Goal: Communication & Community: Answer question/provide support

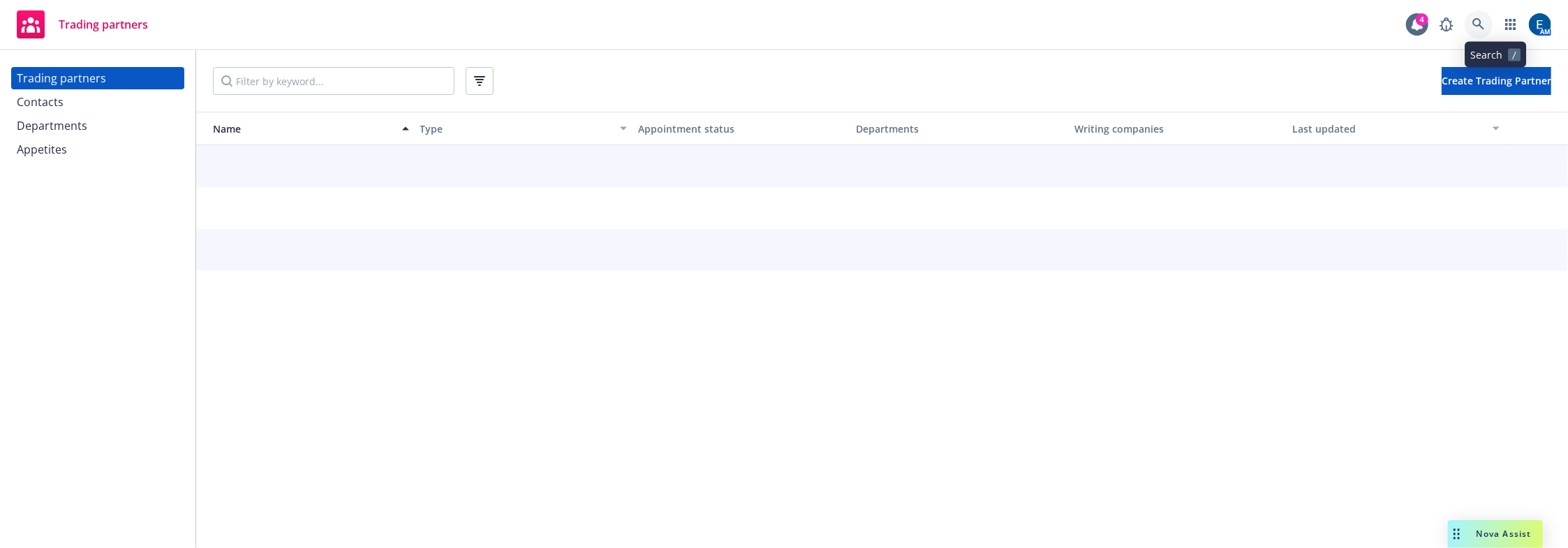
click at [1485, 28] on icon at bounding box center [1478, 24] width 12 height 12
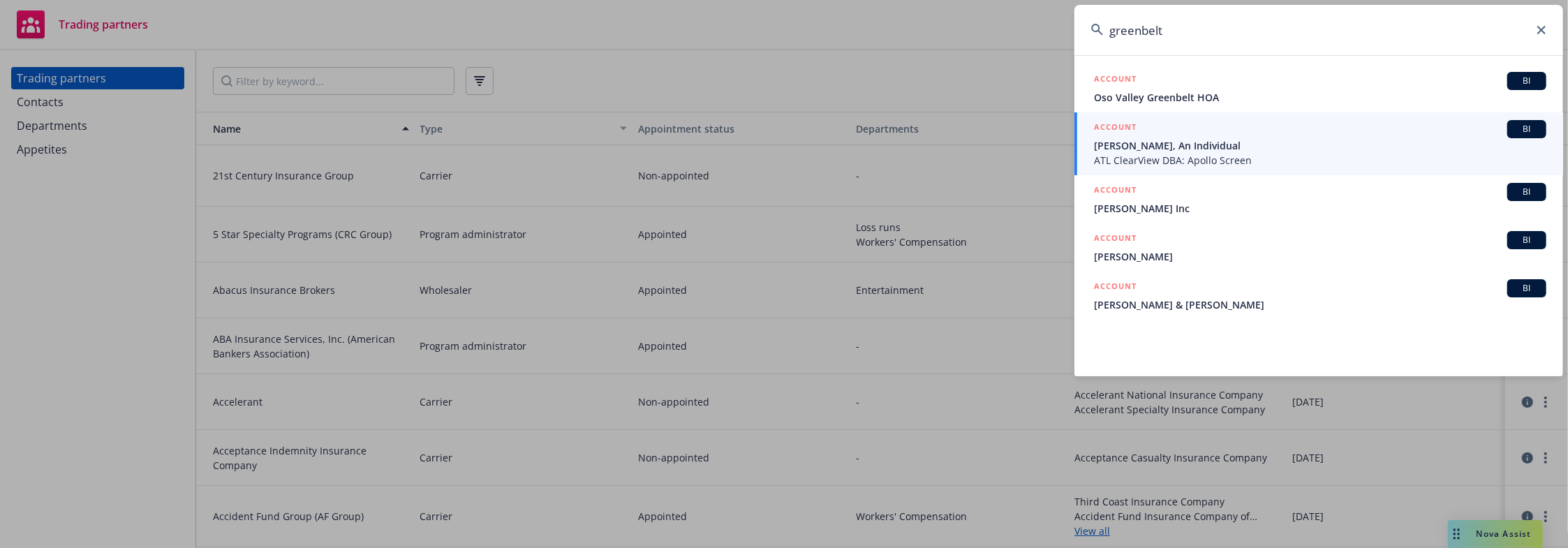
drag, startPoint x: 1156, startPoint y: 37, endPoint x: 1072, endPoint y: 15, distance: 86.8
click at [1077, 27] on input "greenbelt" at bounding box center [1319, 30] width 489 height 50
type input "t"
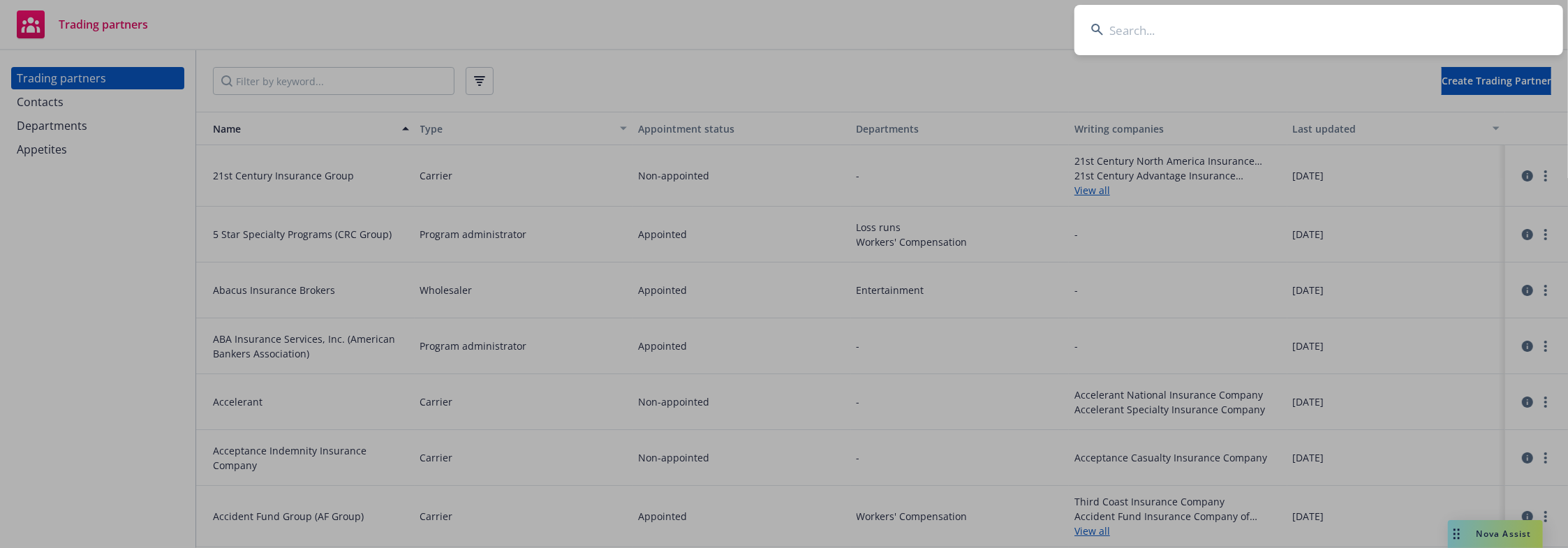
paste input "Retrieving data. Wait a few seconds and try to cut or copy again."
type input "Retrieving data. Wait a few seconds and try to cut or copy again."
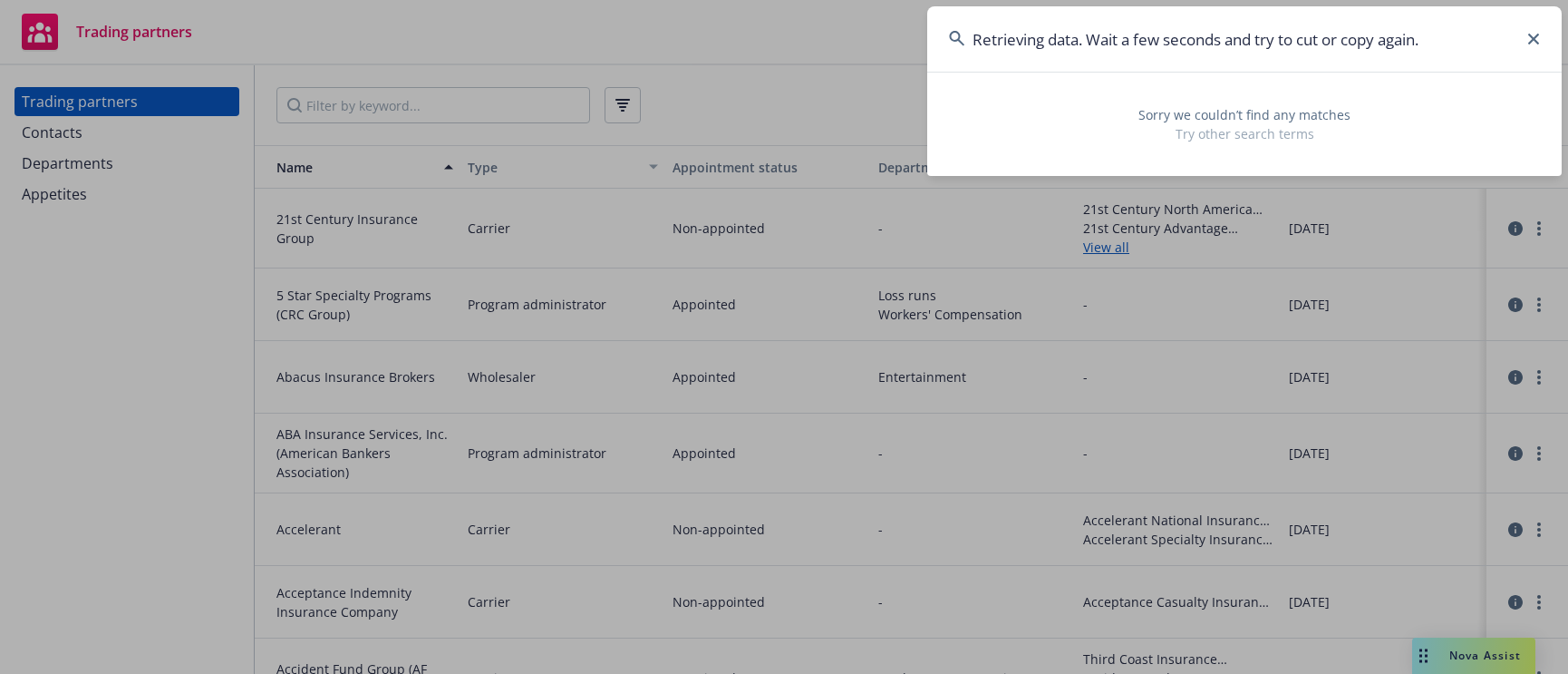
drag, startPoint x: 1445, startPoint y: 44, endPoint x: 962, endPoint y: 35, distance: 483.1
click at [961, 35] on input "Retrieving data. Wait a few seconds and try to cut or copy again." at bounding box center [1244, 39] width 634 height 66
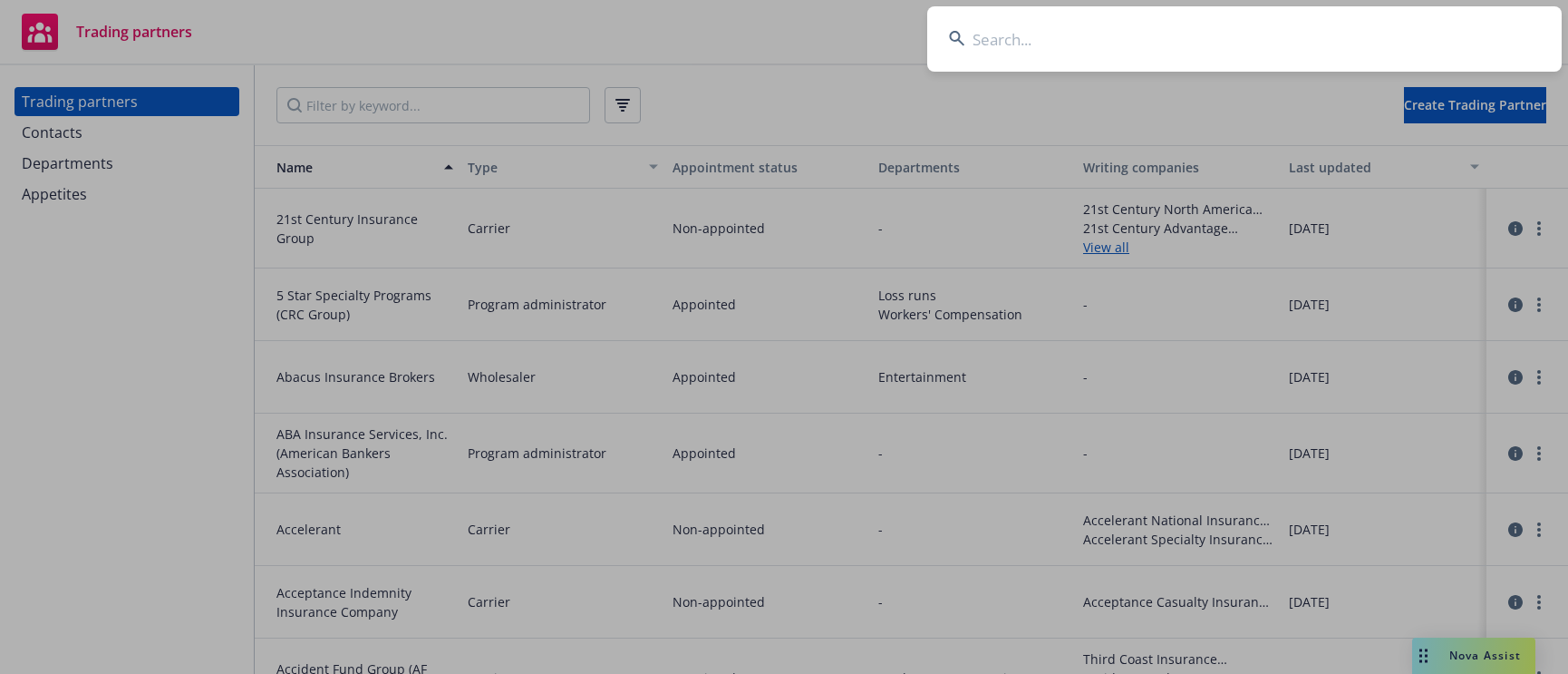
click at [1167, 42] on input at bounding box center [1244, 39] width 634 height 66
paste input "Aible, Inc."
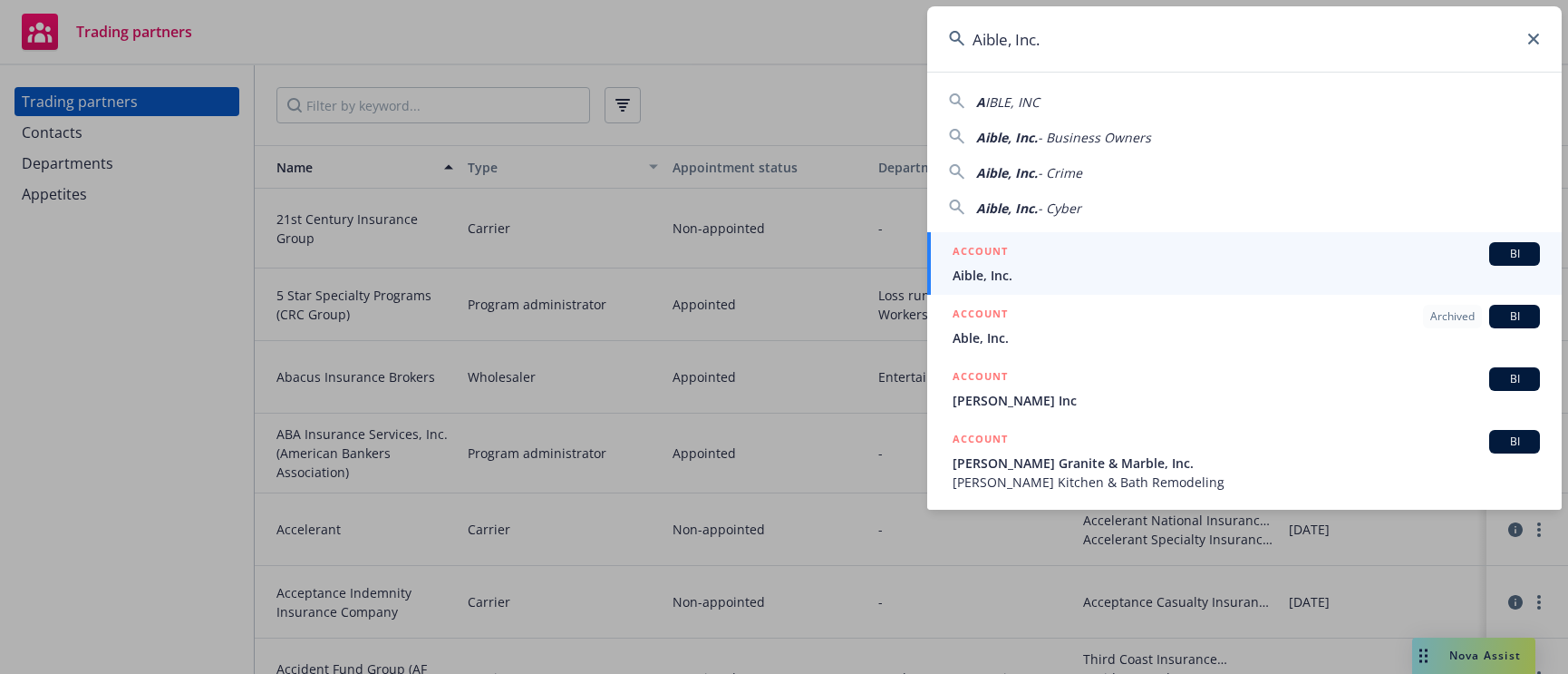
type input "Aible, Inc."
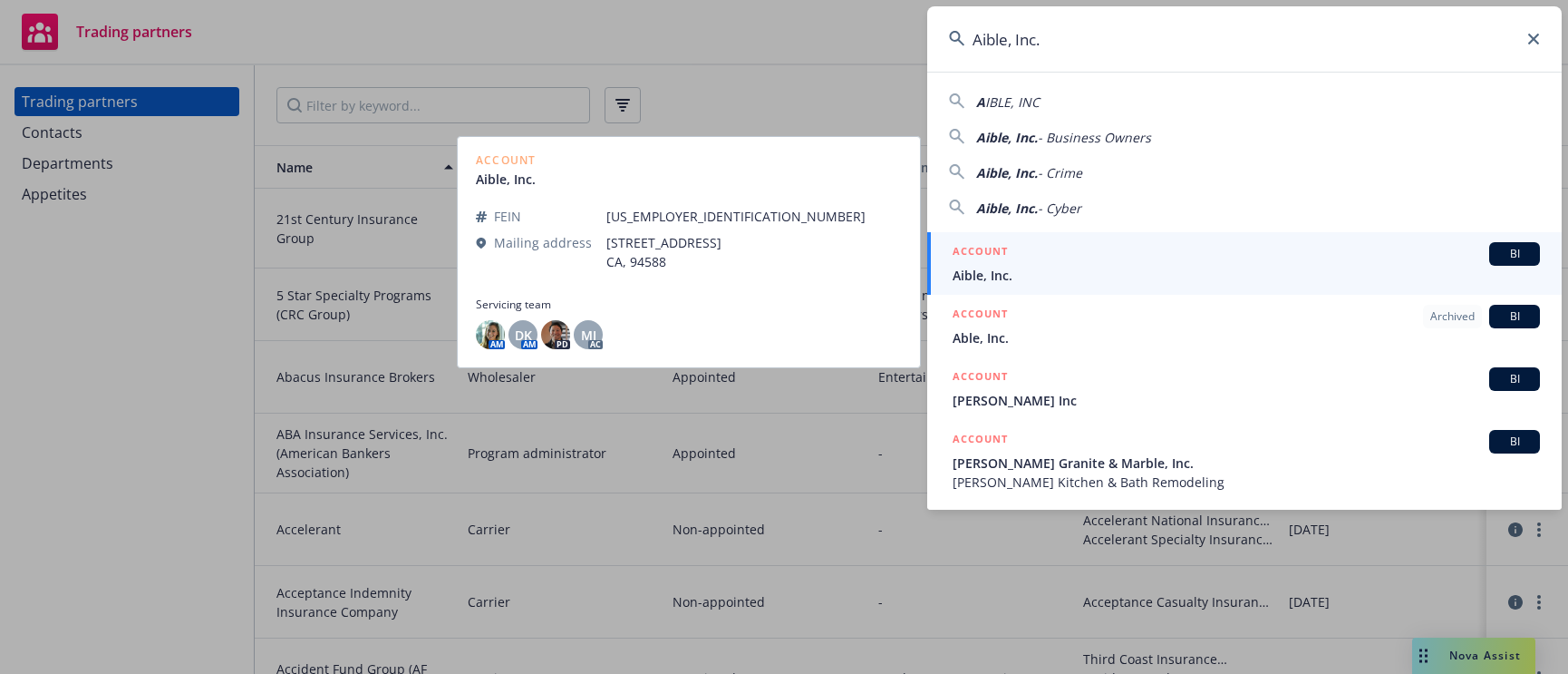
click at [1169, 266] on span "Aible, Inc." at bounding box center [1246, 275] width 588 height 19
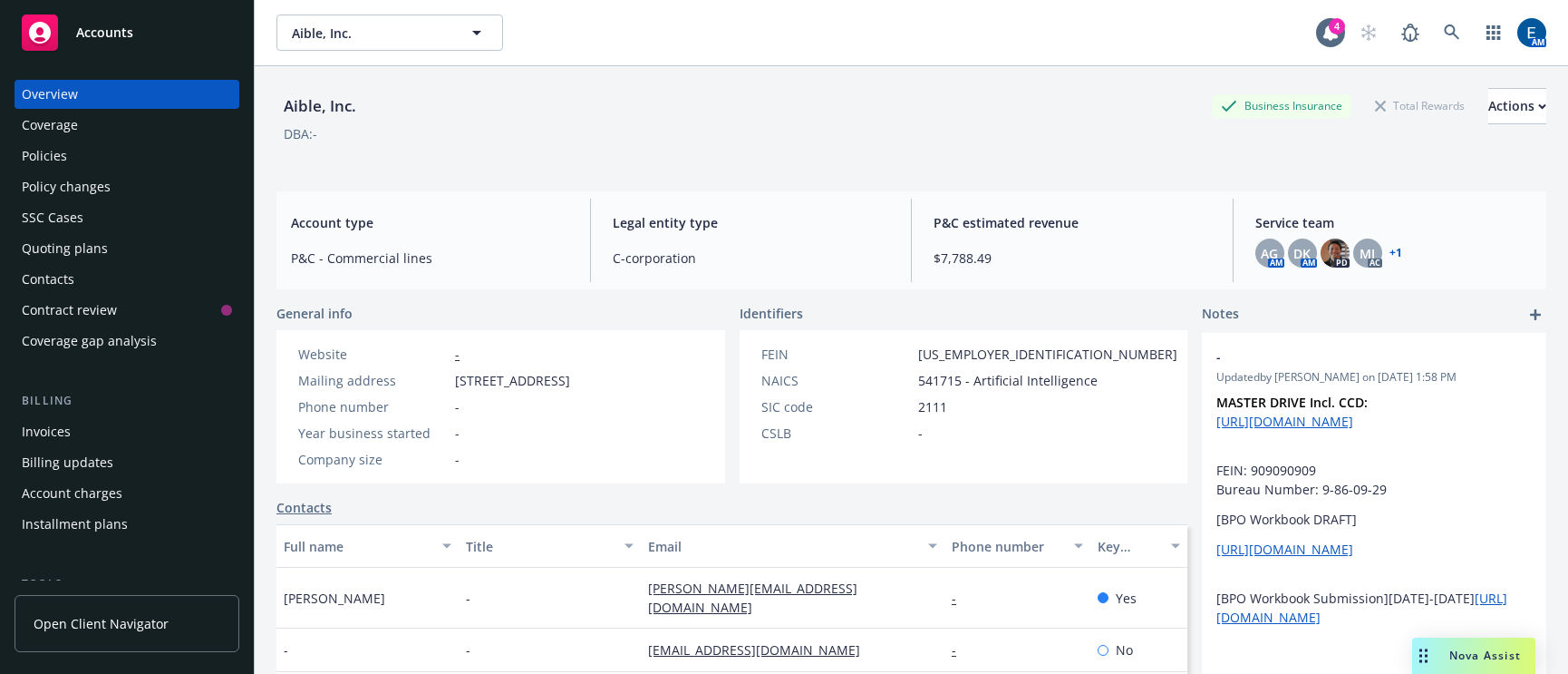
click at [1389, 248] on link "+ 1" at bounding box center [1396, 254] width 13 height 11
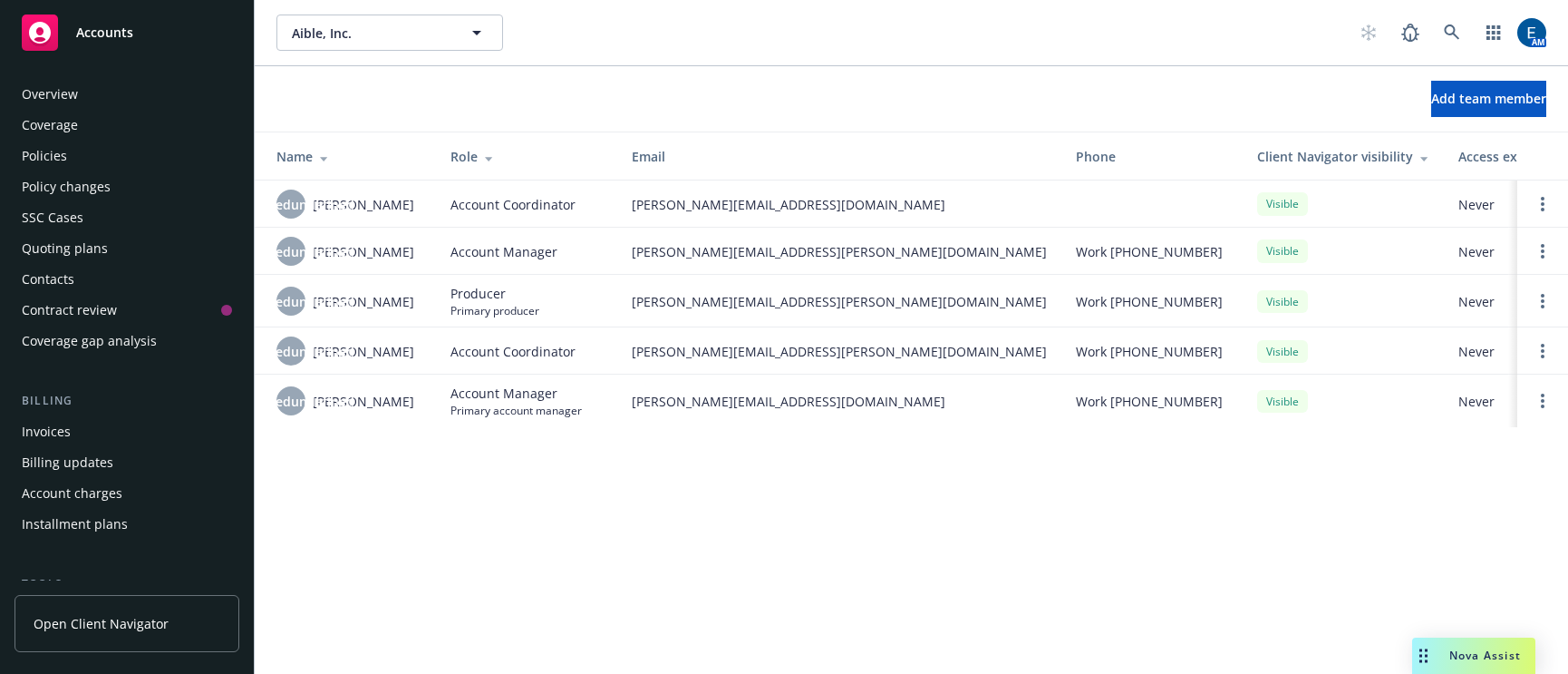
scroll to position [249, 0]
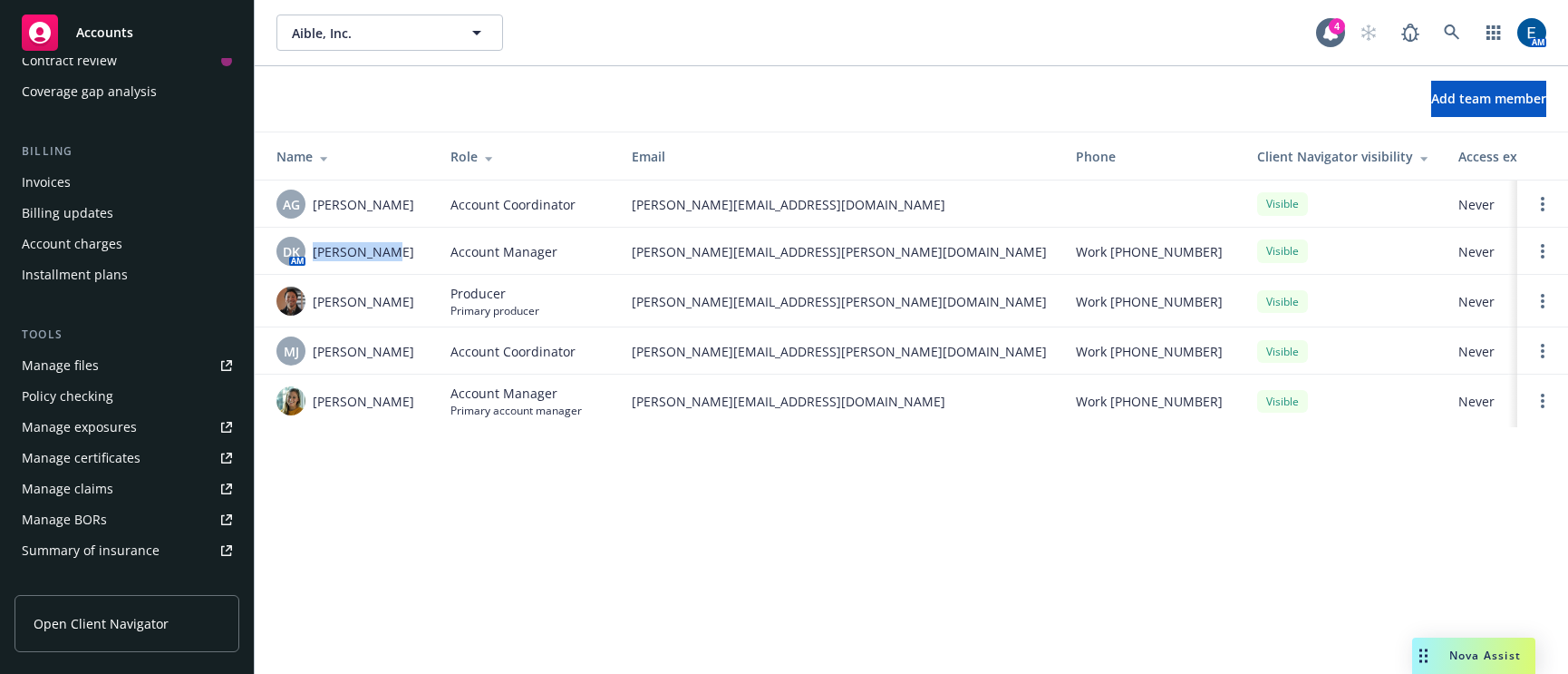
drag, startPoint x: 379, startPoint y: 240, endPoint x: 313, endPoint y: 247, distance: 66.4
click at [312, 241] on div "DK AM [PERSON_NAME]" at bounding box center [349, 251] width 145 height 29
click at [336, 298] on span "[PERSON_NAME]" at bounding box center [363, 301] width 102 height 19
drag, startPoint x: 386, startPoint y: 388, endPoint x: 311, endPoint y: 395, distance: 75.3
click at [311, 395] on div "[PERSON_NAME]" at bounding box center [349, 401] width 145 height 29
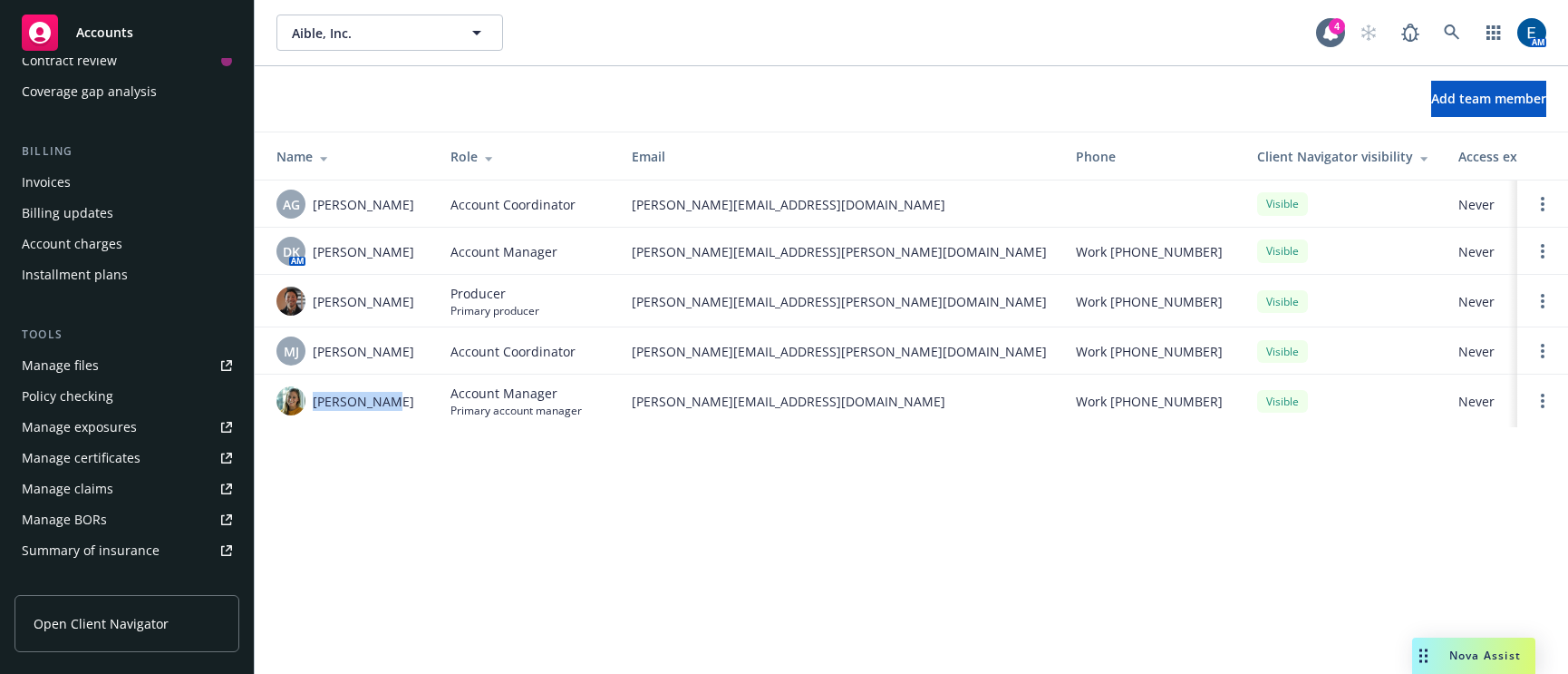
copy span "[PERSON_NAME]"
click at [1459, 24] on icon at bounding box center [1452, 32] width 15 height 15
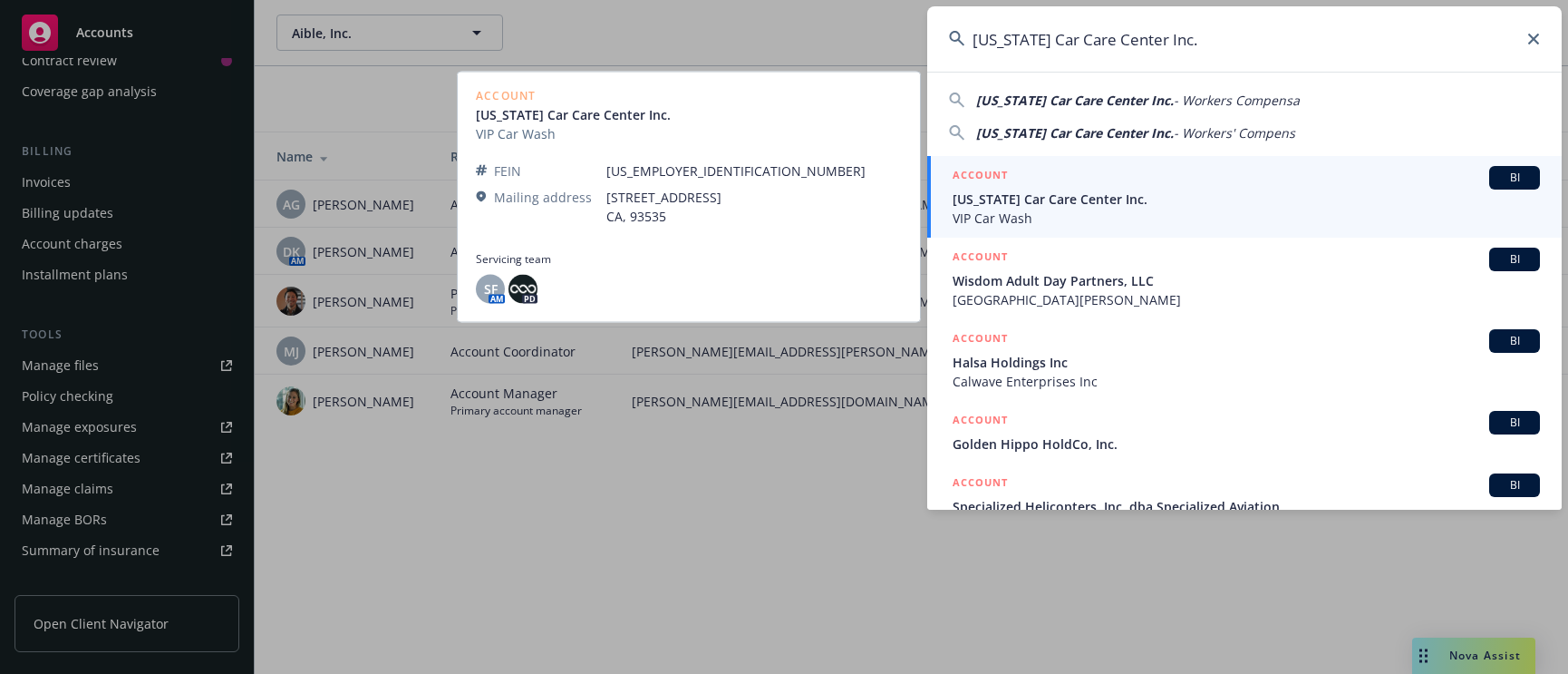
type input "California Car Care Center Inc."
click at [1110, 198] on span "California Car Care Center Inc." at bounding box center [1246, 199] width 588 height 19
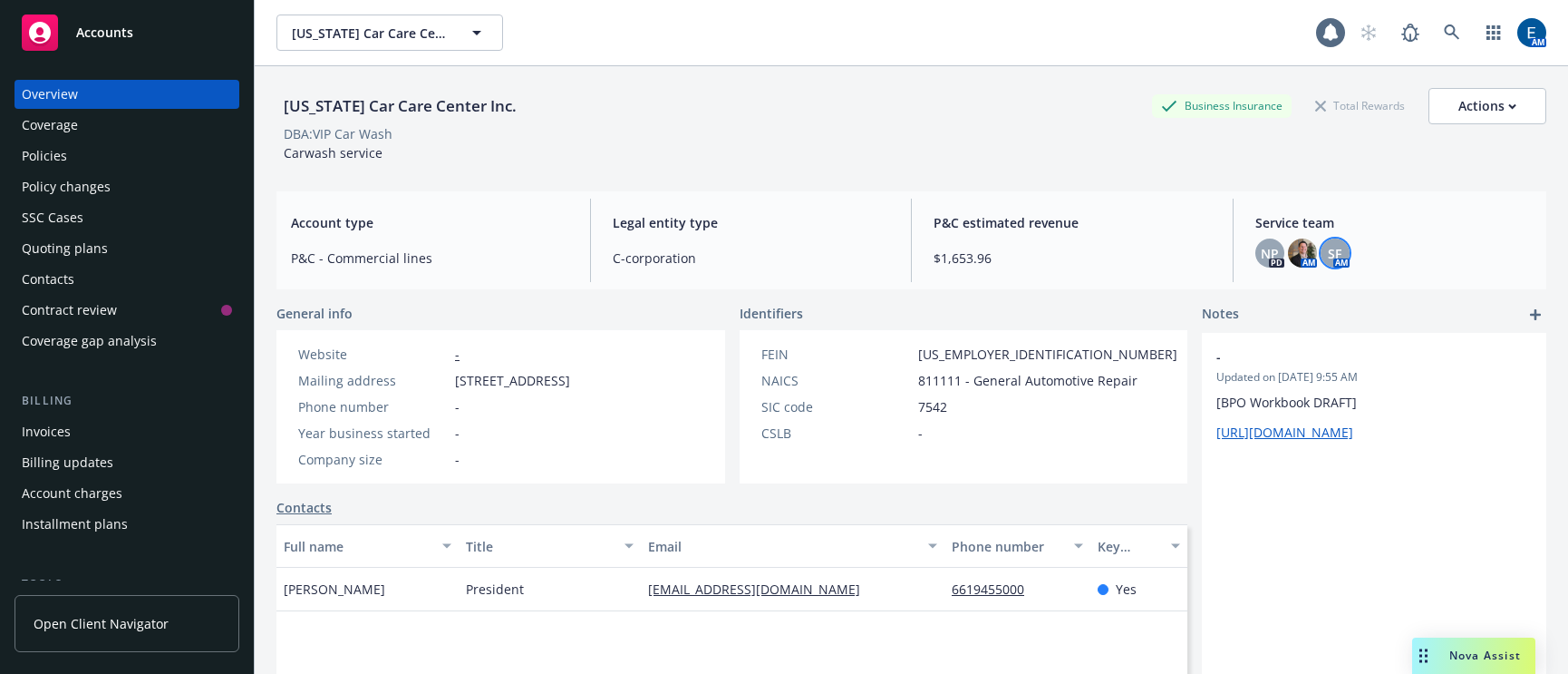
click at [1321, 239] on div "SF" at bounding box center [1335, 253] width 29 height 29
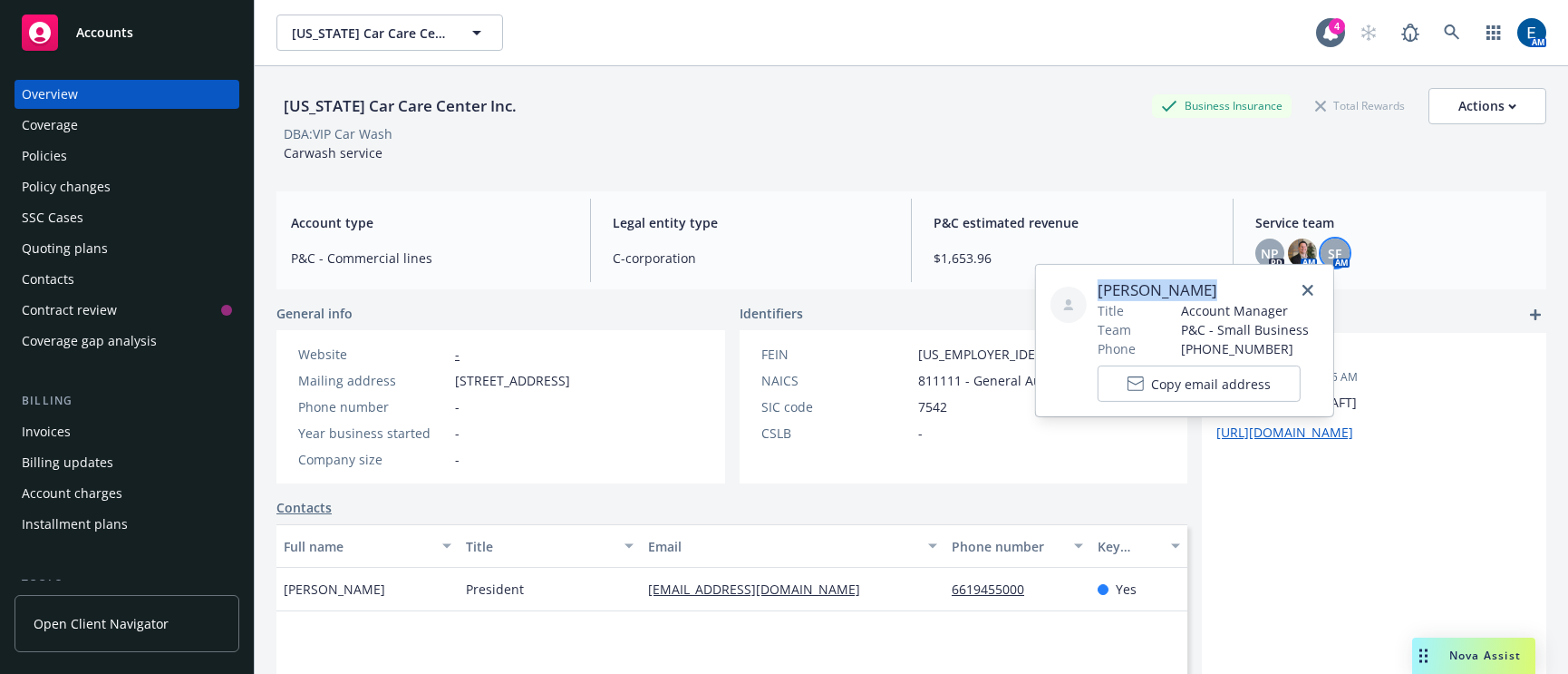
drag, startPoint x: 1203, startPoint y: 284, endPoint x: 1093, endPoint y: 277, distance: 110.2
click at [1097, 285] on span "Shelly Flores" at bounding box center [1203, 289] width 211 height 22
copy span "Shelly Flores"
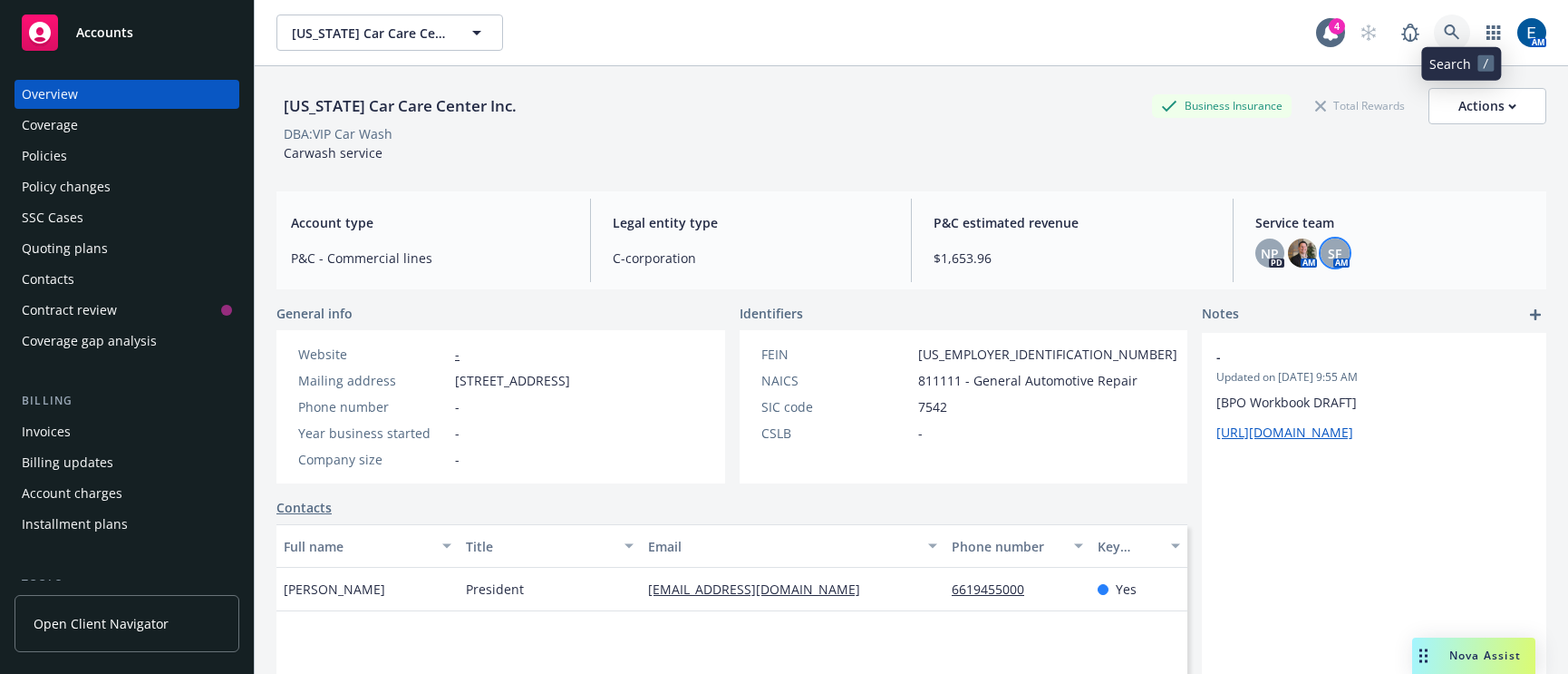
click at [1458, 24] on icon at bounding box center [1452, 32] width 16 height 16
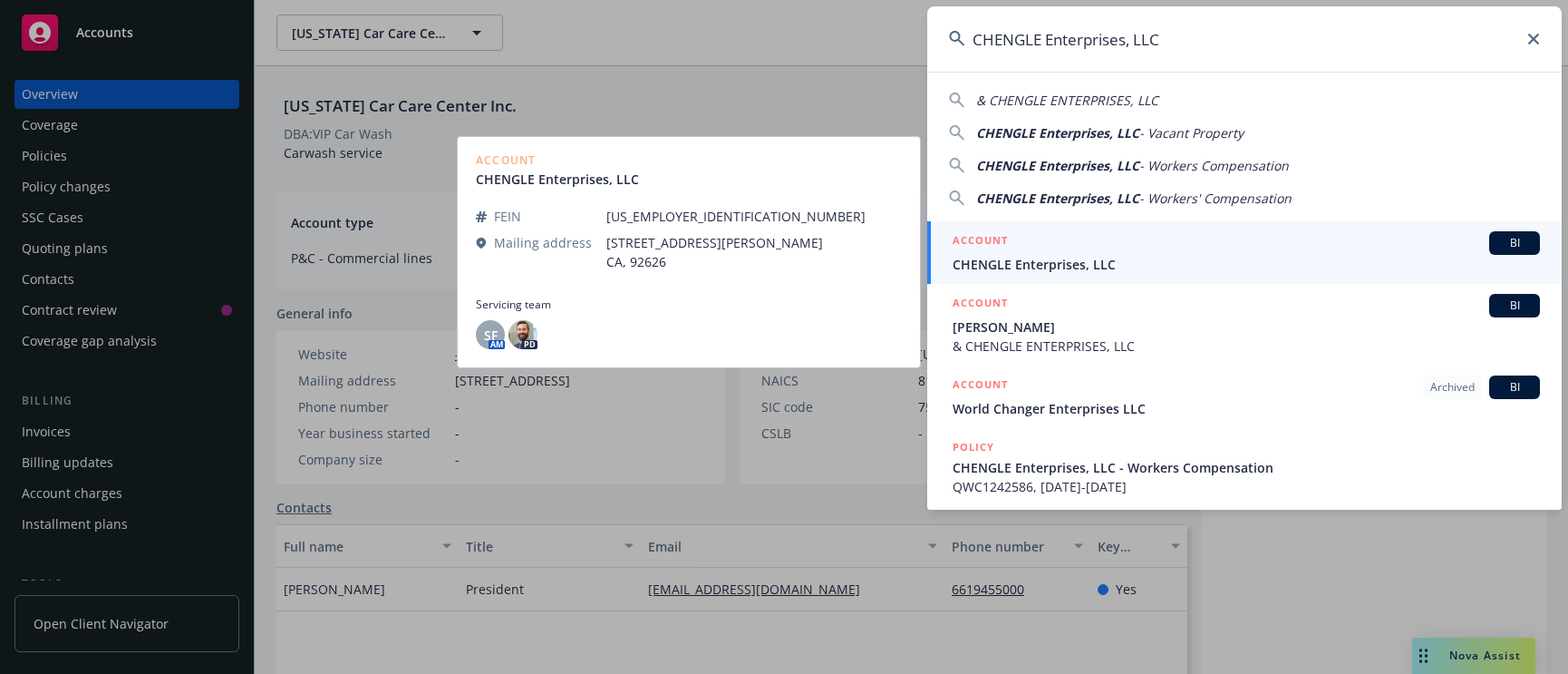
type input "CHENGLE Enterprises, LLC"
click at [1183, 263] on span "CHENGLE Enterprises, LLC" at bounding box center [1246, 264] width 588 height 19
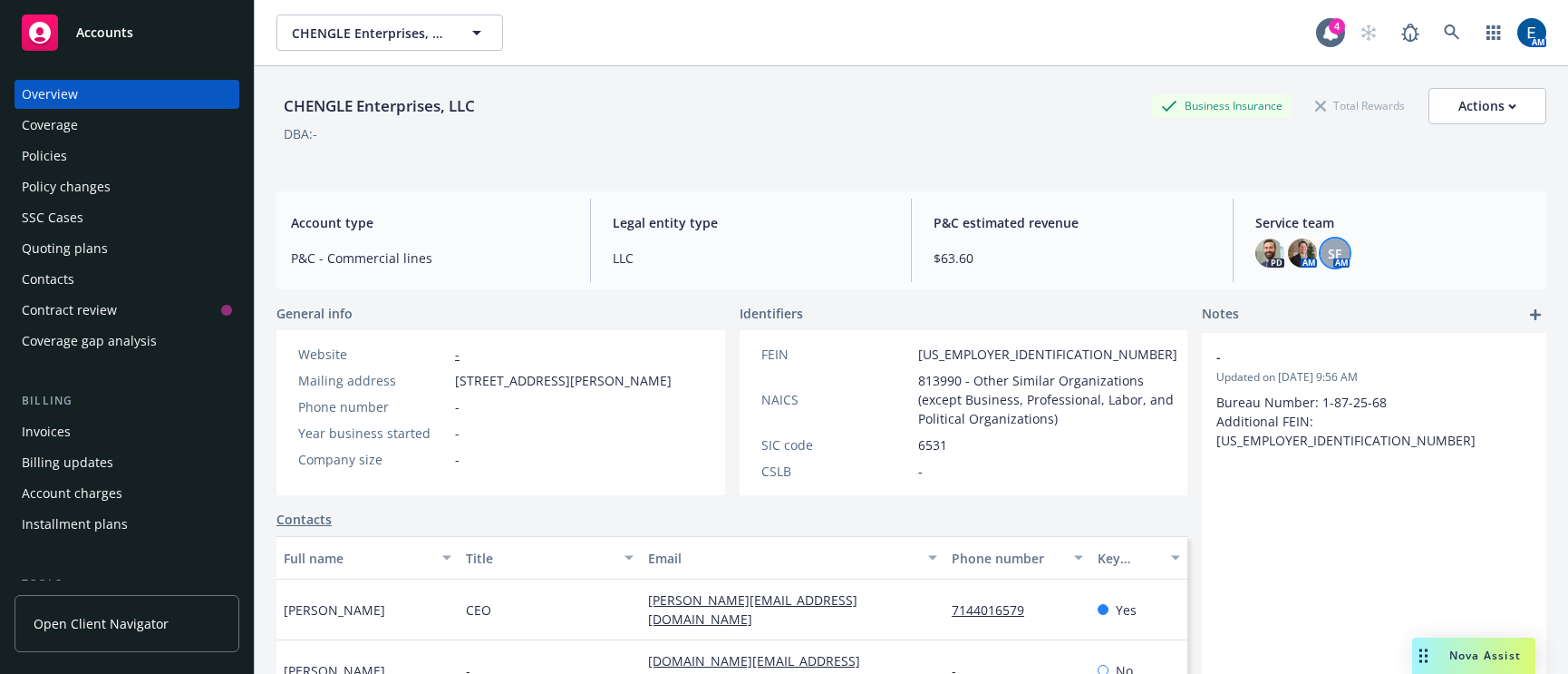
click at [1328, 245] on span "SF" at bounding box center [1334, 254] width 14 height 19
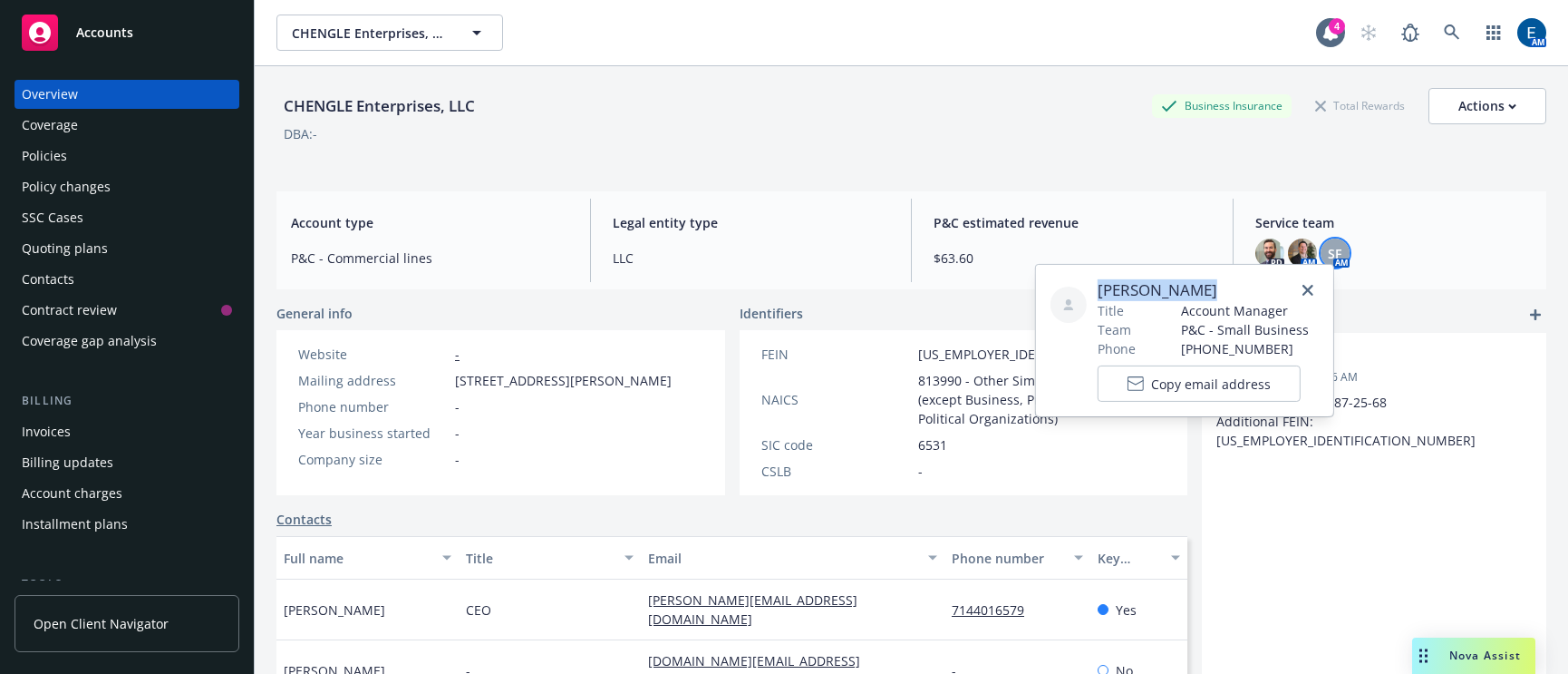
drag, startPoint x: 1194, startPoint y: 290, endPoint x: 1088, endPoint y: 287, distance: 106.0
click at [1088, 287] on div "Shelly Flores Title Account Manager Team P&C - Small Business Phone (916) 251-6…" at bounding box center [1184, 340] width 269 height 123
copy span "Shelly Flores"
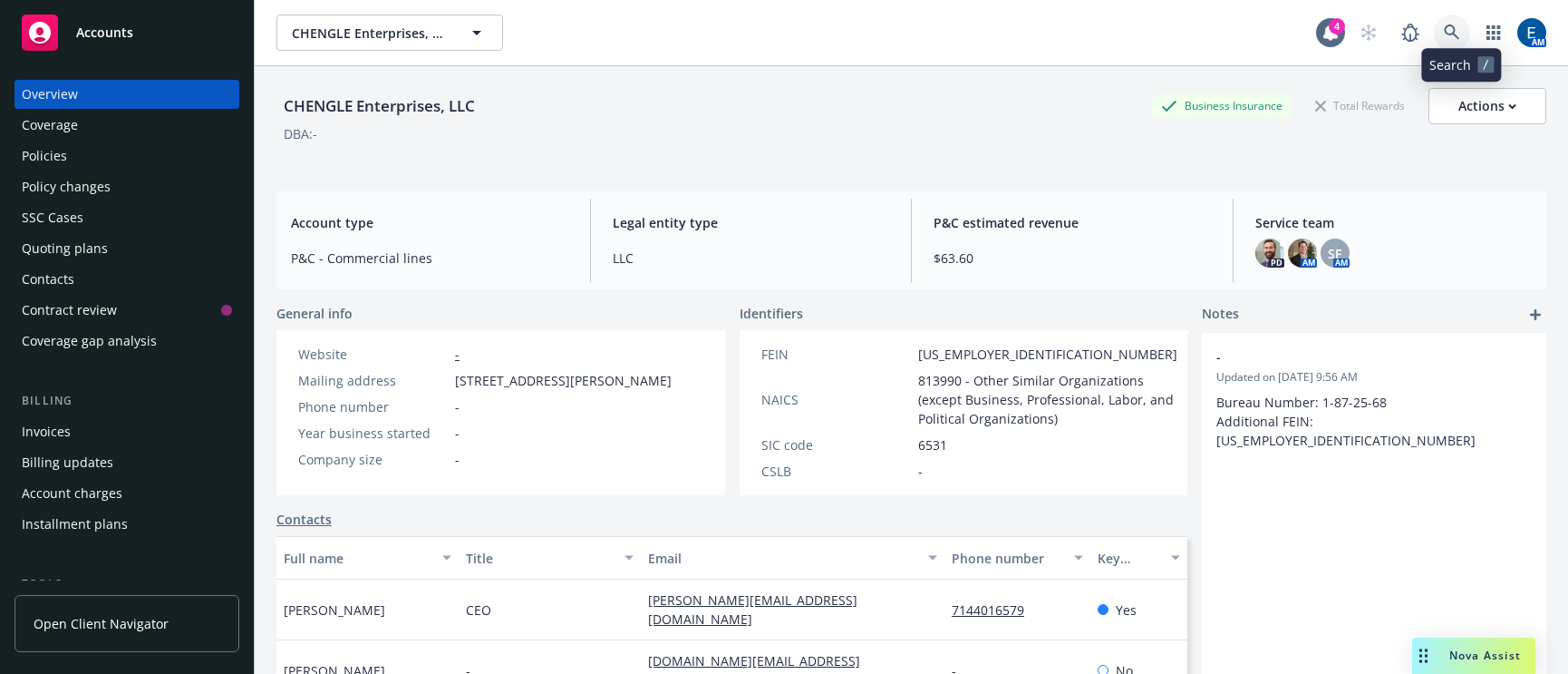
click at [1460, 24] on icon at bounding box center [1452, 32] width 16 height 16
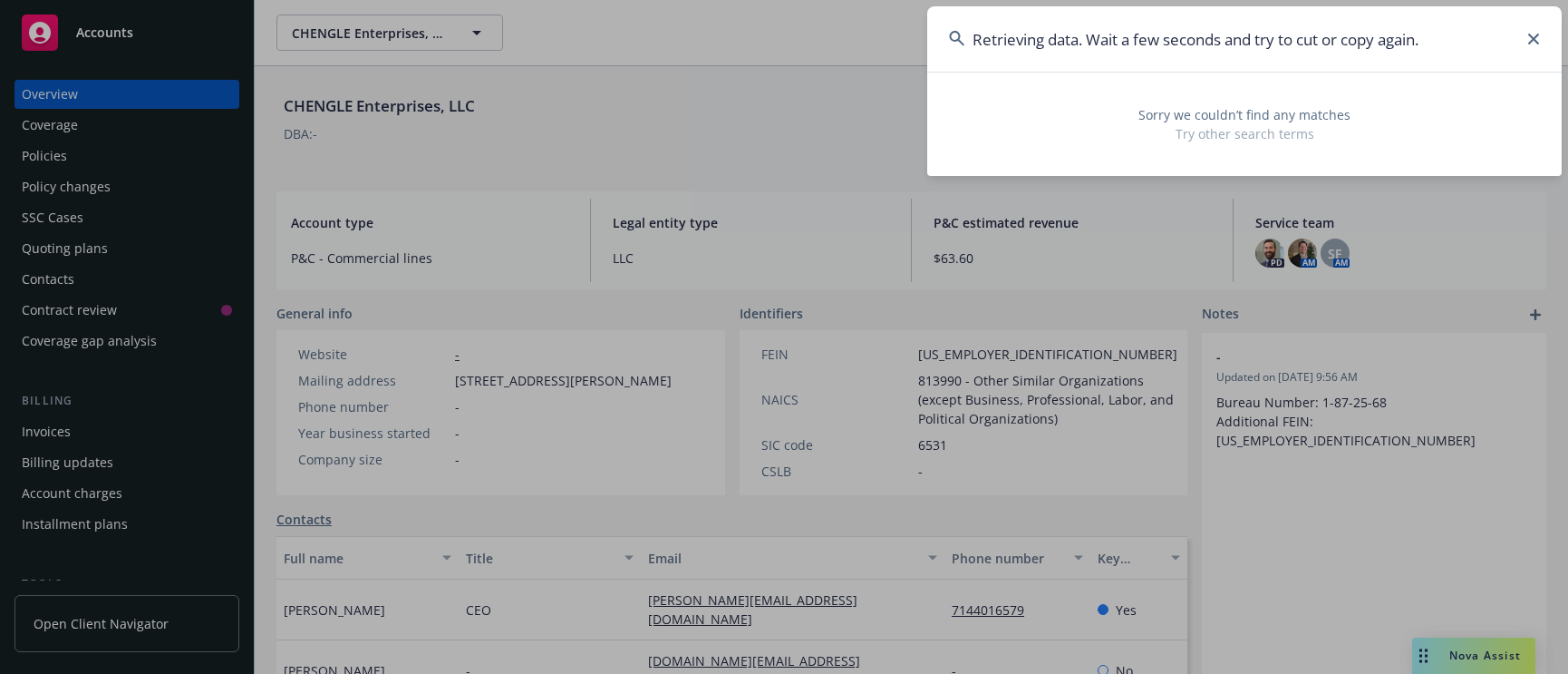
type input "Retrieving data. Wait a few seconds and try to cut or copy again."
drag, startPoint x: 1430, startPoint y: 38, endPoint x: 922, endPoint y: 24, distance: 508.2
click at [922, 24] on div "Retrieving data. Wait a few seconds and try to cut or copy again. Sorry we coul…" at bounding box center [784, 337] width 1568 height 674
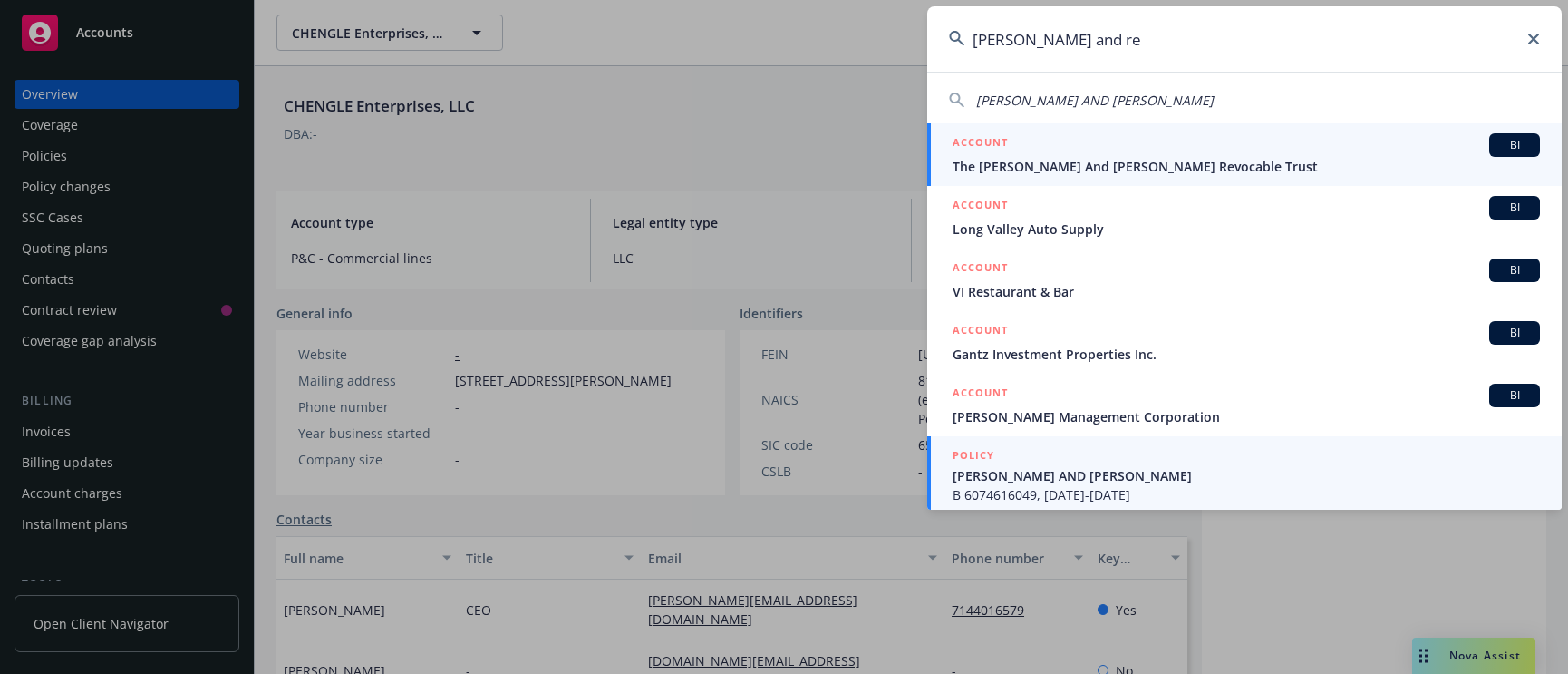
type input "dan and re"
click at [1063, 488] on span "B 6074616049, 11/15/2024-11/15/2025" at bounding box center [1246, 494] width 588 height 19
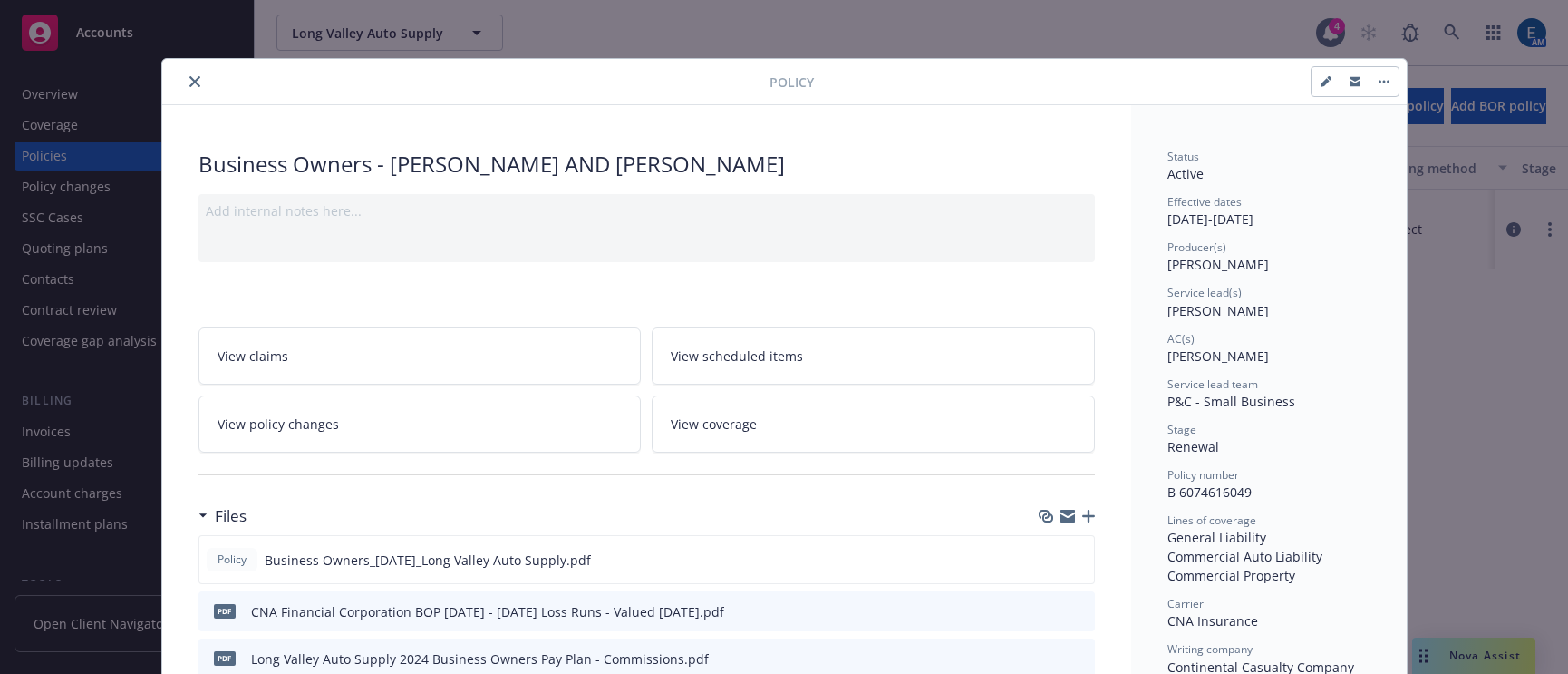
drag, startPoint x: 1269, startPoint y: 276, endPoint x: 1153, endPoint y: 272, distance: 116.1
click at [1168, 285] on div "Service lead(s) Nicholas Baldwin" at bounding box center [1269, 301] width 203 height 35
copy span "[PERSON_NAME]"
click at [190, 76] on icon "close" at bounding box center [196, 81] width 11 height 11
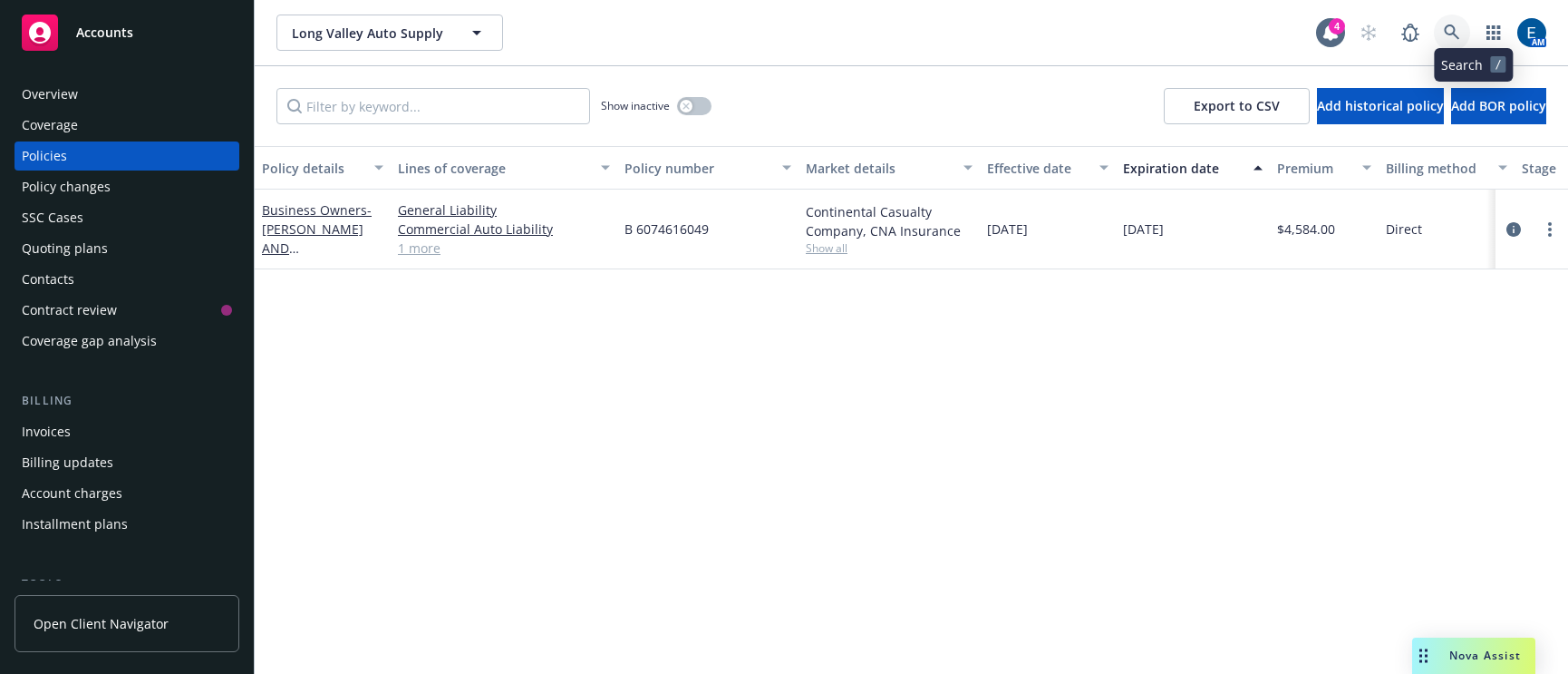
click at [1471, 15] on link at bounding box center [1452, 33] width 36 height 37
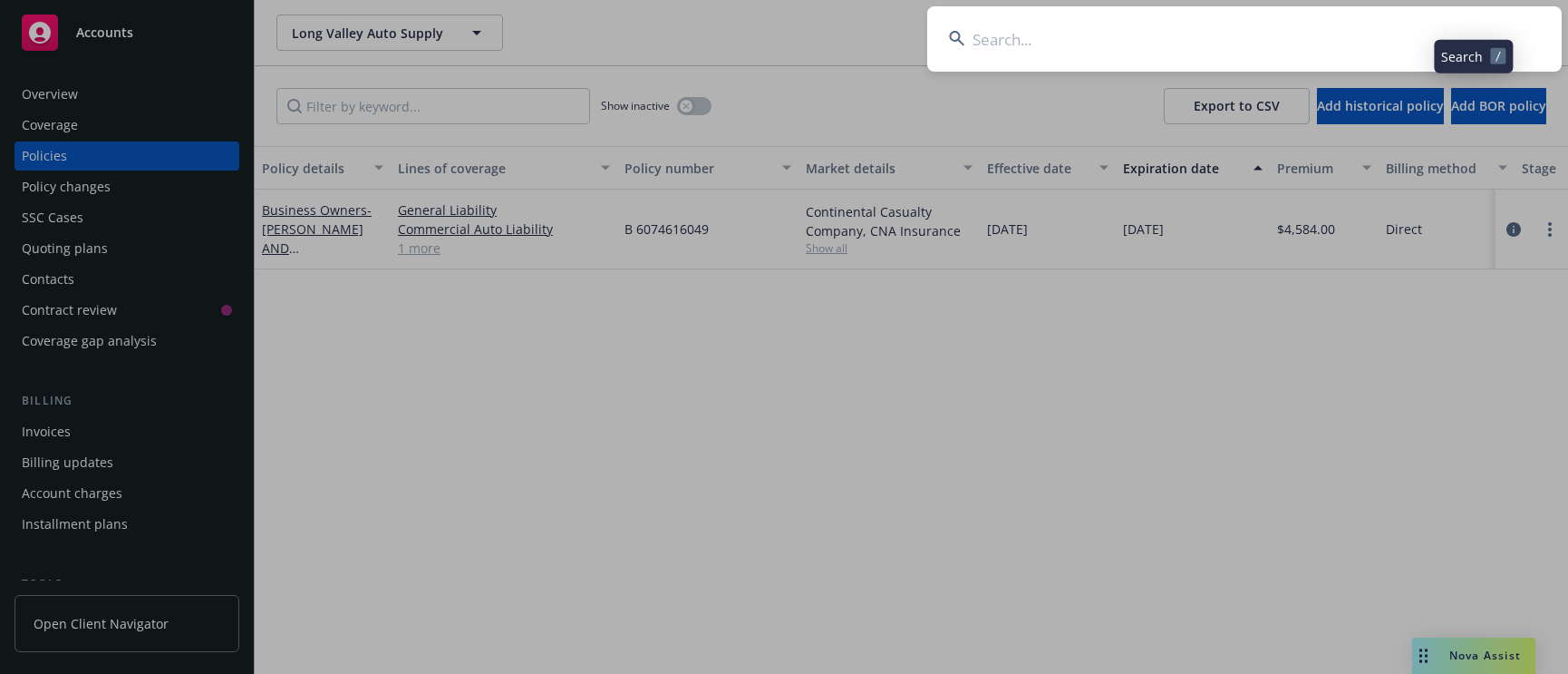
type input "Retrieving data. Wait a few seconds and try to cut or copy again."
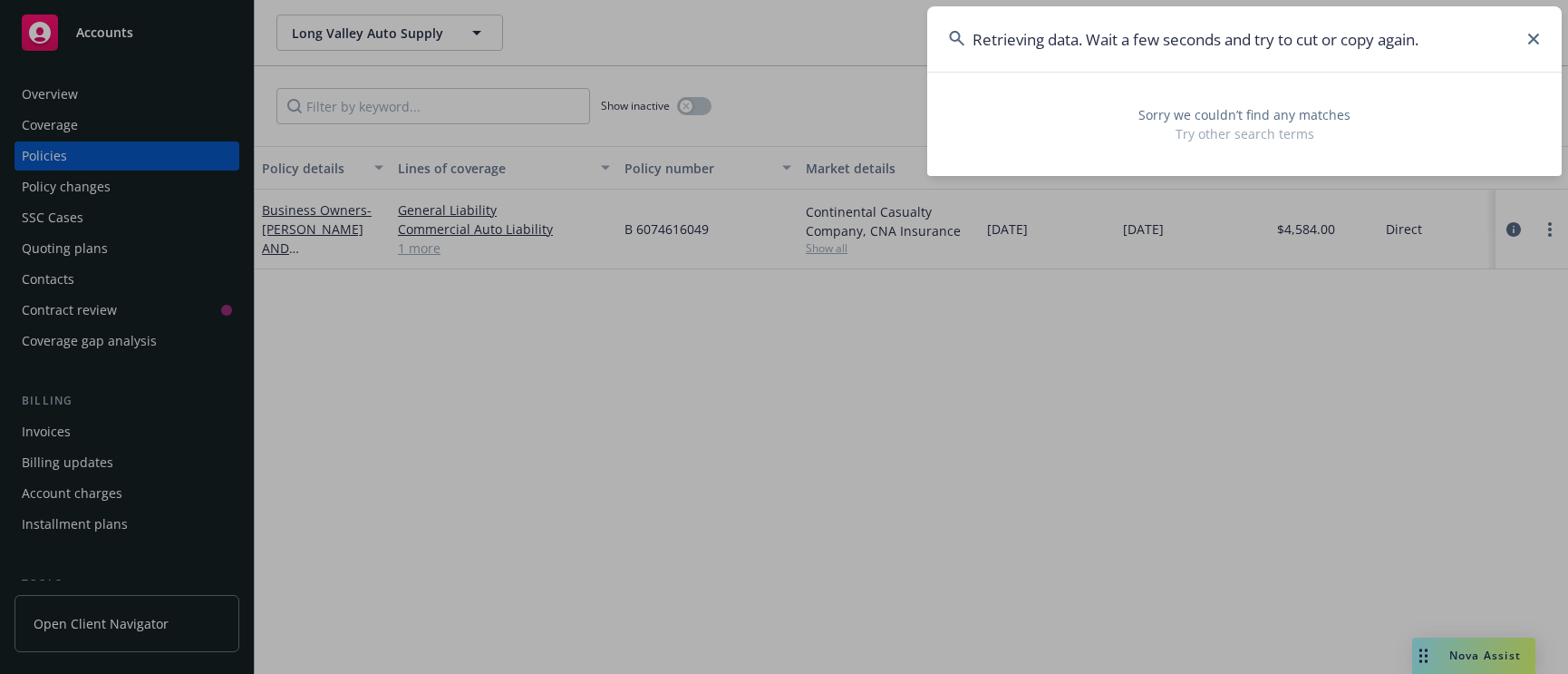
drag, startPoint x: 1445, startPoint y: 37, endPoint x: 926, endPoint y: 31, distance: 519.0
click at [934, 34] on input "Retrieving data. Wait a few seconds and try to cut or copy again." at bounding box center [1244, 39] width 634 height 66
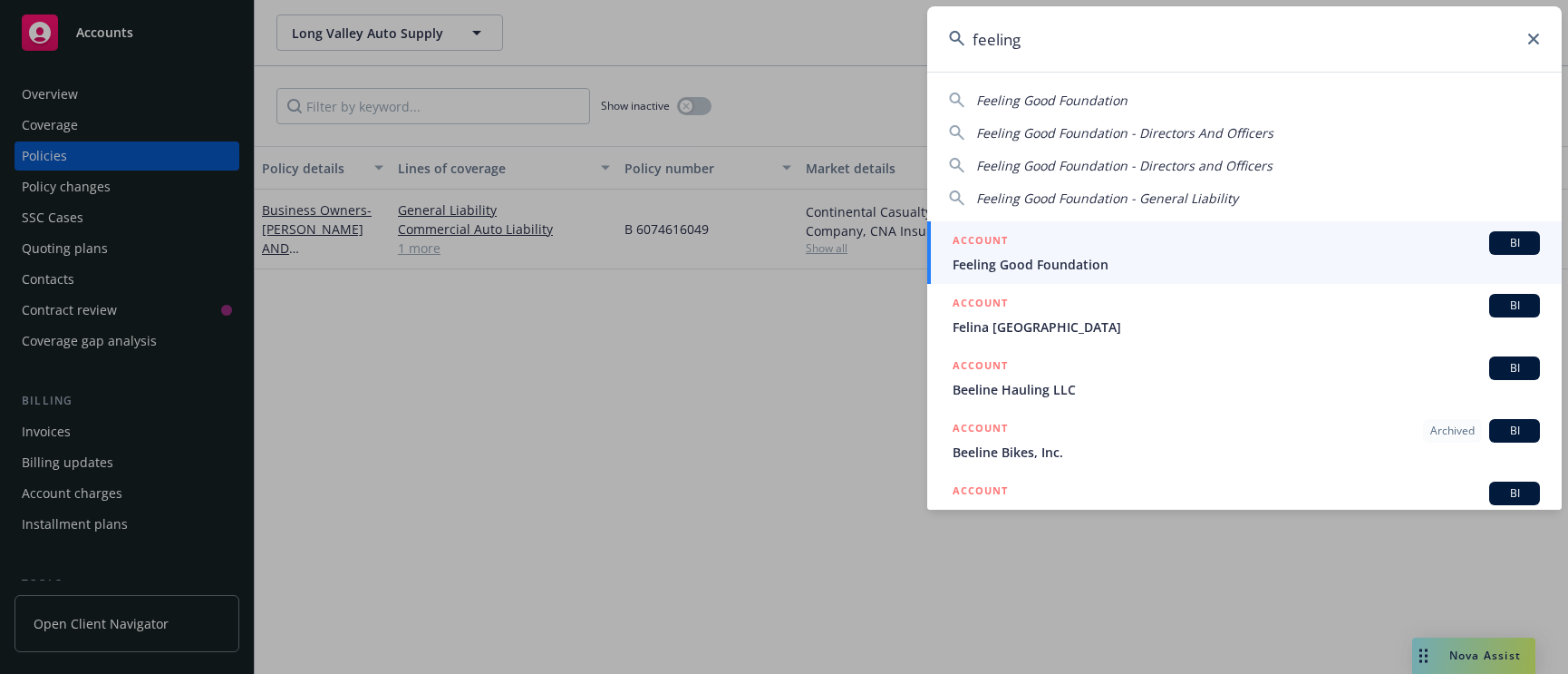
type input "feeling"
click at [1083, 249] on div "ACCOUNT BI" at bounding box center [1246, 242] width 588 height 23
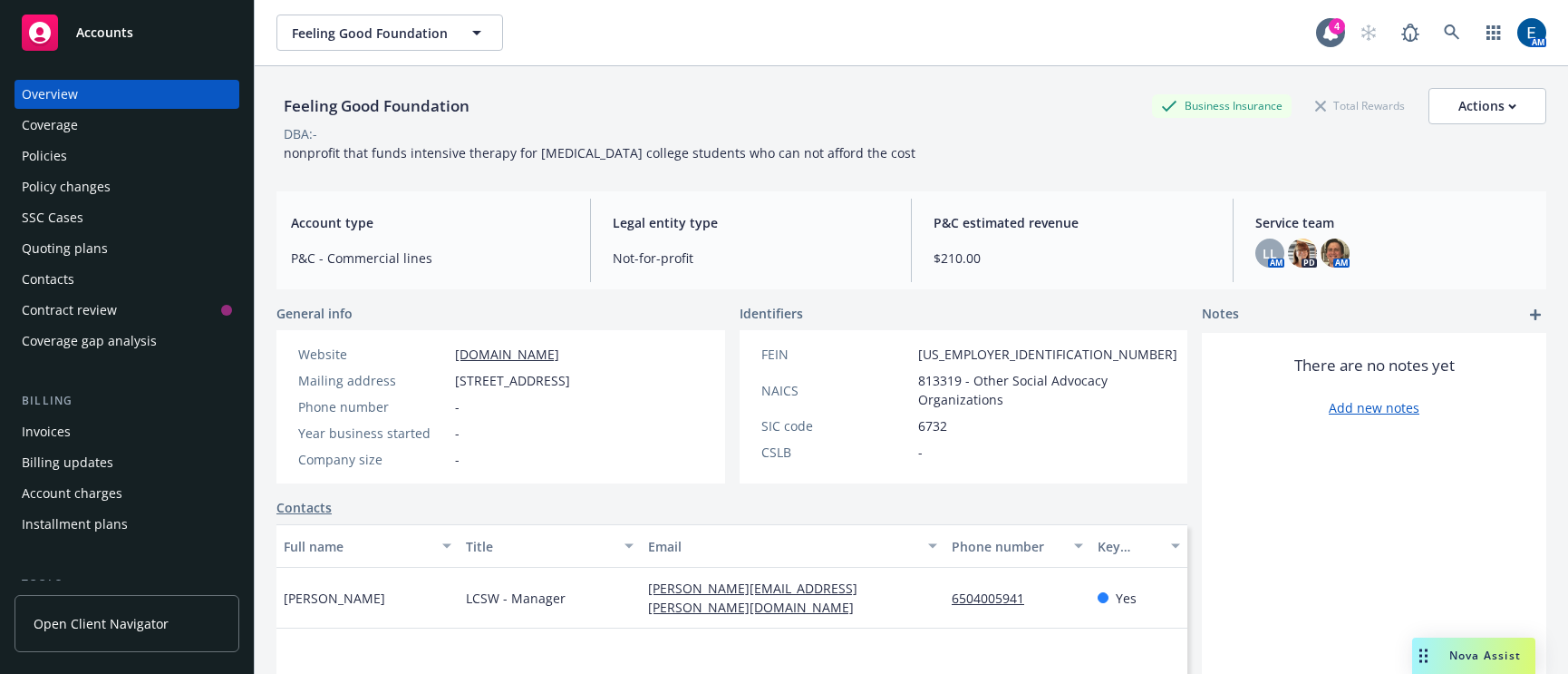
click at [674, 214] on div "Legal entity type Not-for-profit" at bounding box center [750, 240] width 306 height 83
click at [1324, 239] on img at bounding box center [1335, 253] width 29 height 29
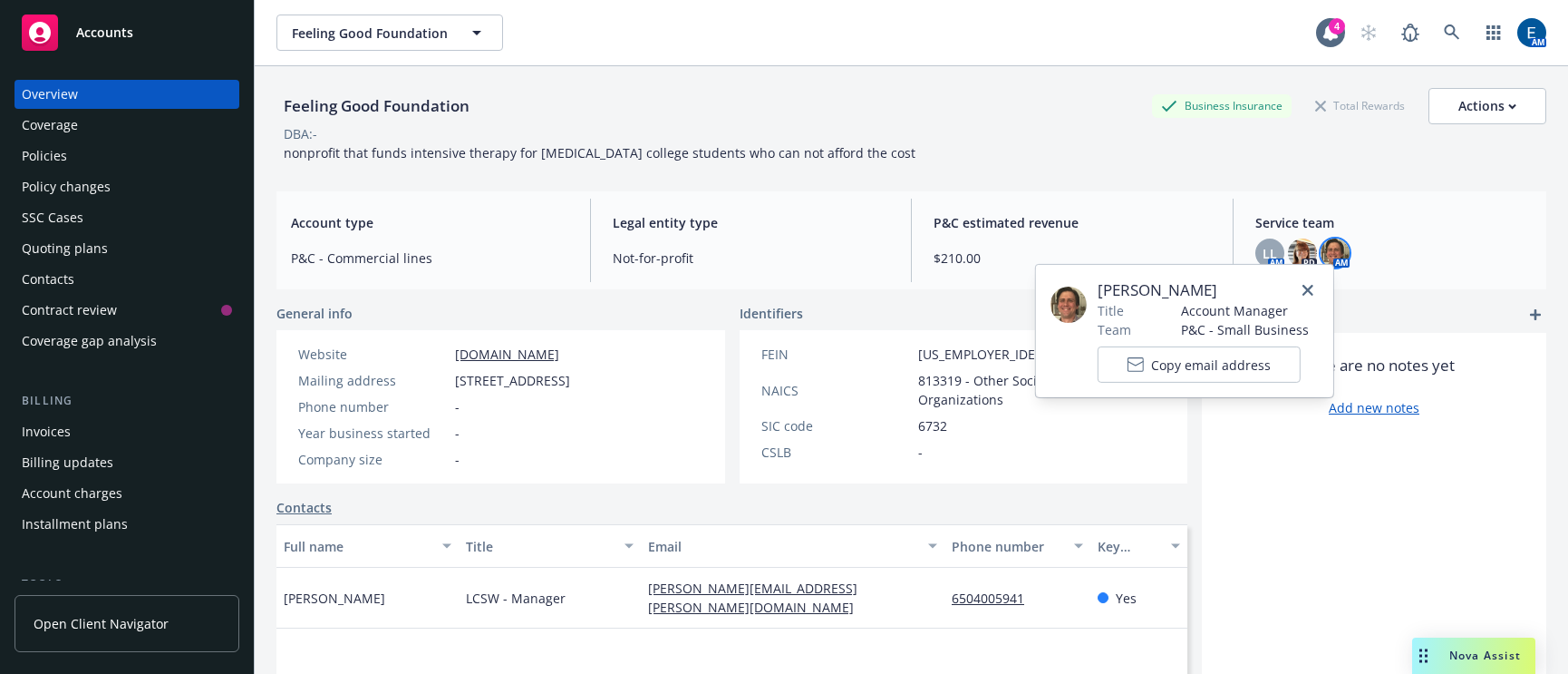
drag, startPoint x: 1217, startPoint y: 285, endPoint x: 1091, endPoint y: 295, distance: 126.4
click at [1091, 295] on div "Nicholas Baldwin Title Account Manager Team P&C - Small Business Copy email add…" at bounding box center [1184, 330] width 269 height 103
copy div "Nicholas Baldwin"
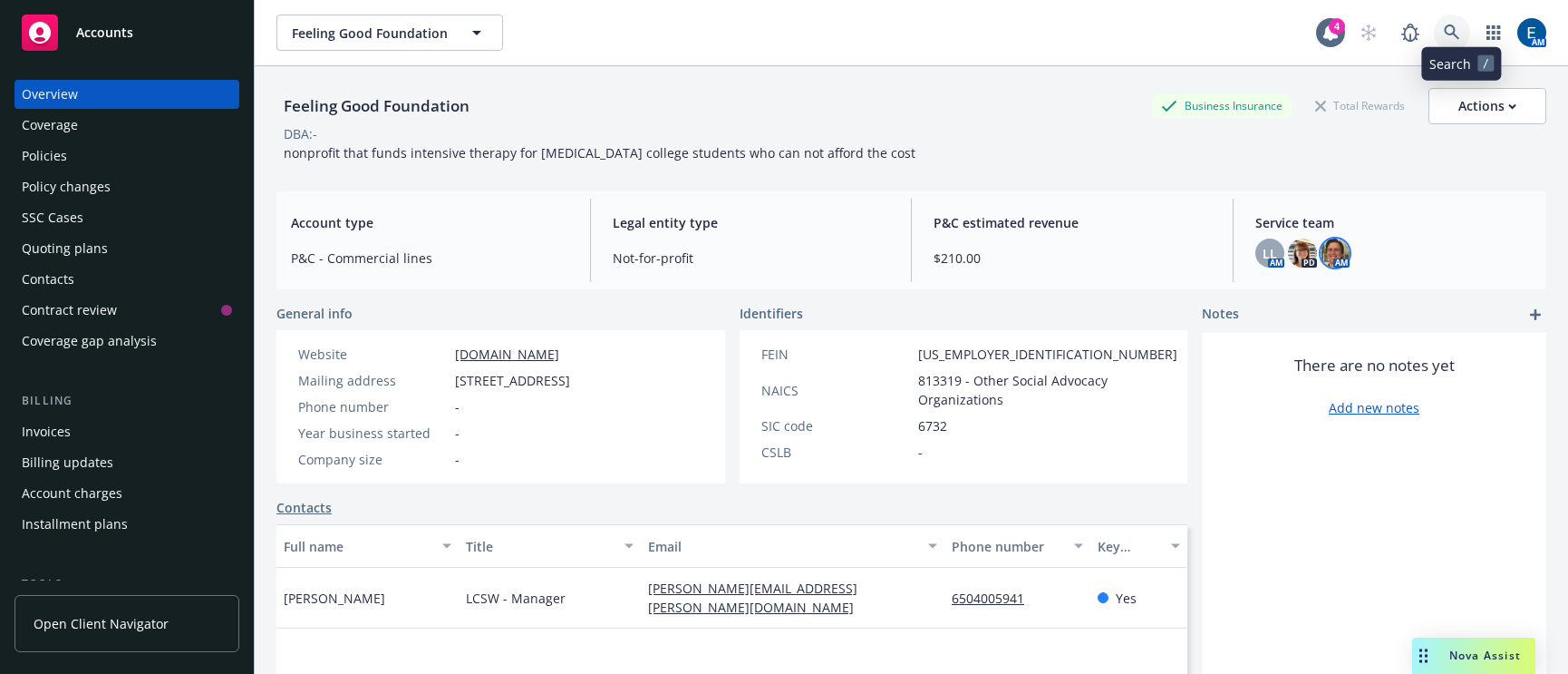
click at [1460, 24] on icon at bounding box center [1452, 32] width 16 height 16
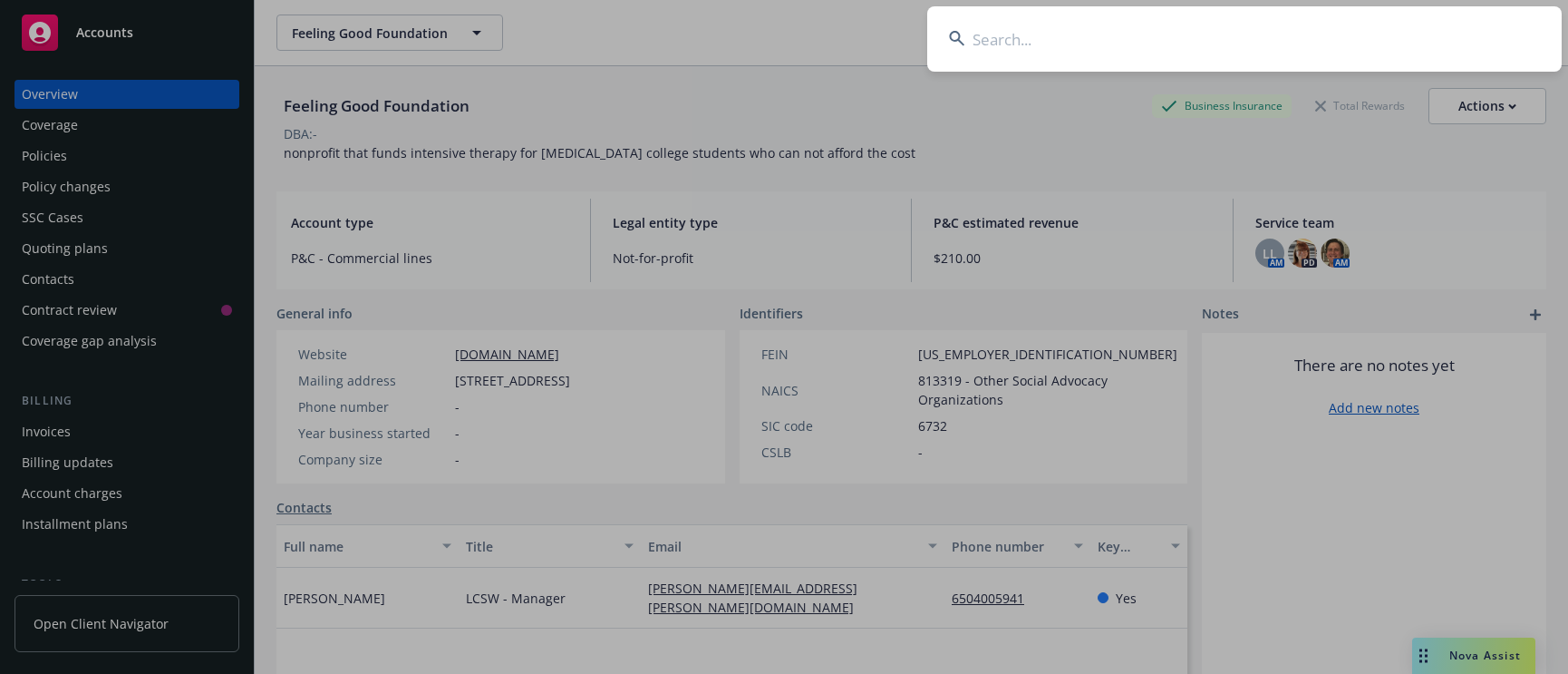
type input "Retrieving data. Wait a few seconds and try to cut or copy again."
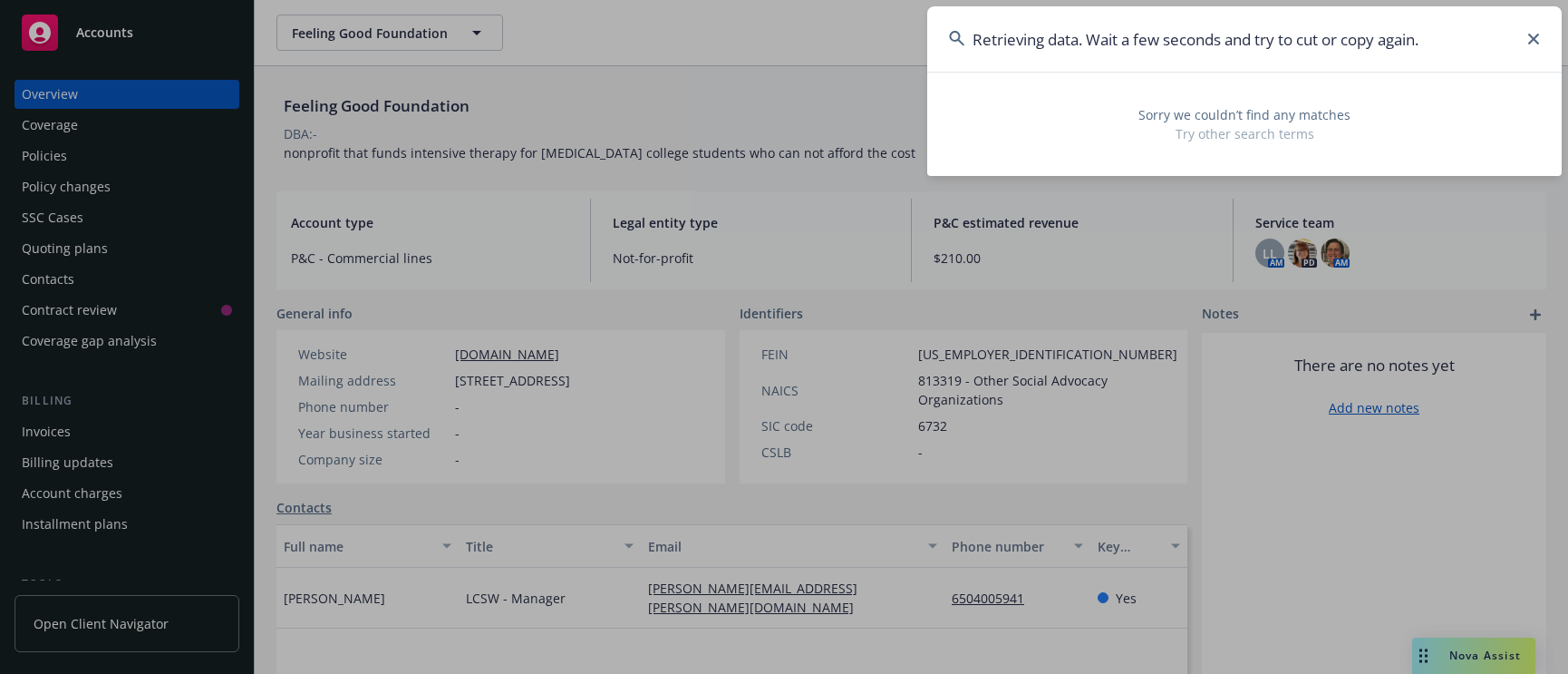
drag, startPoint x: 1440, startPoint y: 45, endPoint x: 890, endPoint y: 41, distance: 550.0
click at [893, 41] on div "Retrieving data. Wait a few seconds and try to cut or copy again. Sorry we coul…" at bounding box center [784, 337] width 1568 height 674
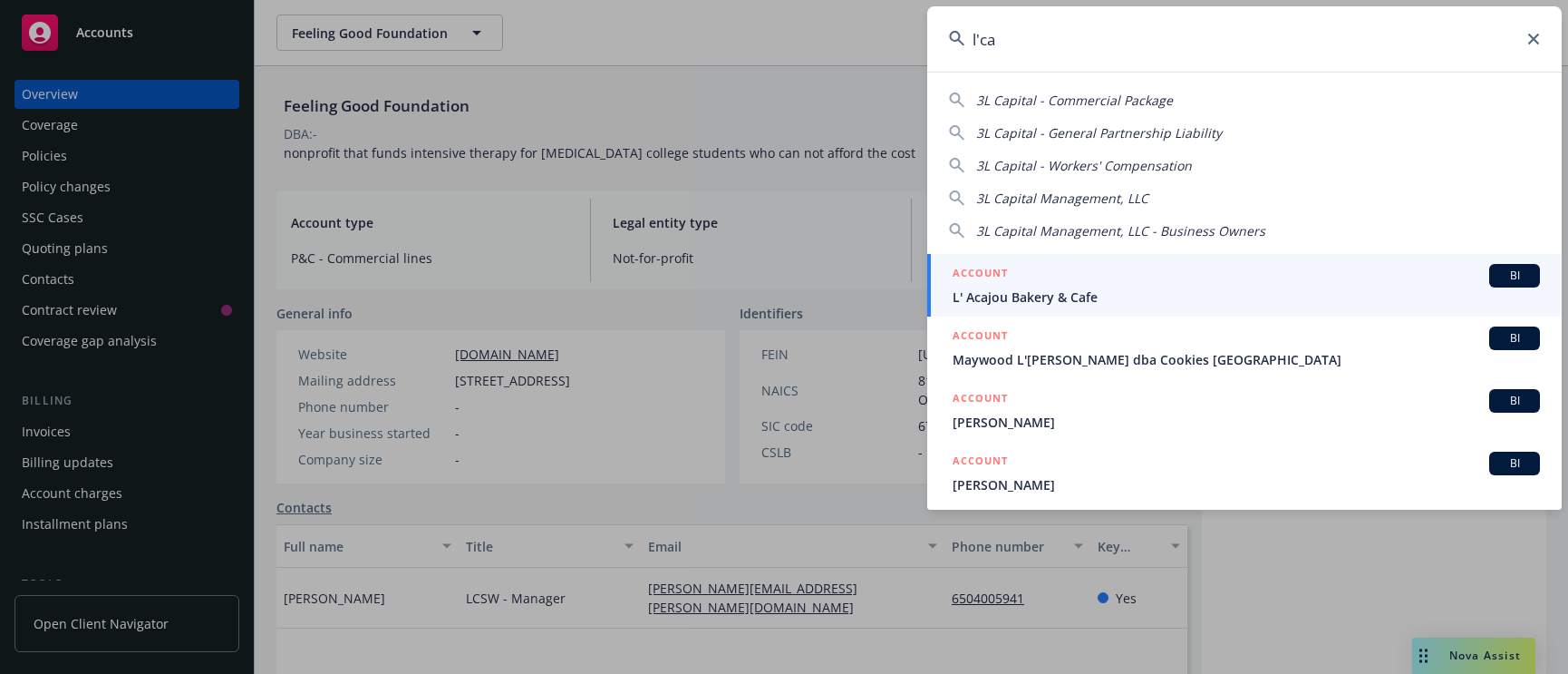
type input "l'ca"
click at [1034, 275] on div "ACCOUNT BI" at bounding box center [1246, 275] width 588 height 23
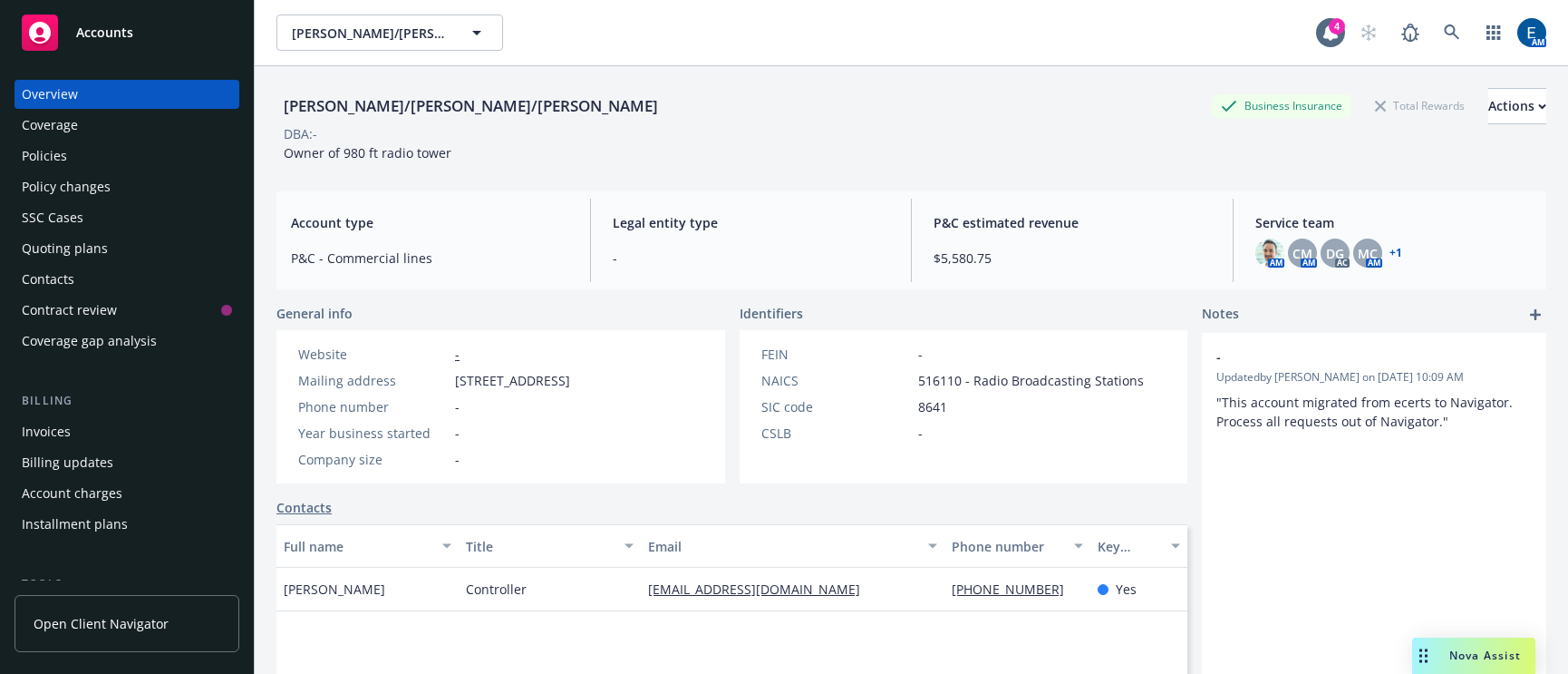
click at [750, 108] on div "Atsinger/Epperson/Sonsinger Business Insurance Total Rewards Actions" at bounding box center [911, 106] width 1270 height 37
click at [1389, 248] on link "+ 1" at bounding box center [1396, 254] width 13 height 11
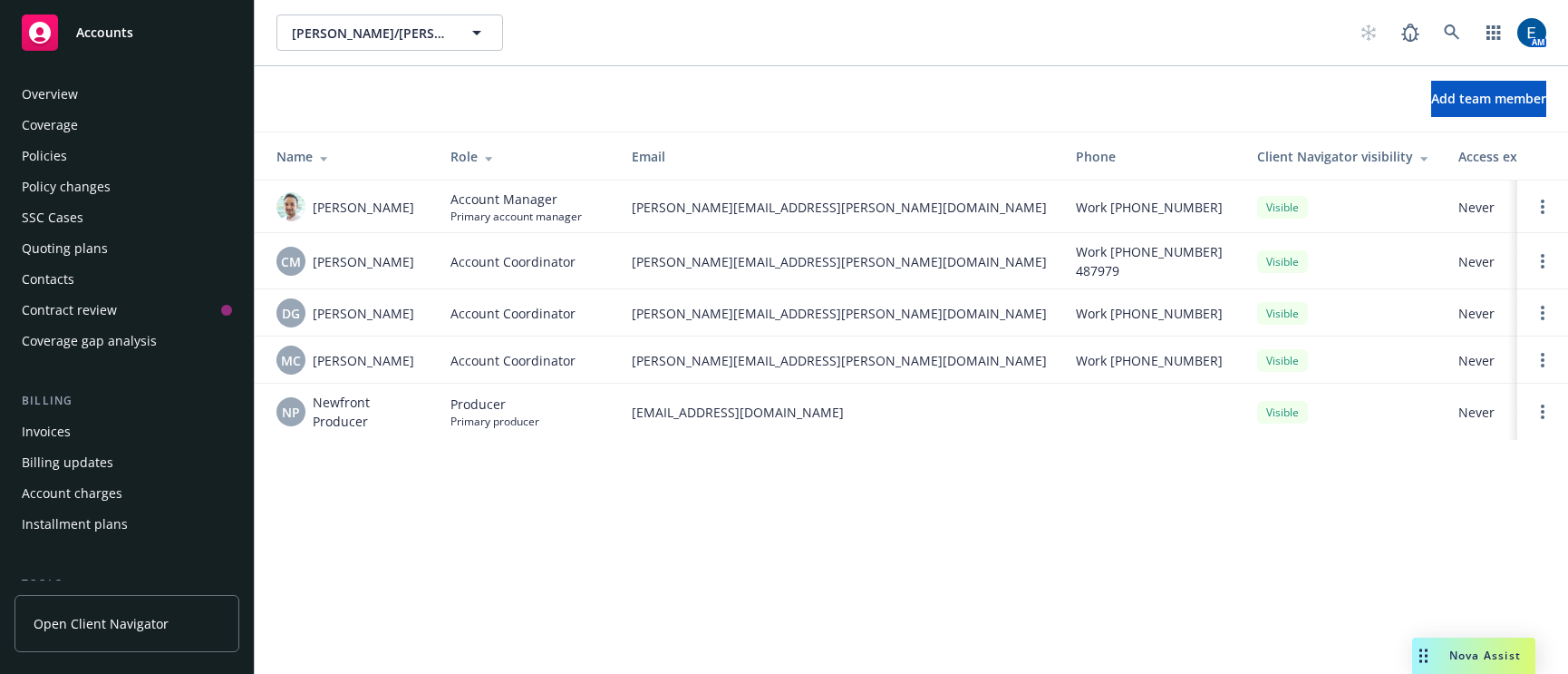
scroll to position [249, 0]
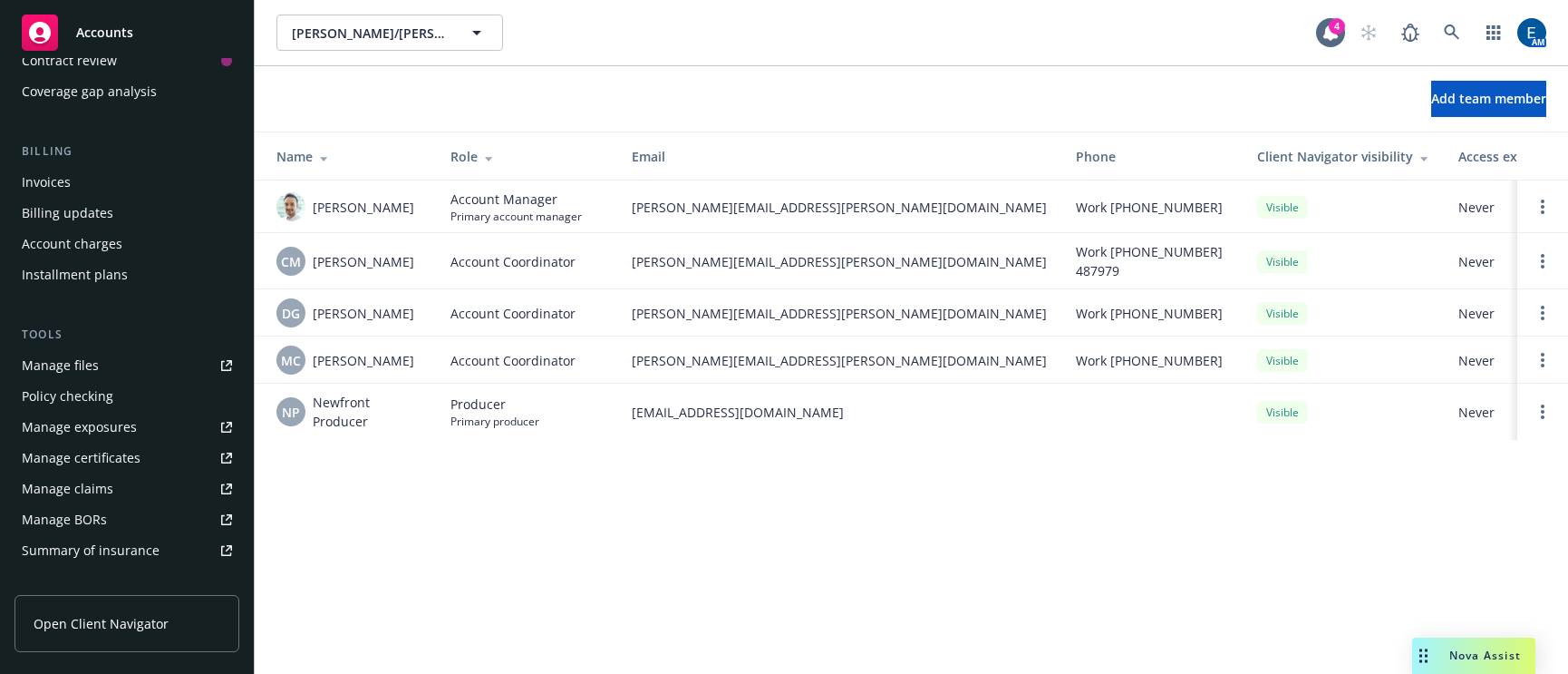
drag, startPoint x: 772, startPoint y: 508, endPoint x: 673, endPoint y: 413, distance: 137.2
click at [767, 503] on div "Atsinger/Epperson/Sonsinger Atsinger/Epperson/Sonsinger 4 AM Add team member Na…" at bounding box center [911, 337] width 1314 height 674
drag, startPoint x: 391, startPoint y: 190, endPoint x: 314, endPoint y: 195, distance: 77.2
click at [314, 198] on span "Adnan Shaikh" at bounding box center [363, 207] width 102 height 19
copy span "Adnan Shaikh"
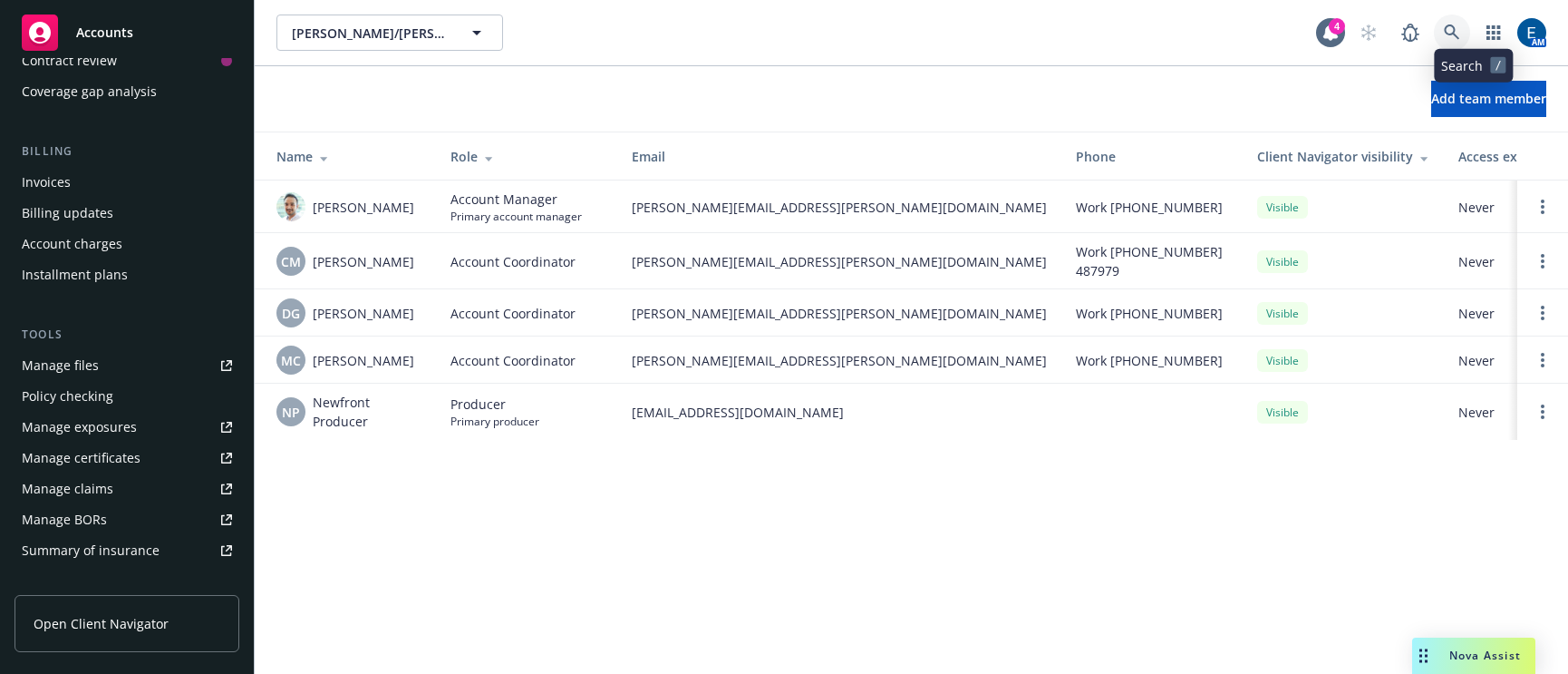
click at [1459, 24] on icon at bounding box center [1452, 32] width 15 height 15
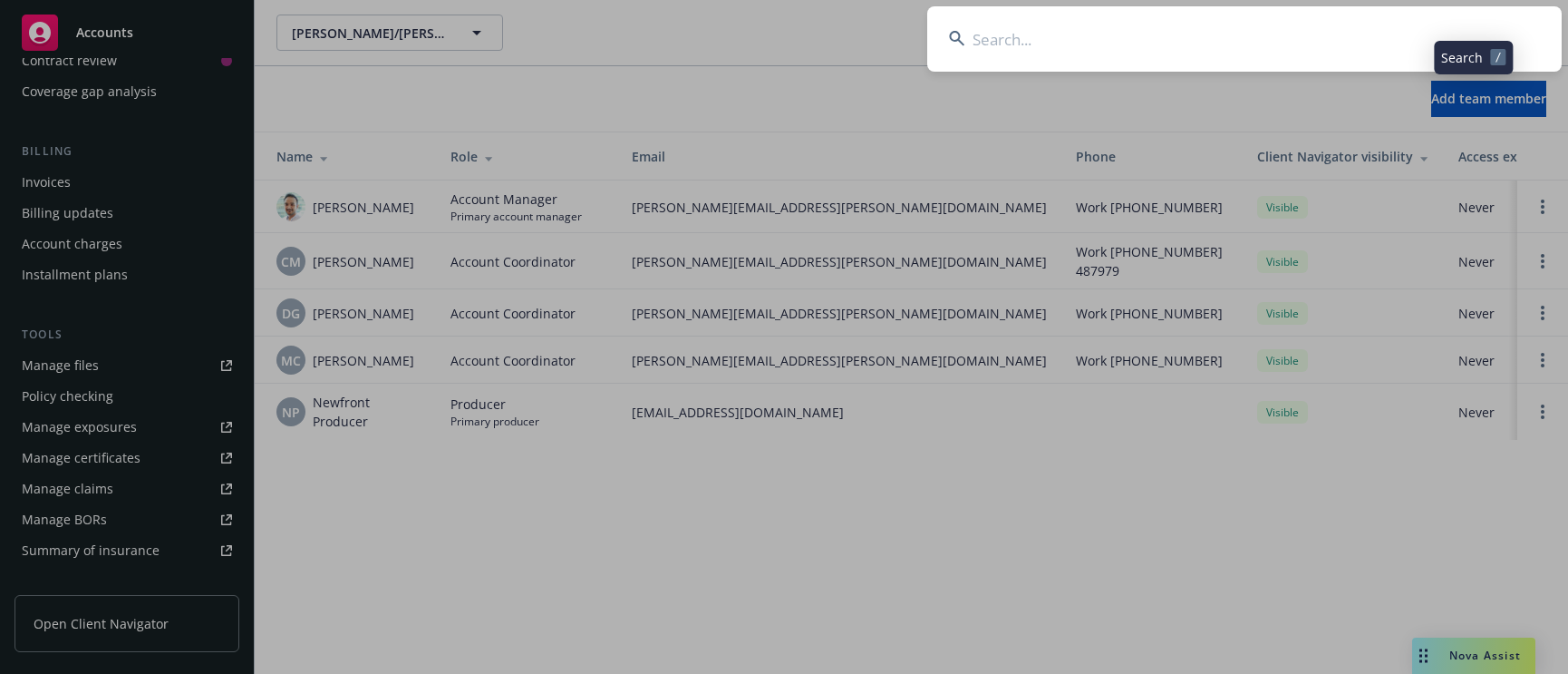
type input "Retrieving data. Wait a few seconds and try to cut or copy again."
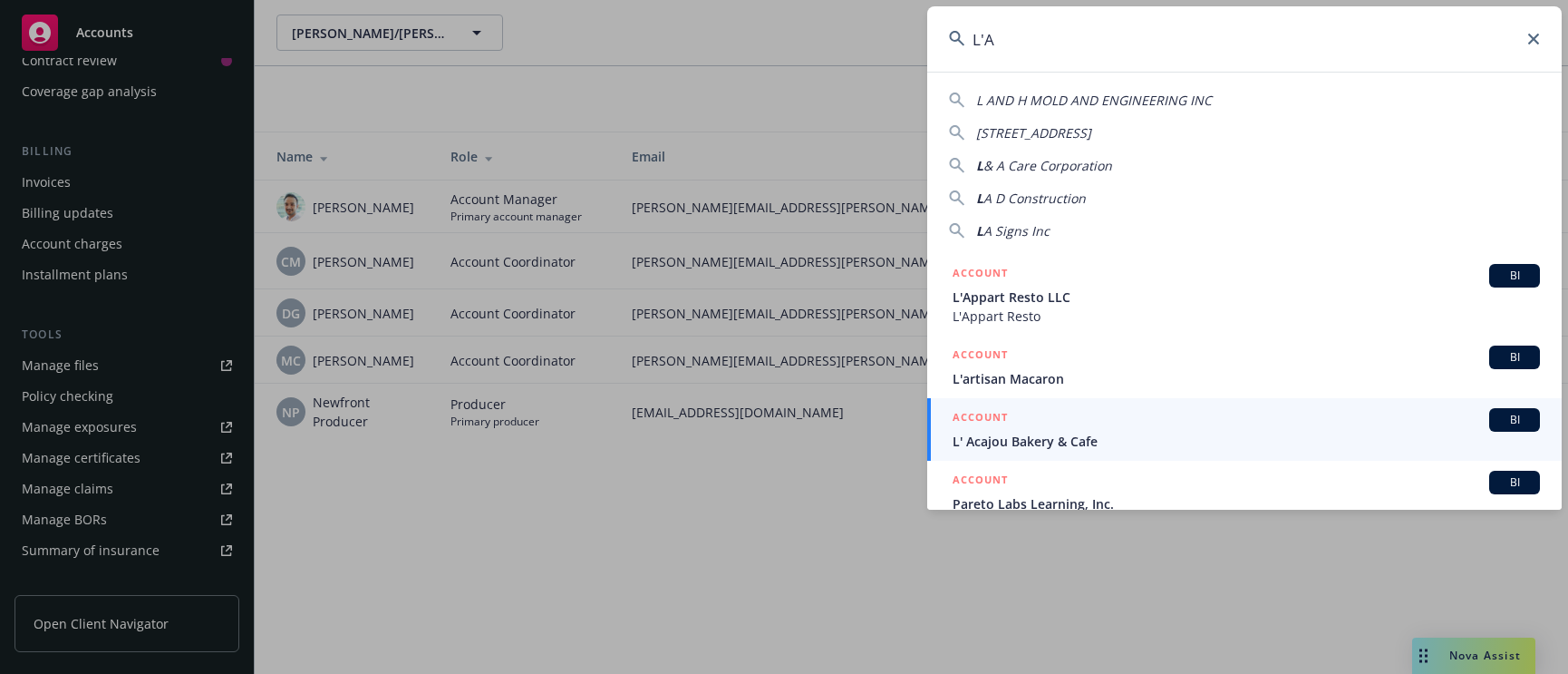
type input "L'A"
click at [1057, 434] on span "L' Acajou Bakery & Cafe" at bounding box center [1246, 441] width 588 height 19
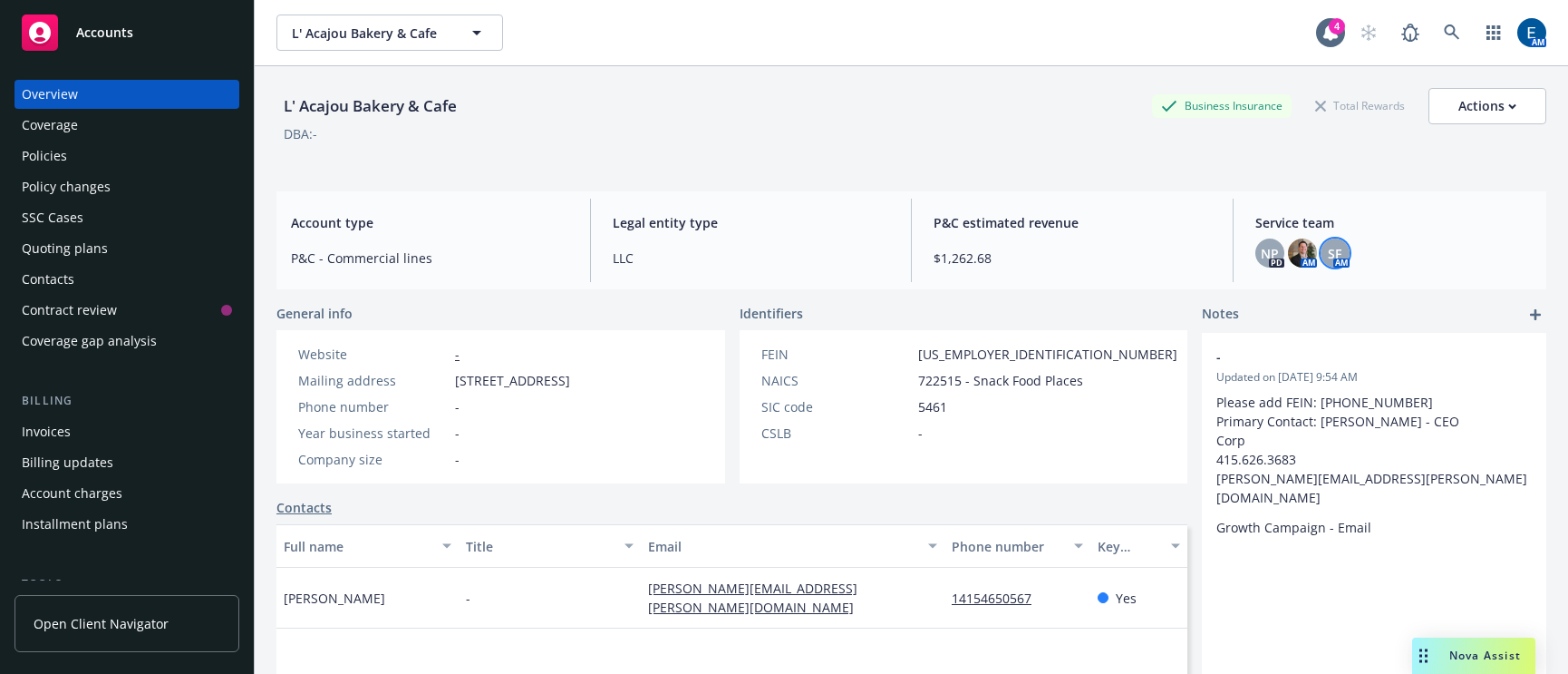
click at [1328, 248] on span "SF" at bounding box center [1334, 254] width 14 height 19
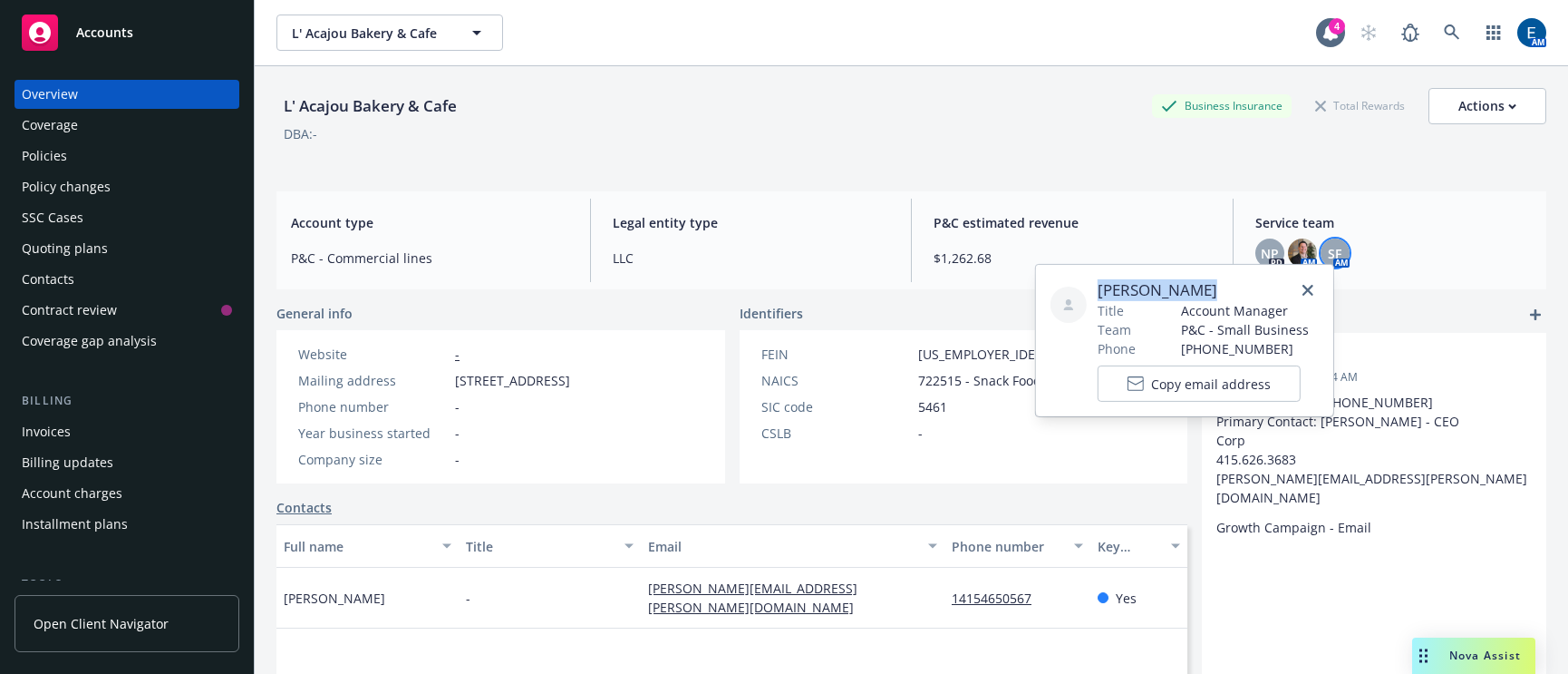
drag, startPoint x: 1186, startPoint y: 288, endPoint x: 1093, endPoint y: 284, distance: 93.1
click at [1093, 284] on div "Shelly Flores Title Account Manager Team P&C - Small Business Phone (916) 251-6…" at bounding box center [1184, 340] width 269 height 123
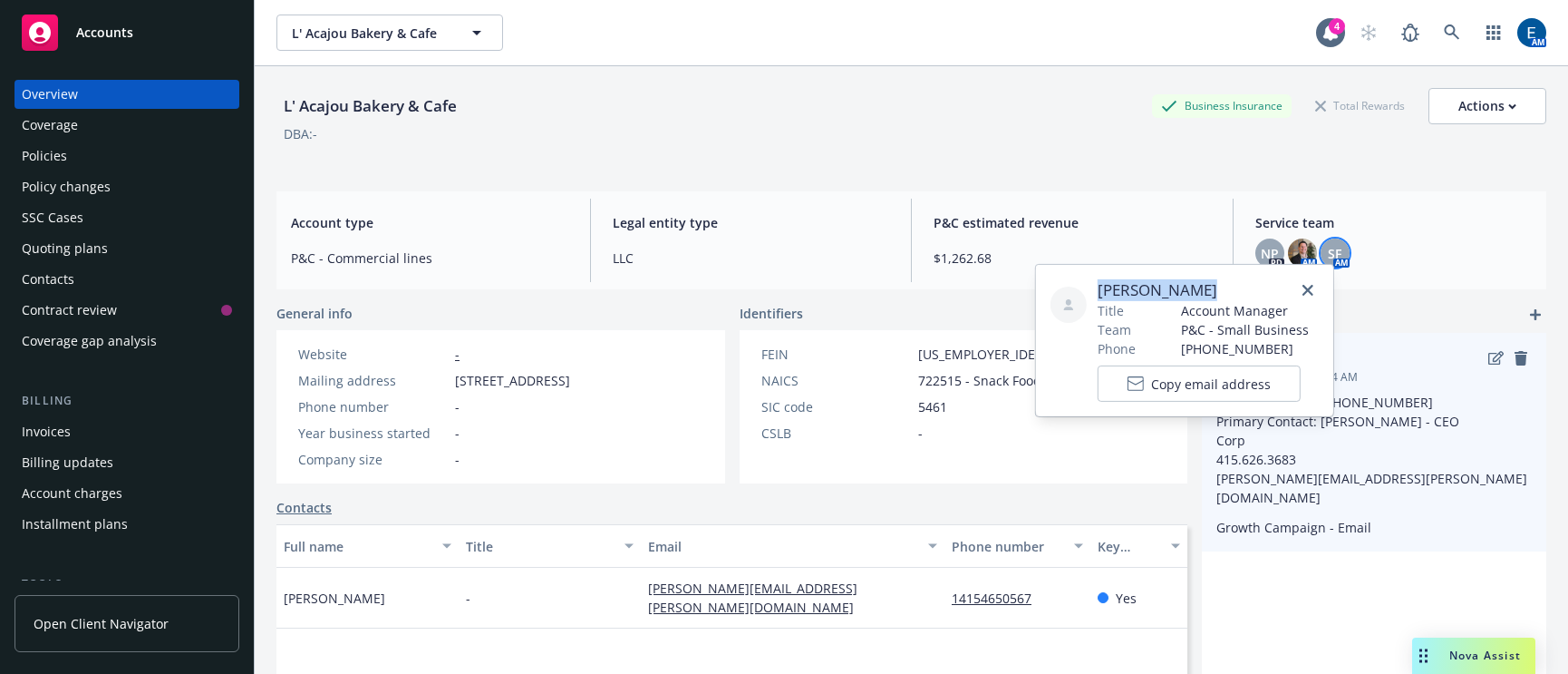
copy span "Shelly Flores"
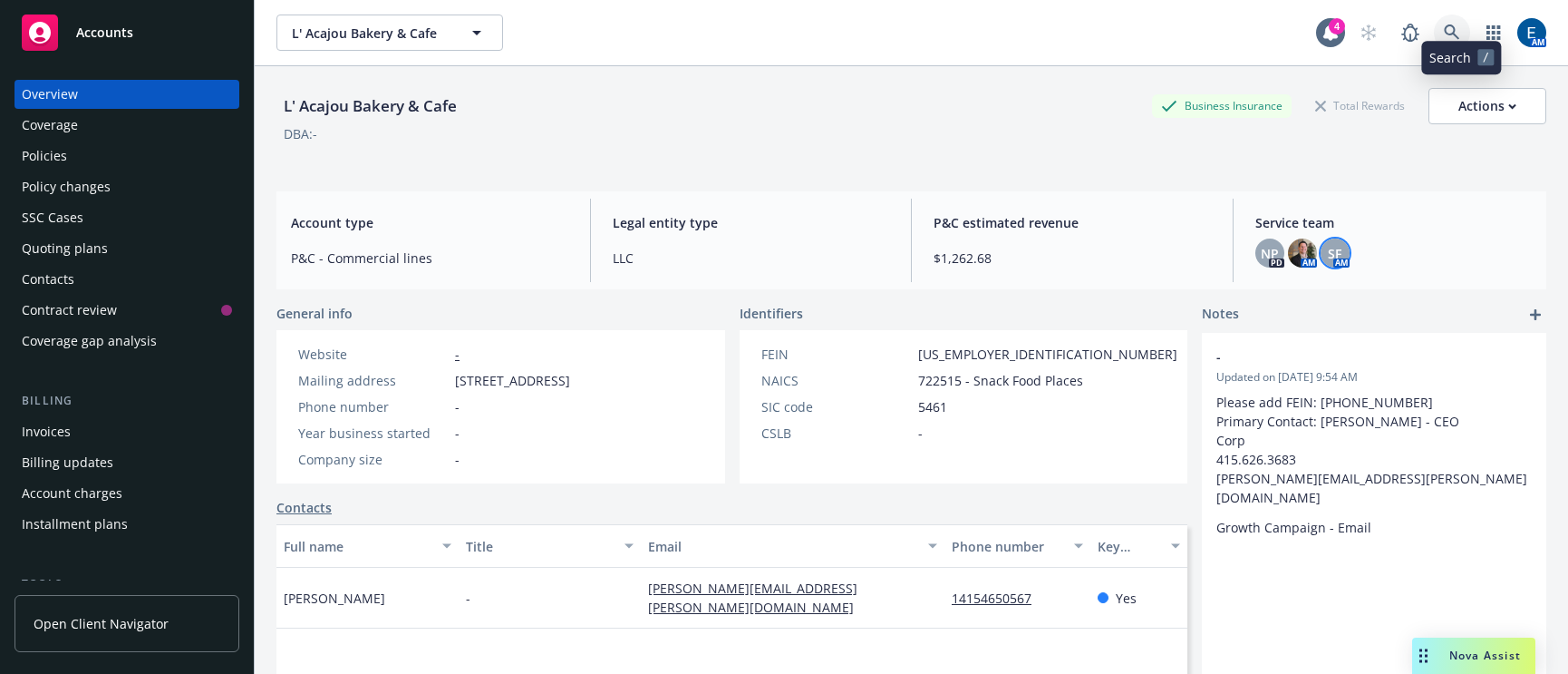
click at [1460, 24] on icon at bounding box center [1452, 32] width 16 height 16
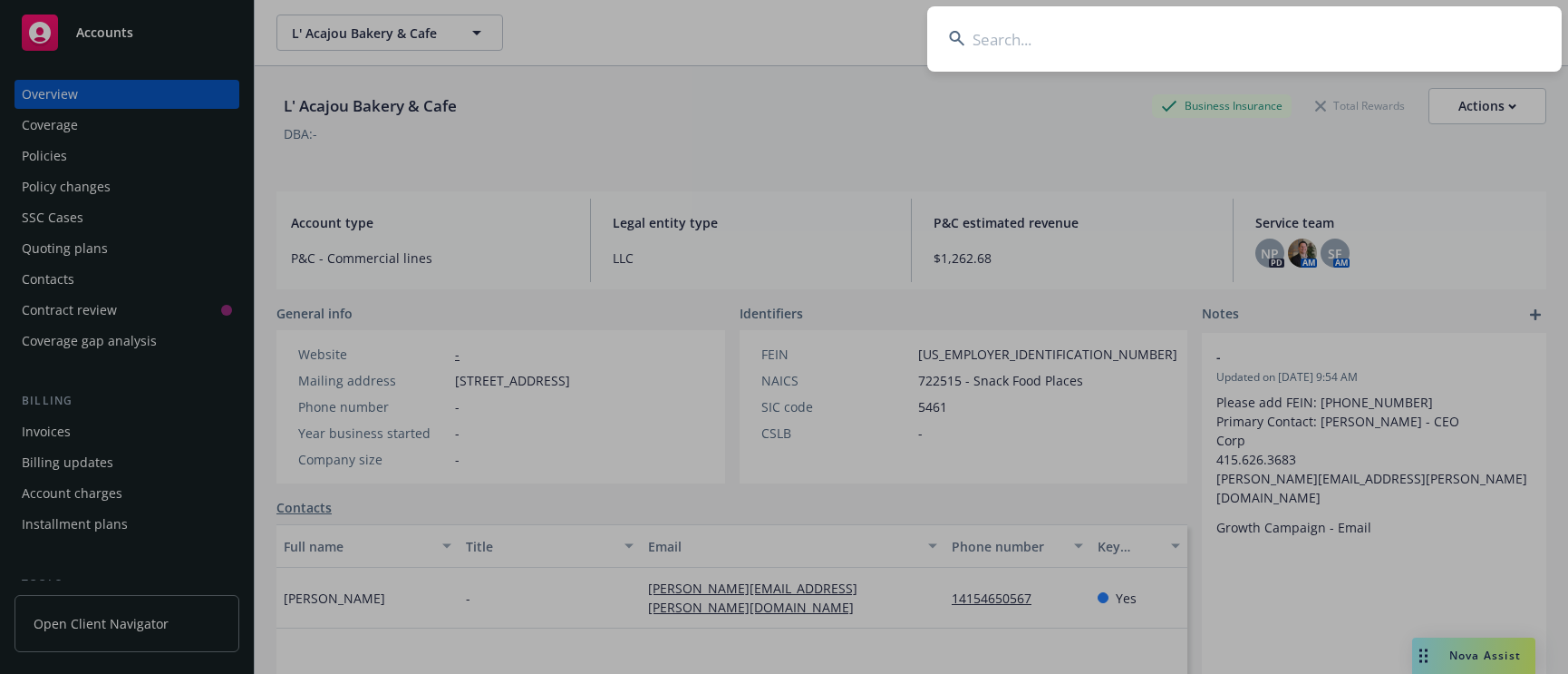
type input "Retrieving data. Wait a few seconds and try to cut or copy again."
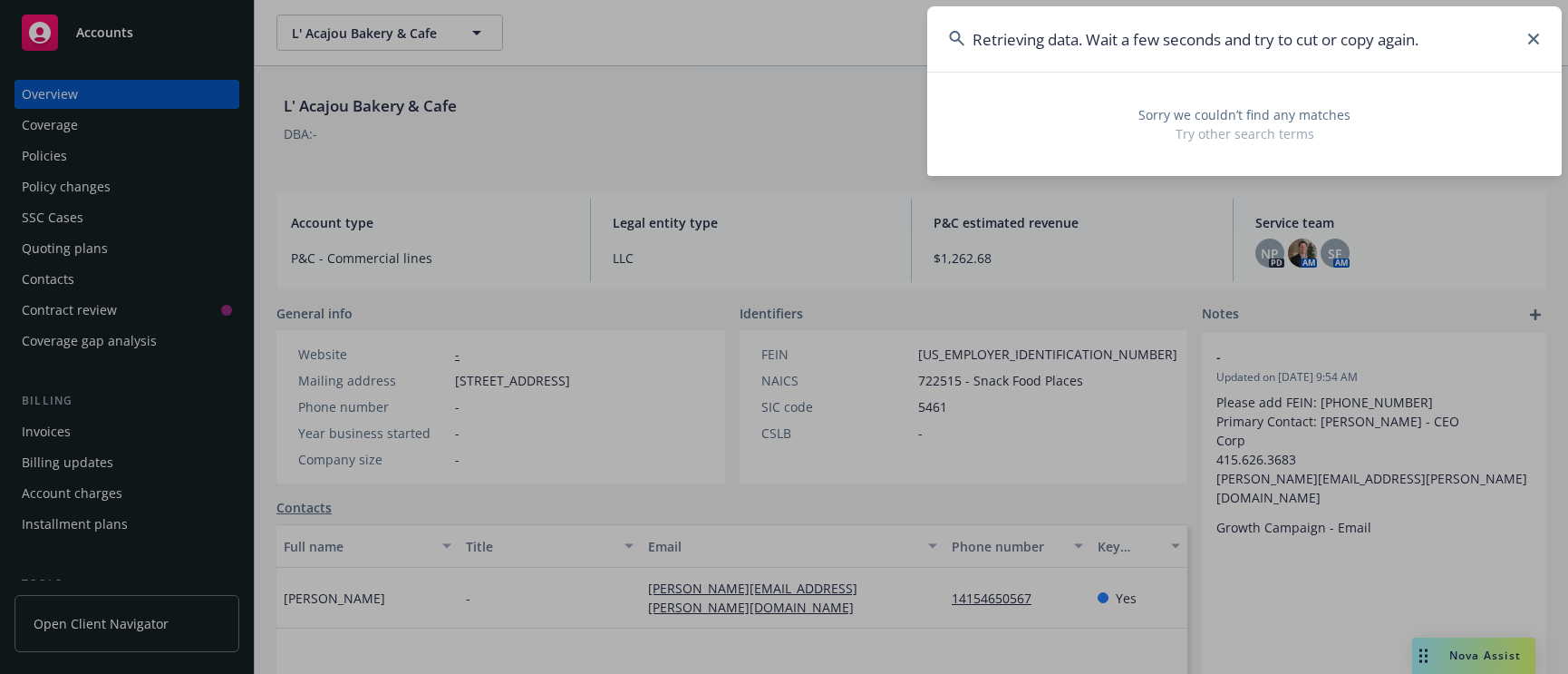
drag, startPoint x: 1430, startPoint y: 45, endPoint x: 959, endPoint y: 32, distance: 471.2
click at [959, 32] on div "Retrieving data. Wait a few seconds and try to cut or copy again." at bounding box center [1244, 39] width 634 height 66
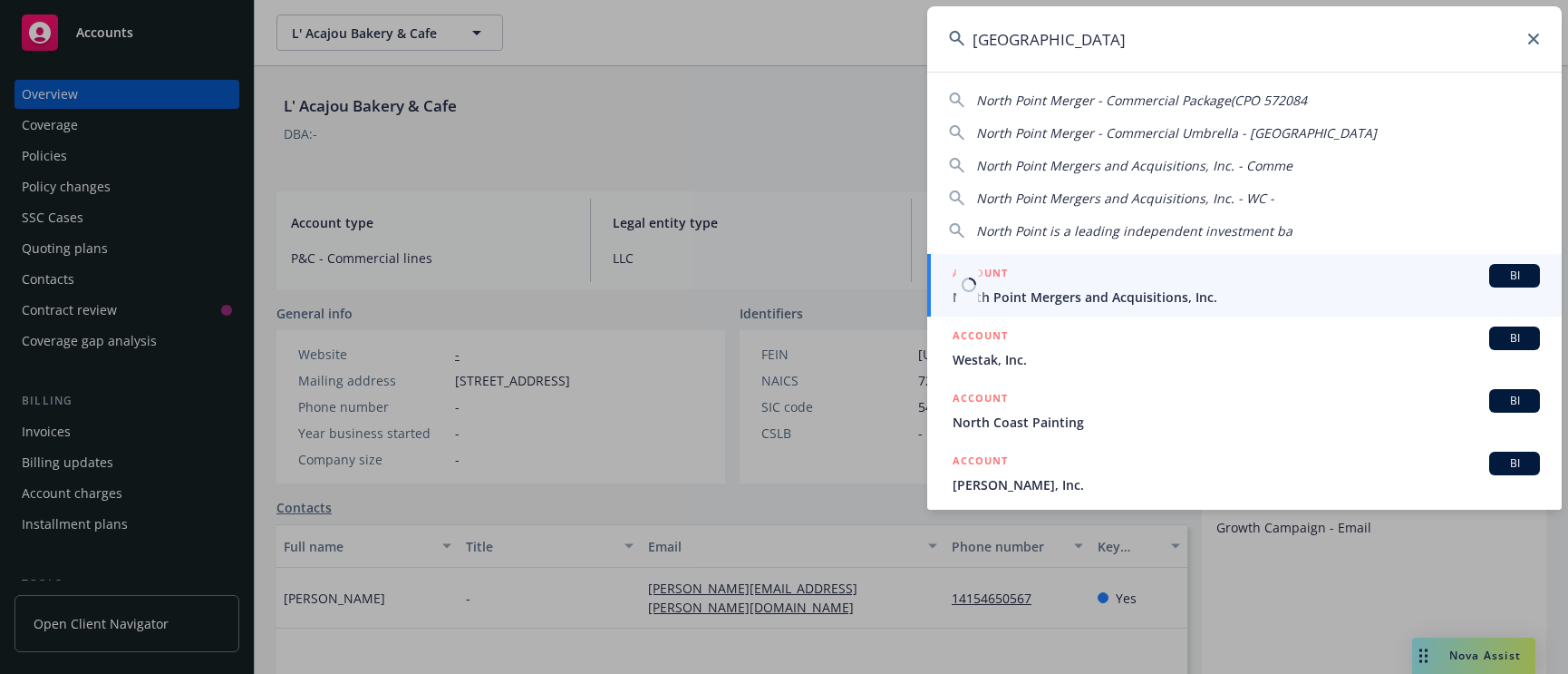
type input "north point"
click at [1165, 272] on div "ACCOUNT BI" at bounding box center [1246, 275] width 588 height 23
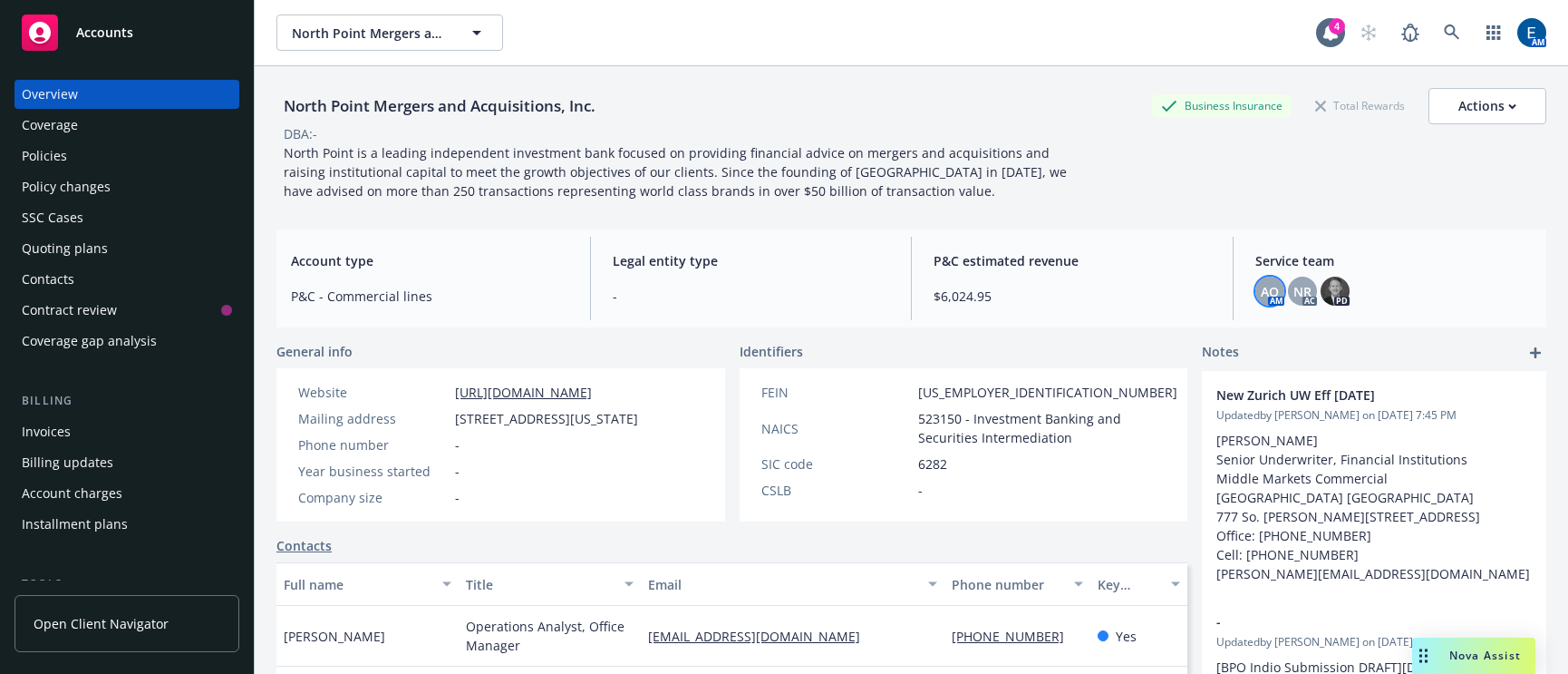
click at [1268, 281] on div "AO" at bounding box center [1270, 291] width 29 height 29
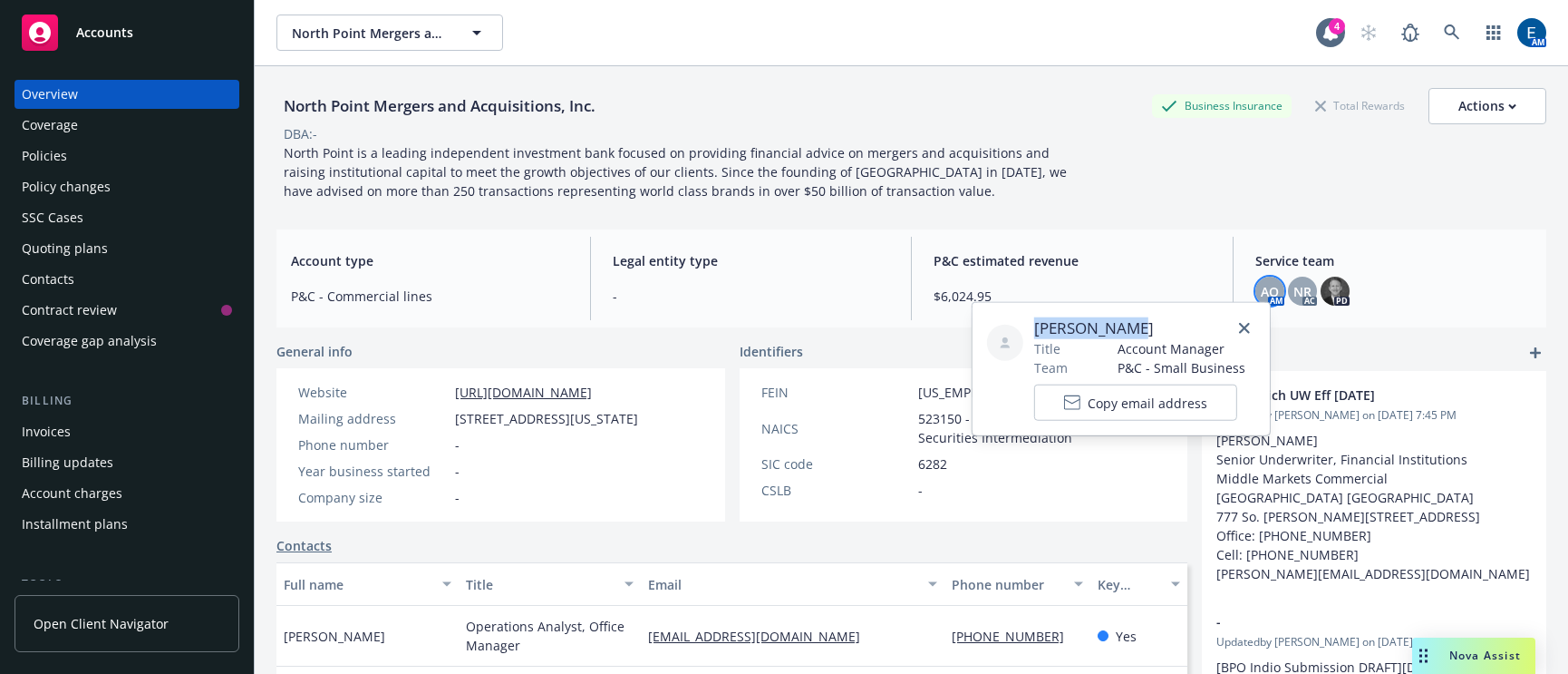
drag, startPoint x: 1134, startPoint y: 317, endPoint x: 1032, endPoint y: 319, distance: 102.0
click at [1035, 319] on span "Adessa Owens" at bounding box center [1140, 328] width 211 height 22
copy span "Adessa Owens"
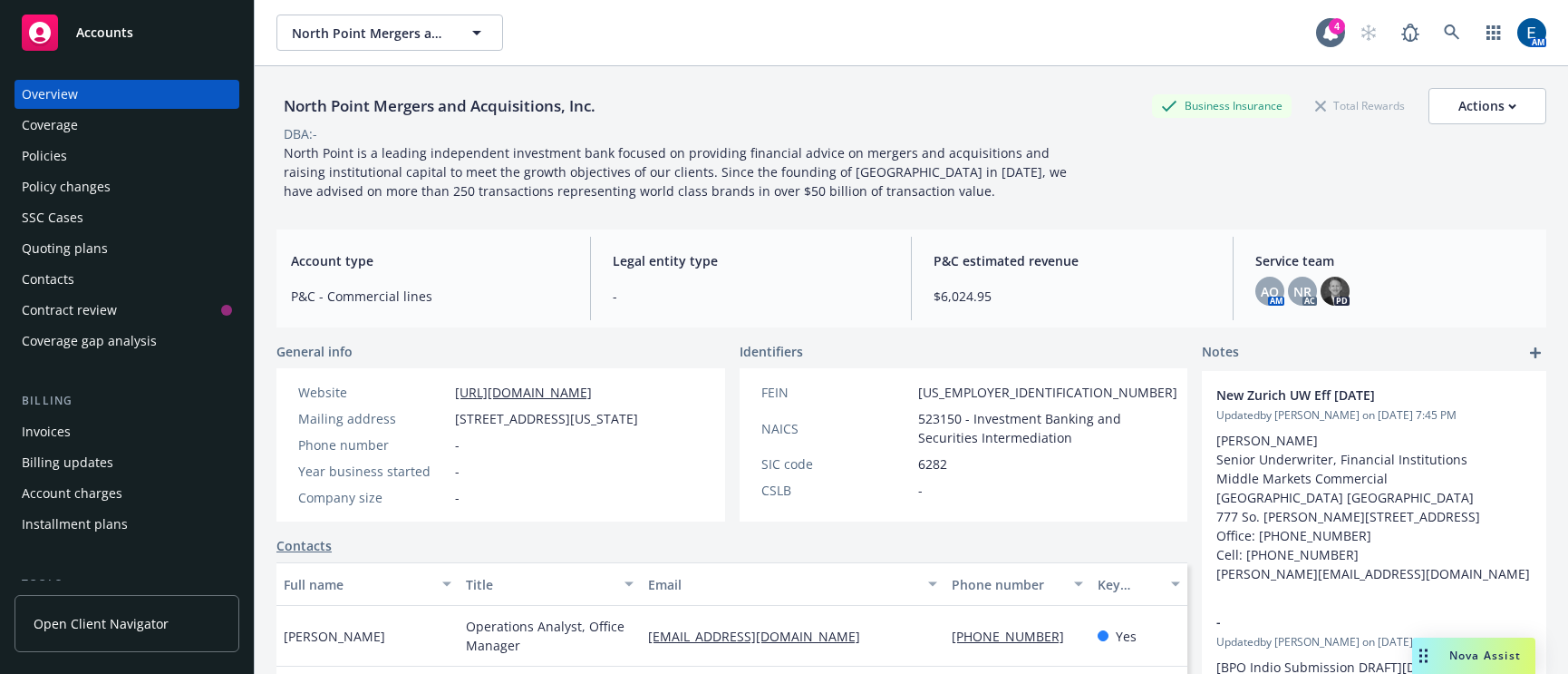
click at [1304, 345] on div "Notes" at bounding box center [1374, 352] width 344 height 22
click at [1462, 15] on link at bounding box center [1452, 33] width 36 height 37
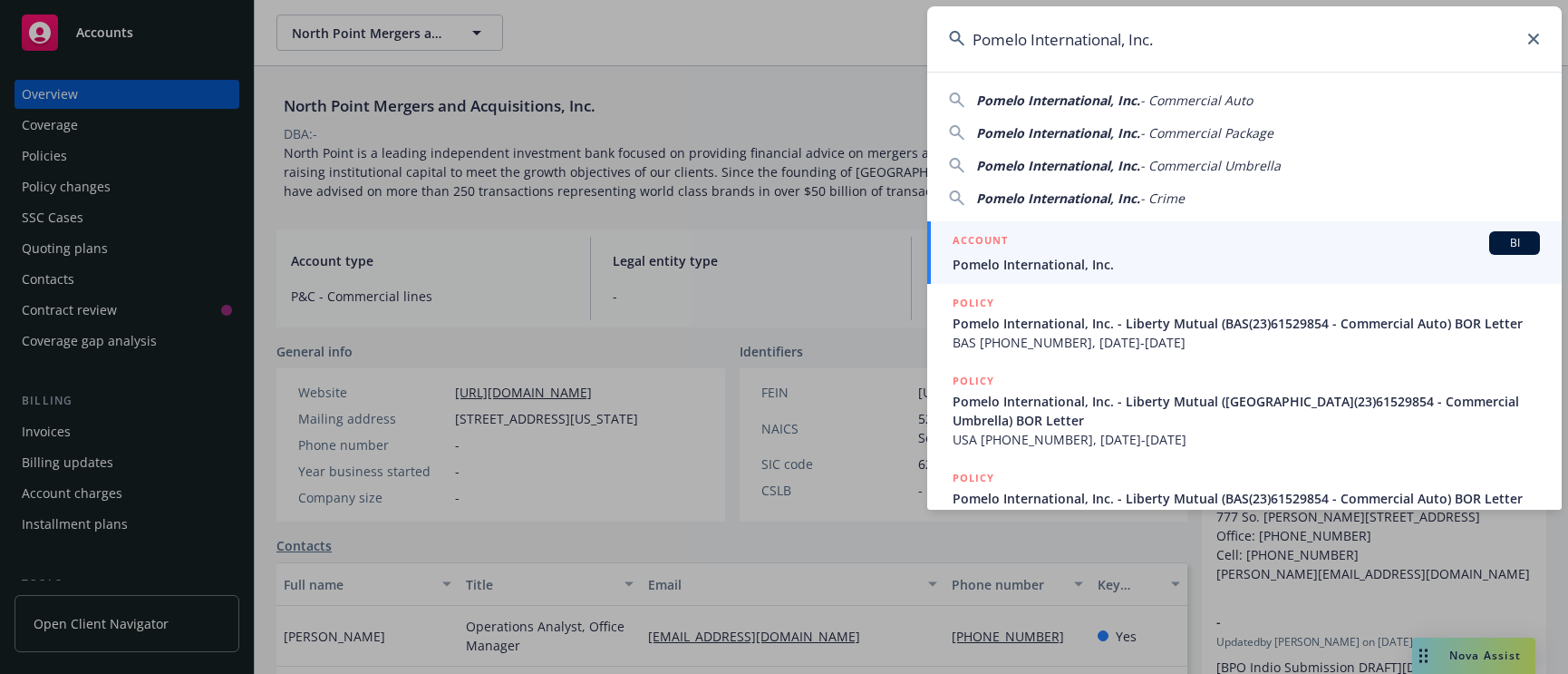
type input "Pomelo International, Inc."
click at [1187, 255] on span "Pomelo International, Inc." at bounding box center [1246, 264] width 588 height 19
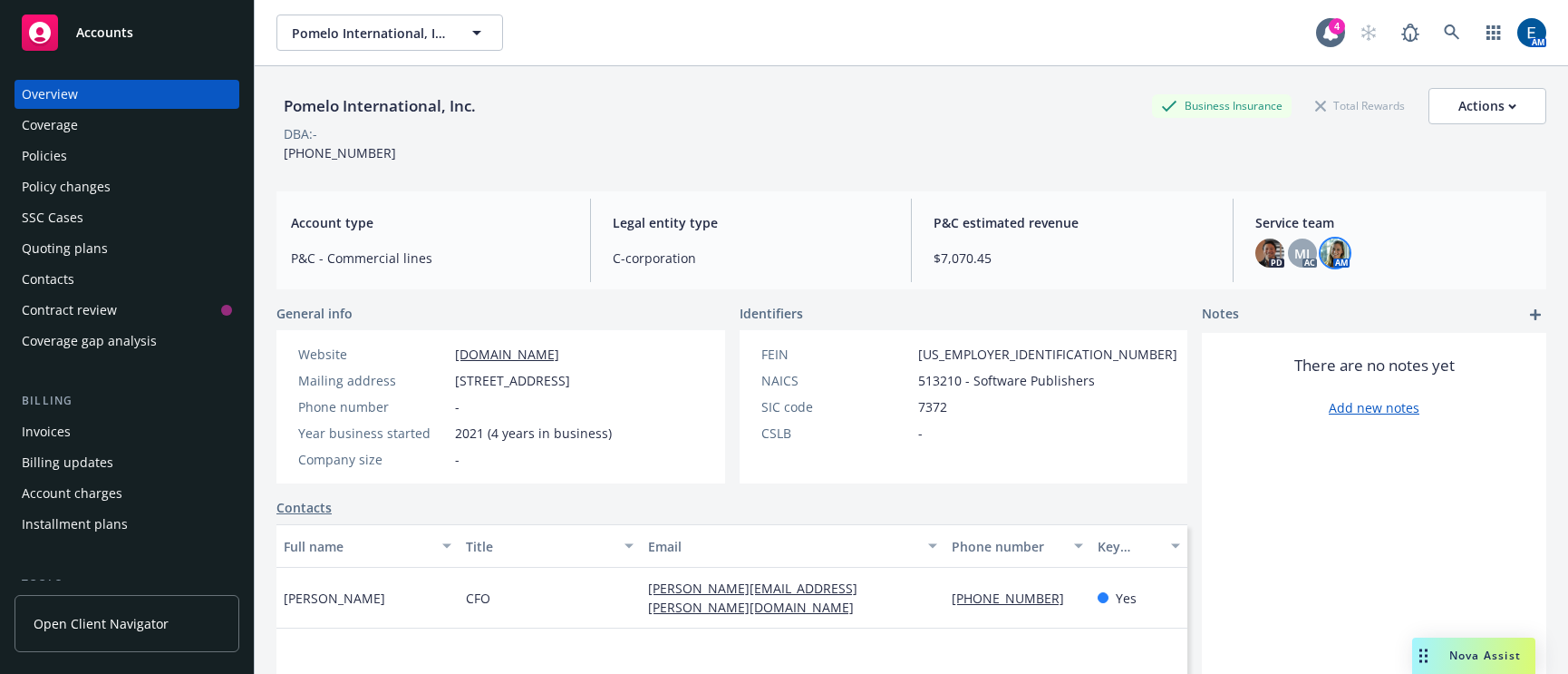
click at [1324, 239] on img at bounding box center [1335, 253] width 29 height 29
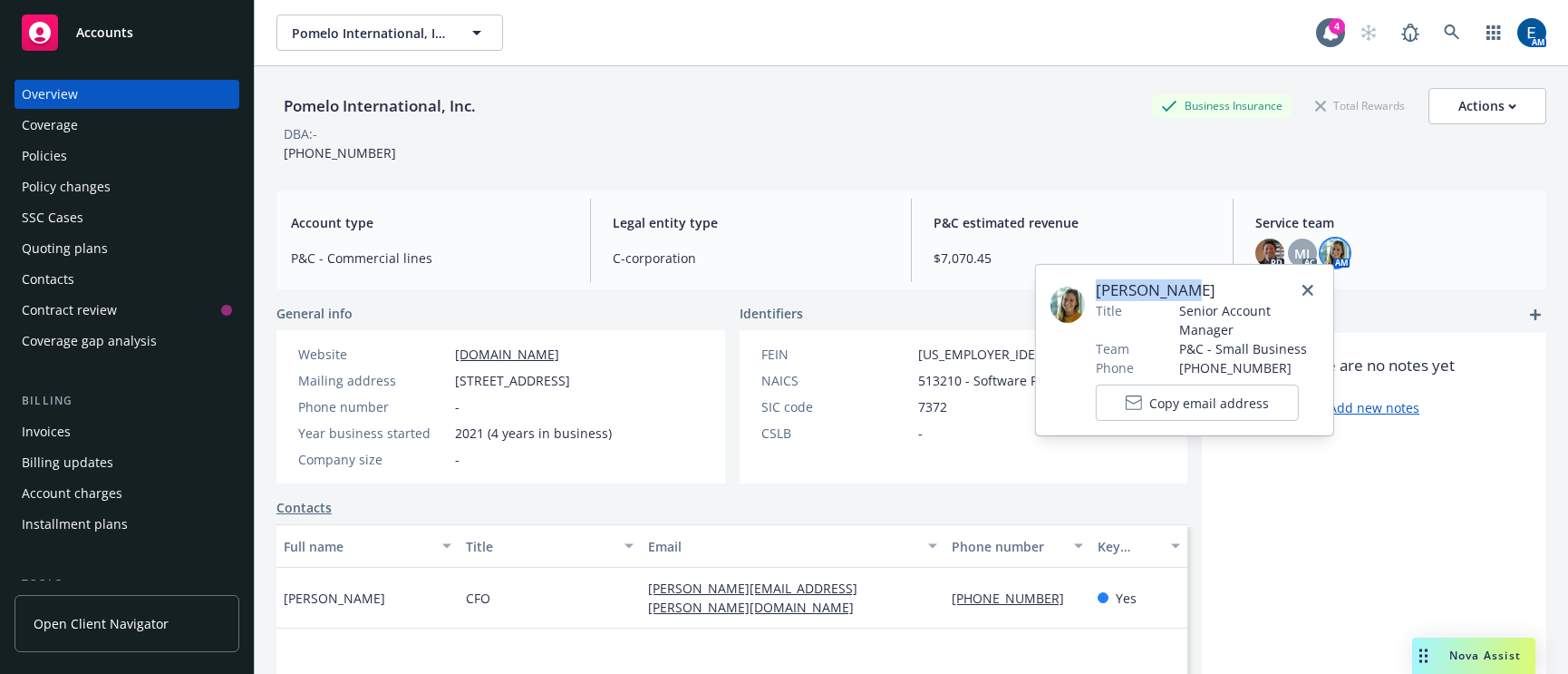
drag, startPoint x: 1181, startPoint y: 290, endPoint x: 1096, endPoint y: 282, distance: 85.4
click at [1096, 282] on span "Sally Poole" at bounding box center [1207, 289] width 223 height 22
copy span "Sally Poole"
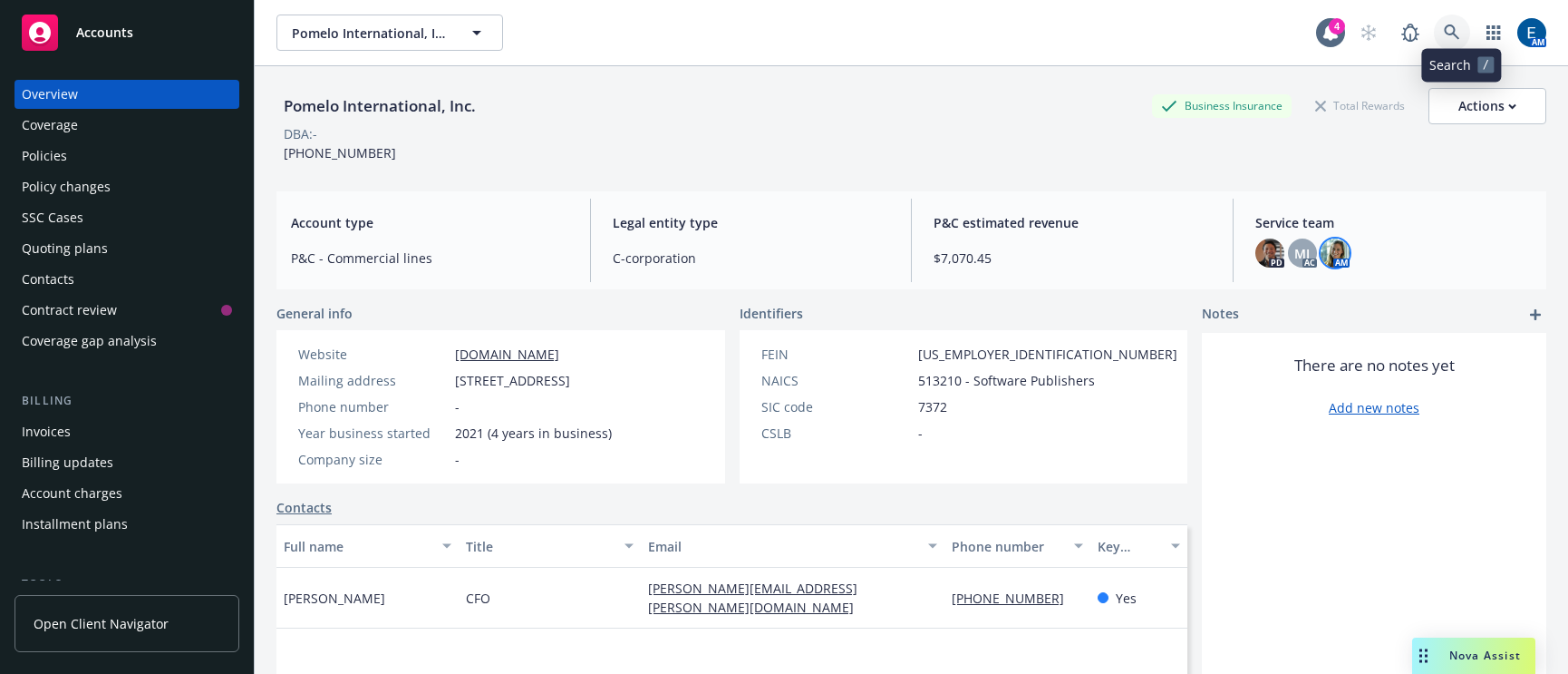
click at [1456, 24] on icon at bounding box center [1452, 32] width 16 height 16
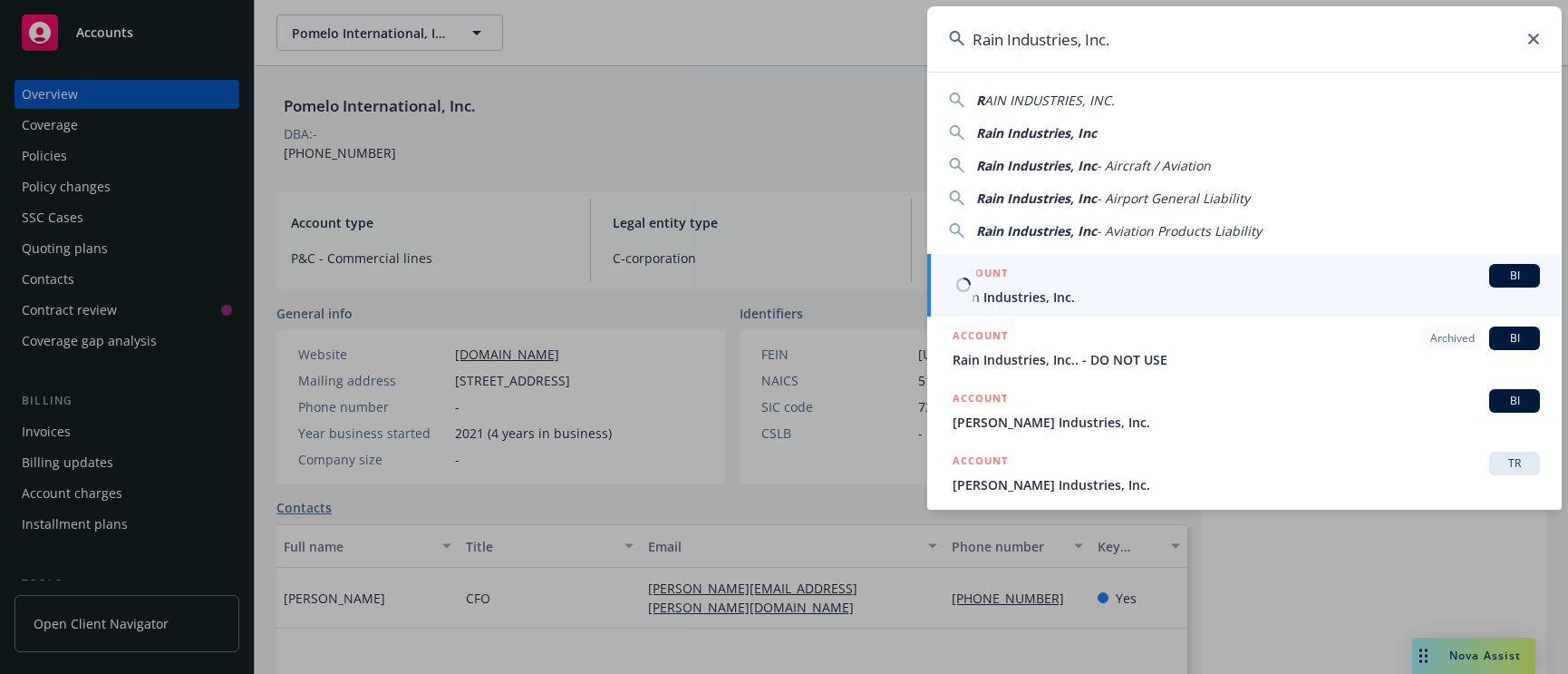
type input "Rain Industries, Inc."
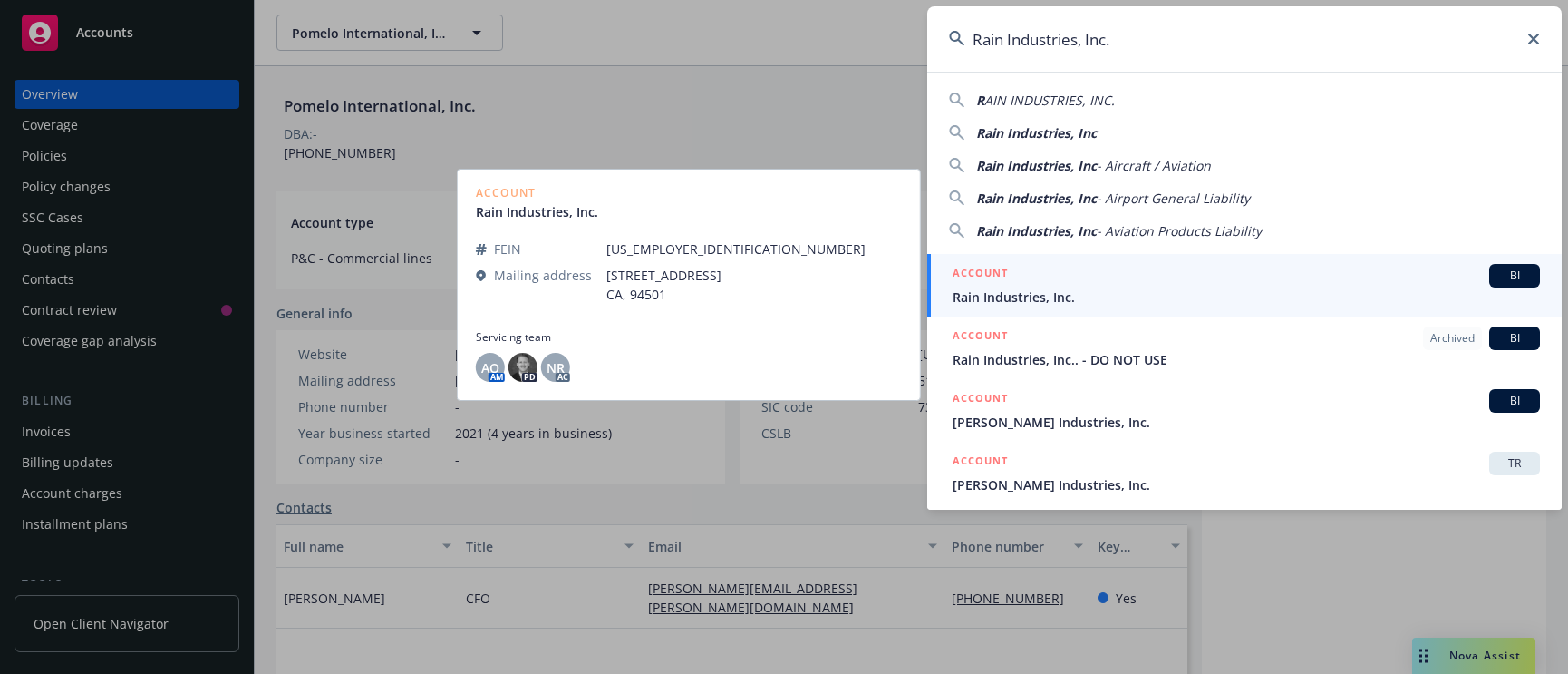
click at [1145, 293] on span "Rain Industries, Inc." at bounding box center [1246, 297] width 588 height 19
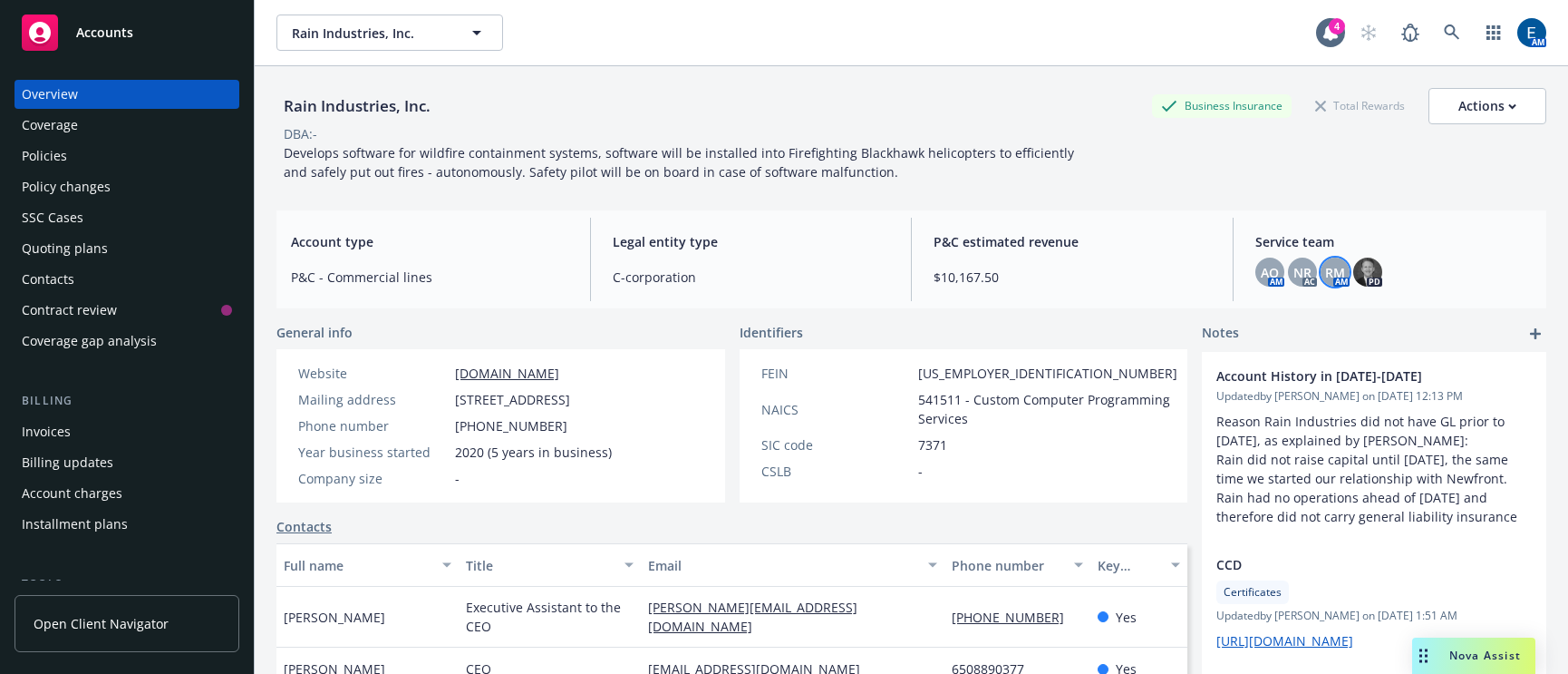
click at [1330, 263] on div "RM" at bounding box center [1335, 271] width 29 height 29
click at [1261, 263] on span "AO" at bounding box center [1270, 272] width 18 height 19
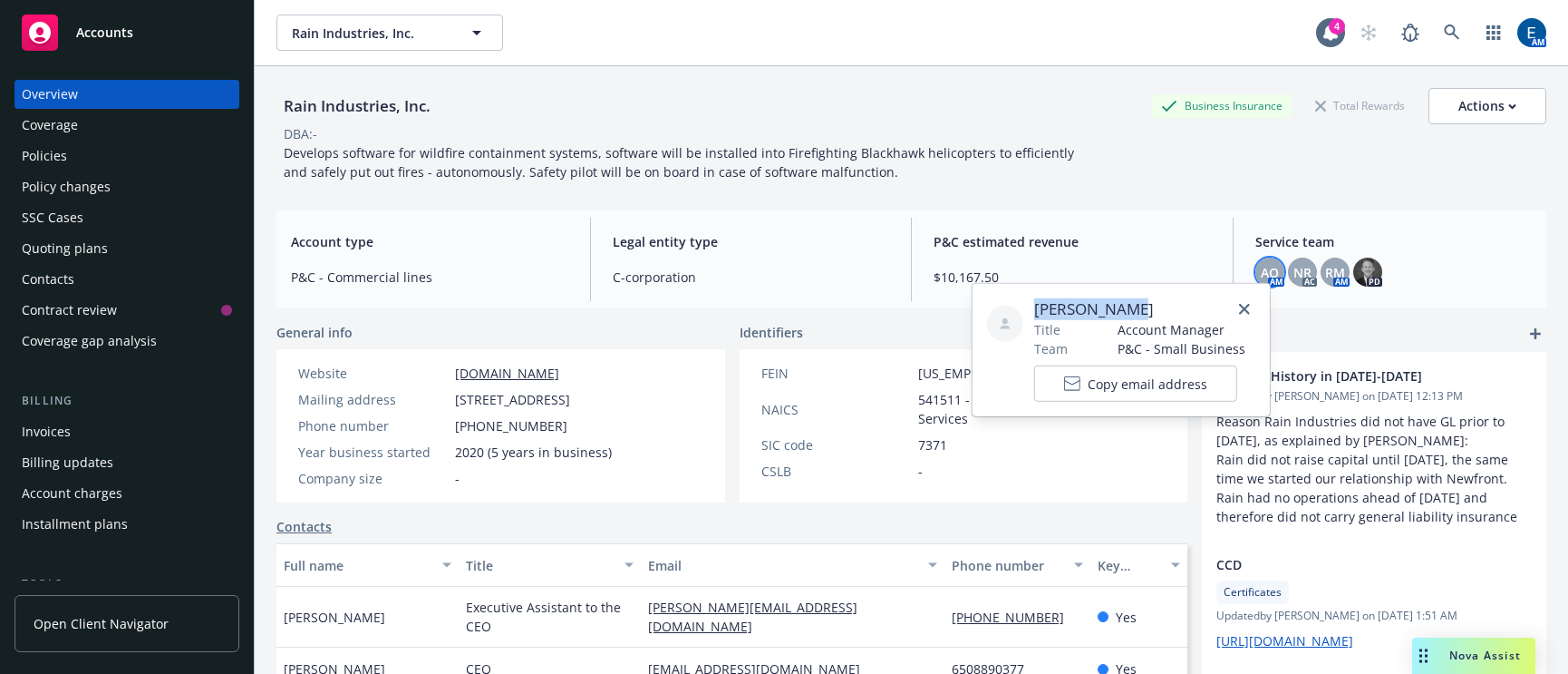
drag, startPoint x: 1106, startPoint y: 303, endPoint x: 1027, endPoint y: 303, distance: 79.0
click at [1027, 303] on div "Adessa Owens Title Account Manager Team P&C - Small Business Copy email address" at bounding box center [1121, 350] width 269 height 103
copy span "Adessa Owens"
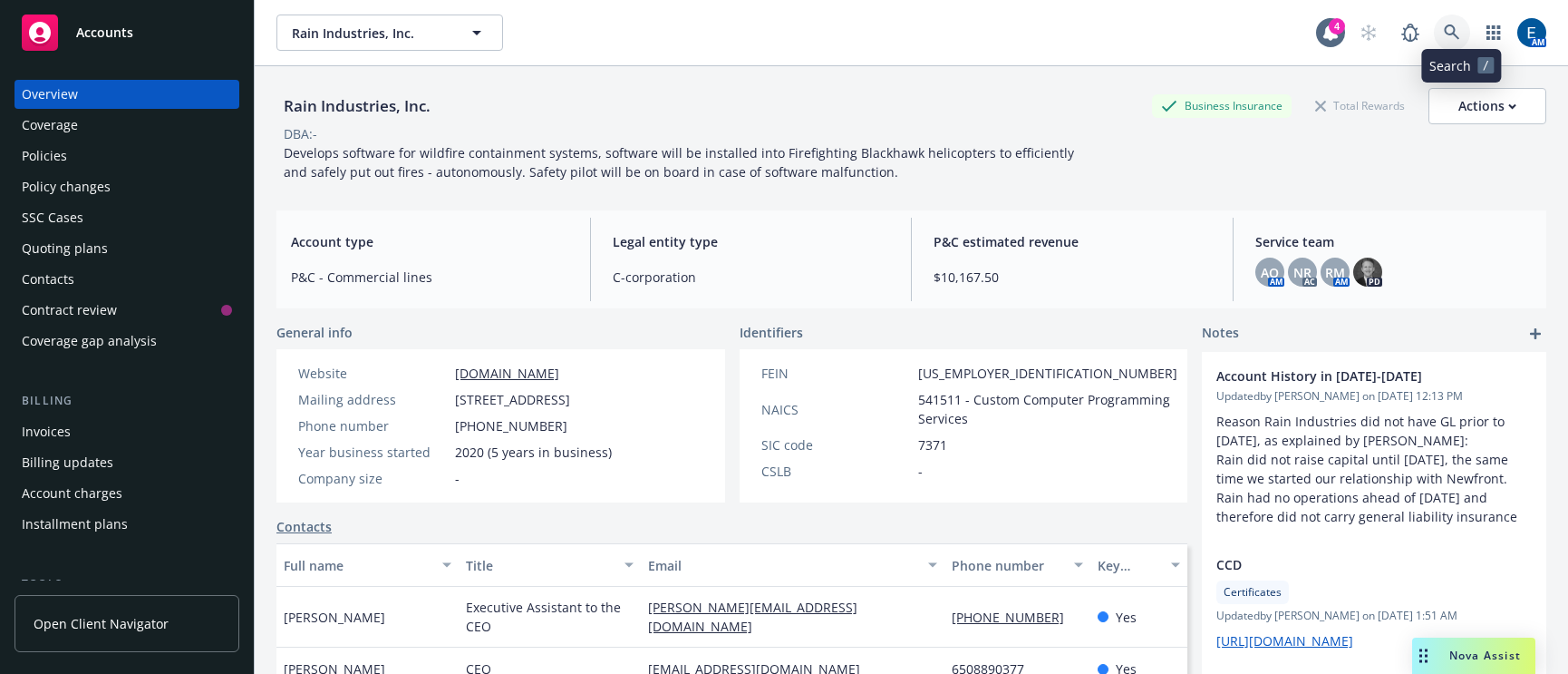
click at [1452, 24] on icon at bounding box center [1452, 32] width 16 height 16
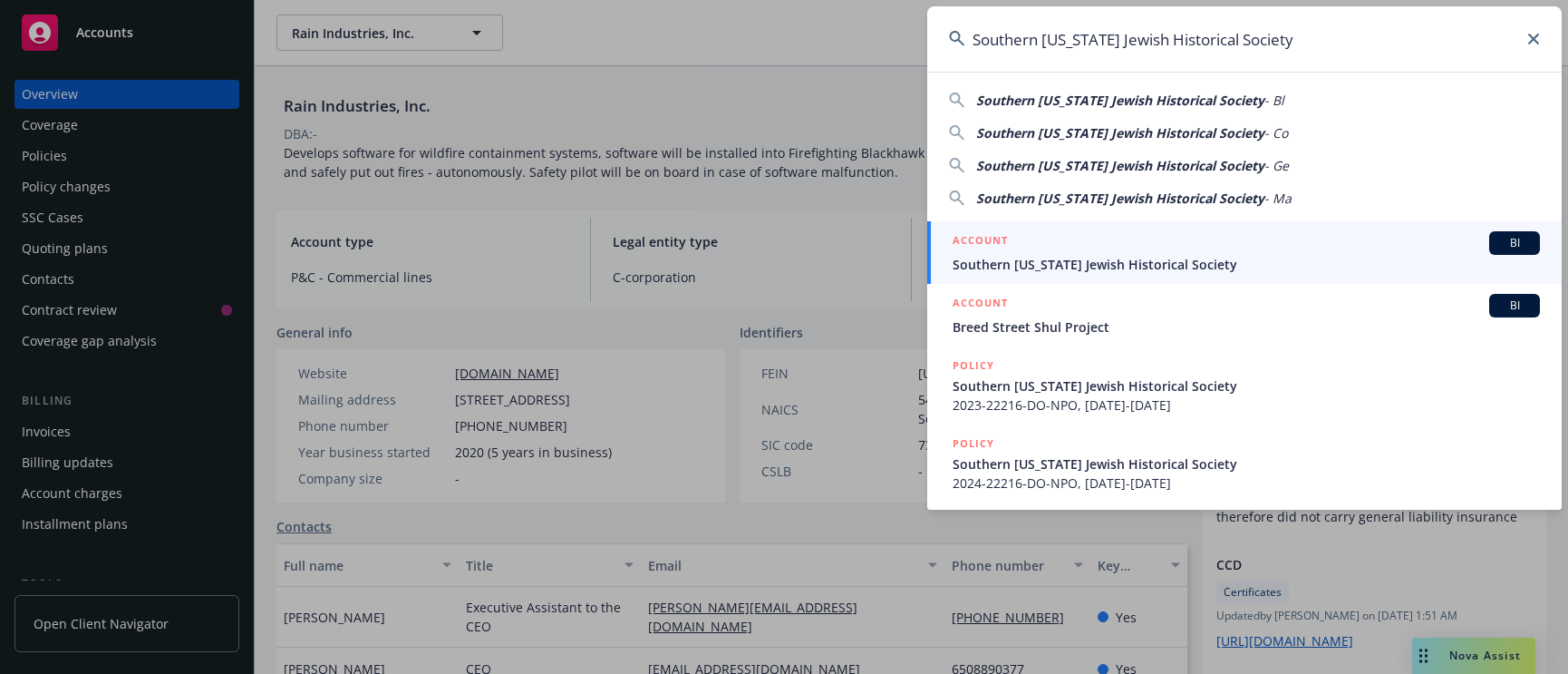
type input "Southern California Jewish Historical Society"
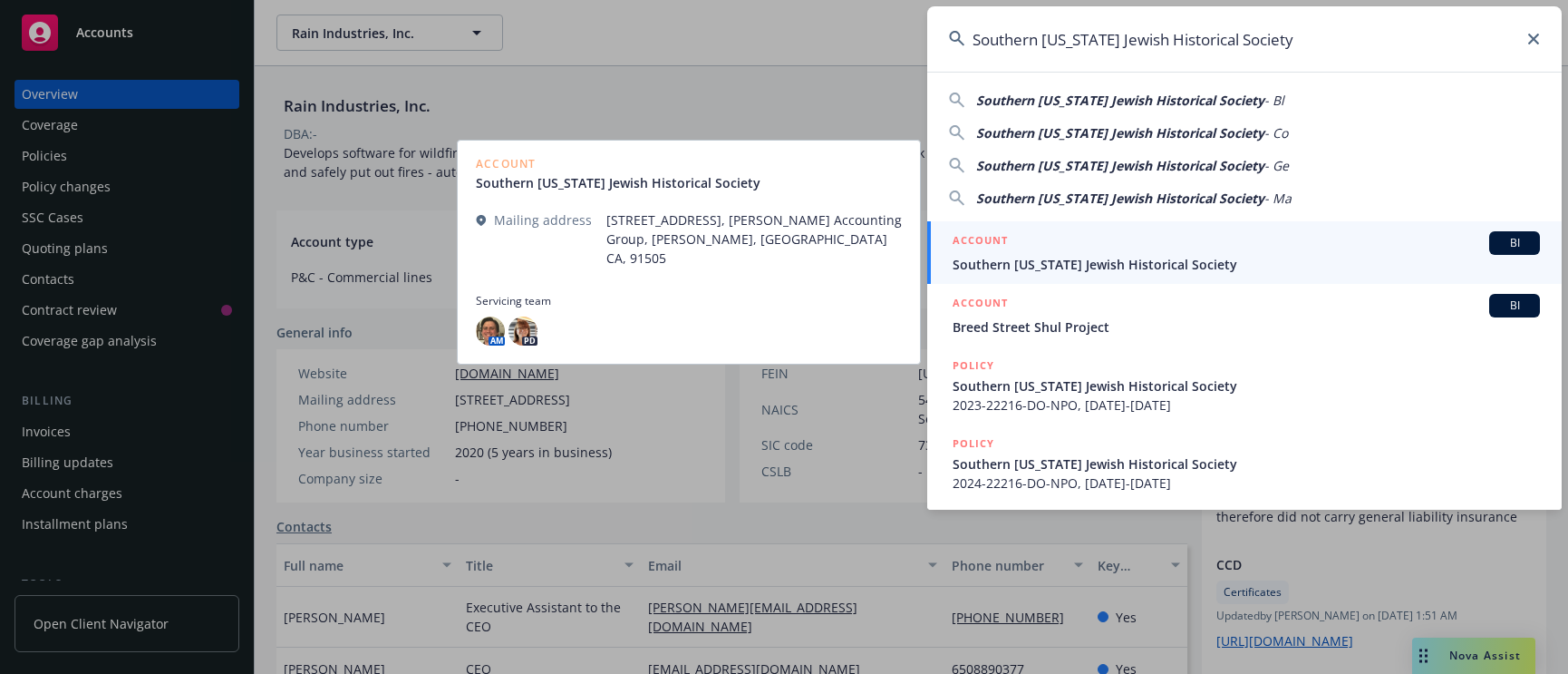
click at [1228, 256] on span "Southern California Jewish Historical Society" at bounding box center [1246, 264] width 588 height 19
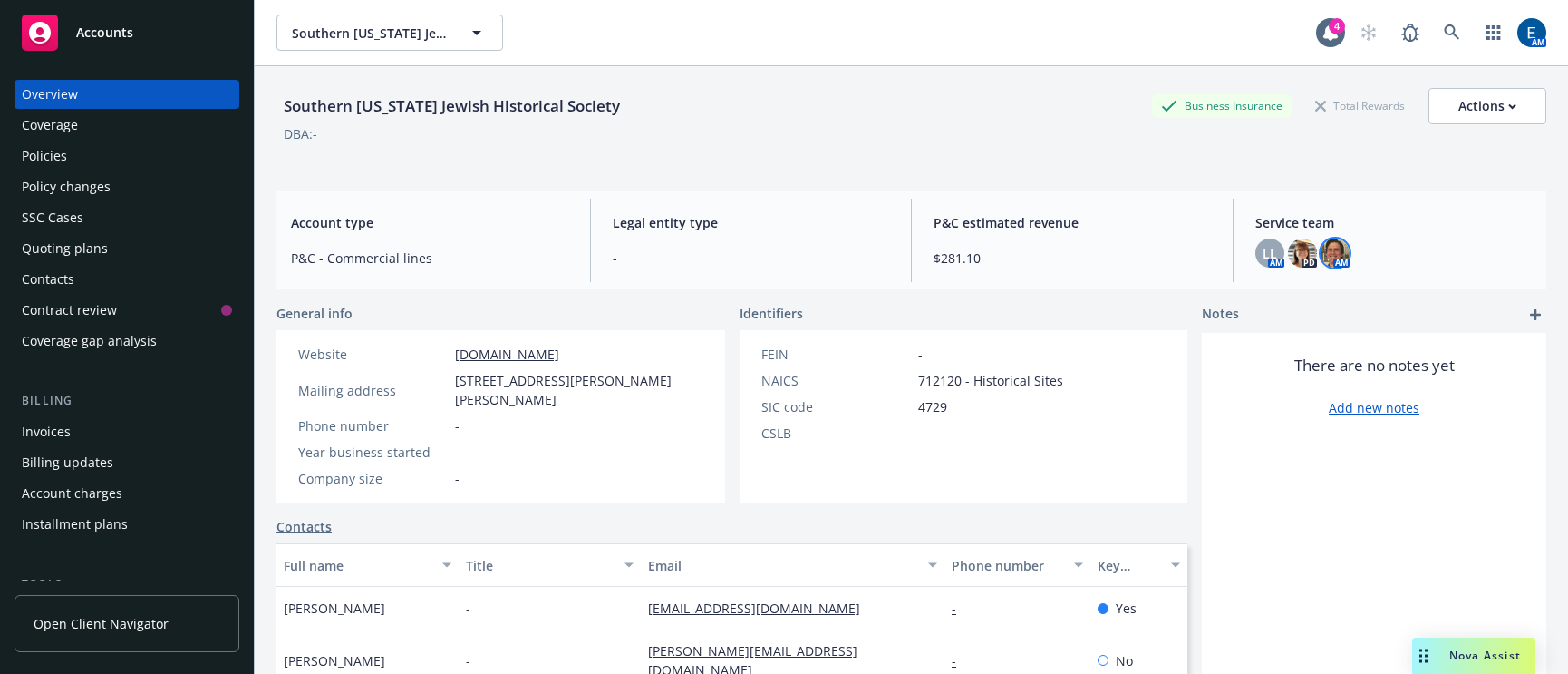
click at [1322, 239] on img at bounding box center [1335, 253] width 29 height 29
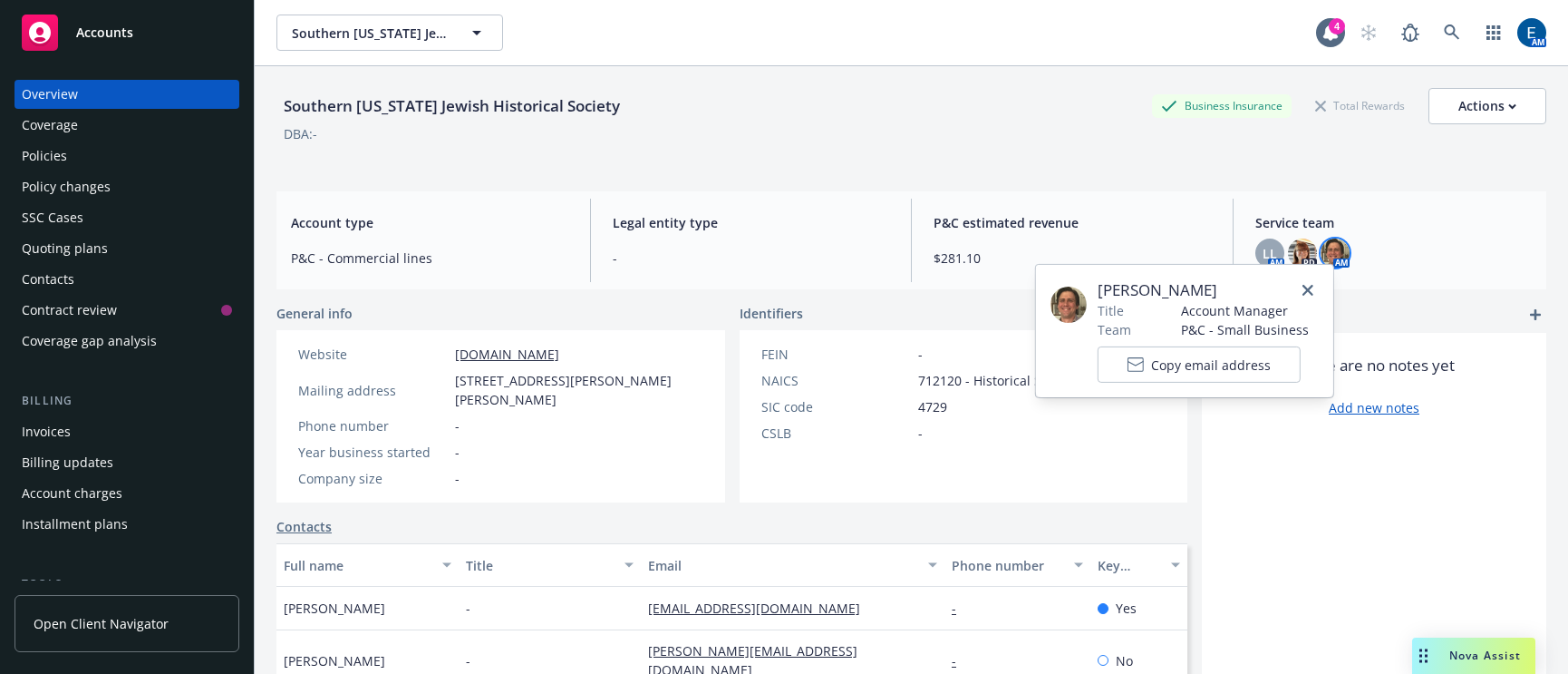
drag, startPoint x: 1216, startPoint y: 288, endPoint x: 1096, endPoint y: 285, distance: 120.0
click at [1097, 285] on span "Nicholas Baldwin" at bounding box center [1203, 289] width 211 height 22
copy span "Nicholas Baldwin"
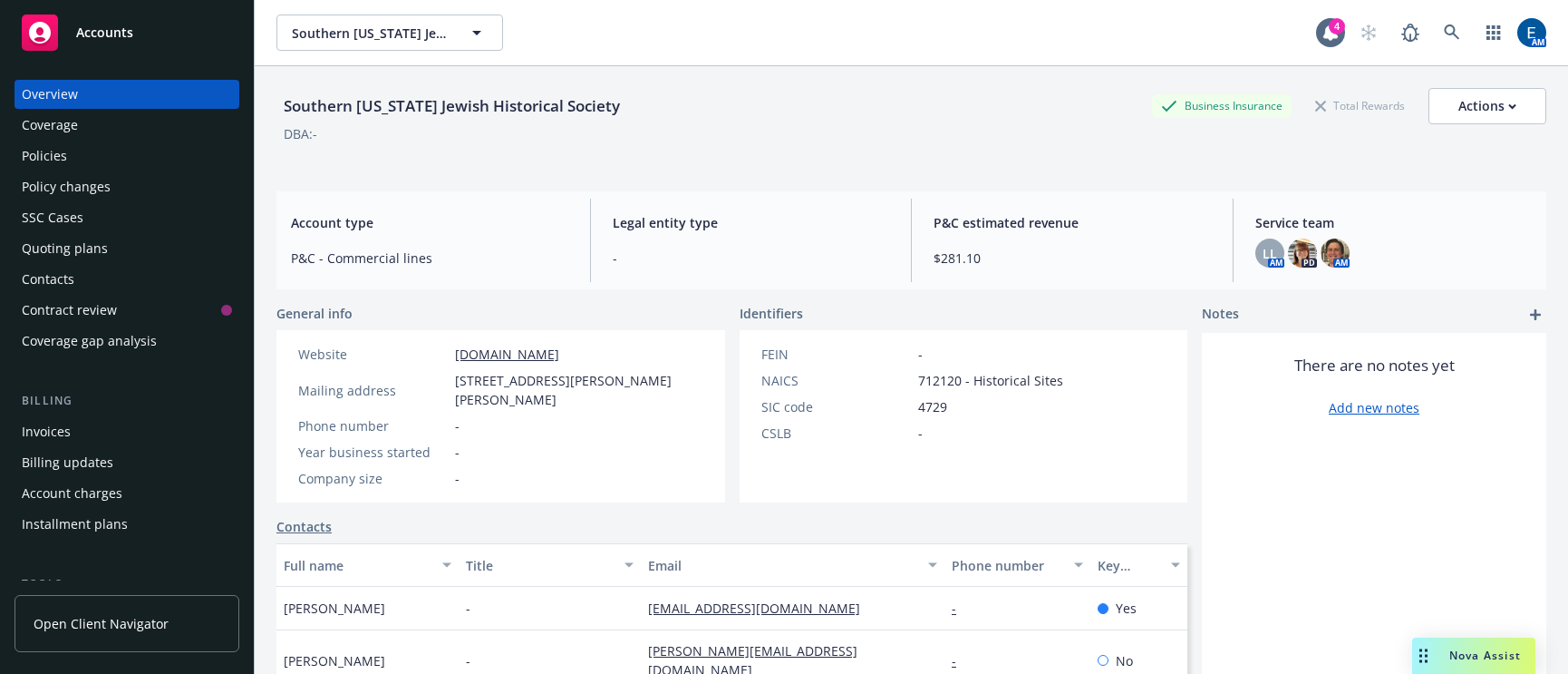
click at [1401, 499] on div "There are no notes yet Add new notes" at bounding box center [1374, 642] width 344 height 618
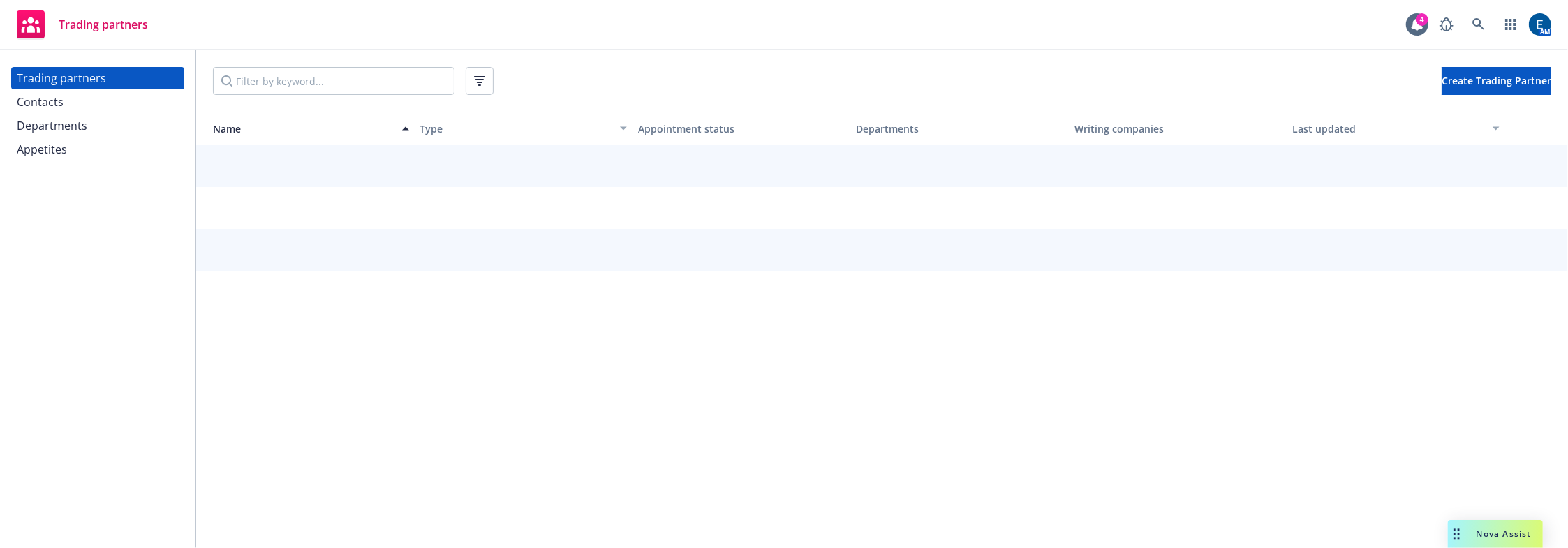
click at [1489, 528] on div "Nova Assist" at bounding box center [1496, 534] width 95 height 28
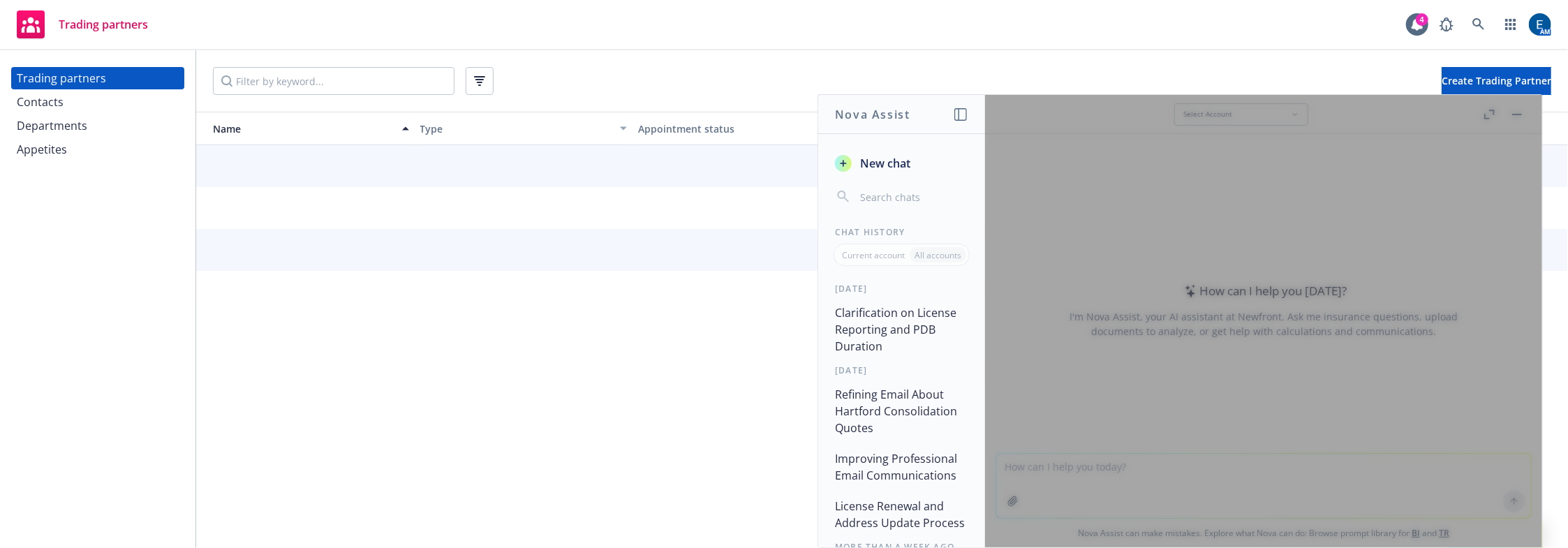
click at [910, 155] on span "New chat" at bounding box center [884, 163] width 53 height 17
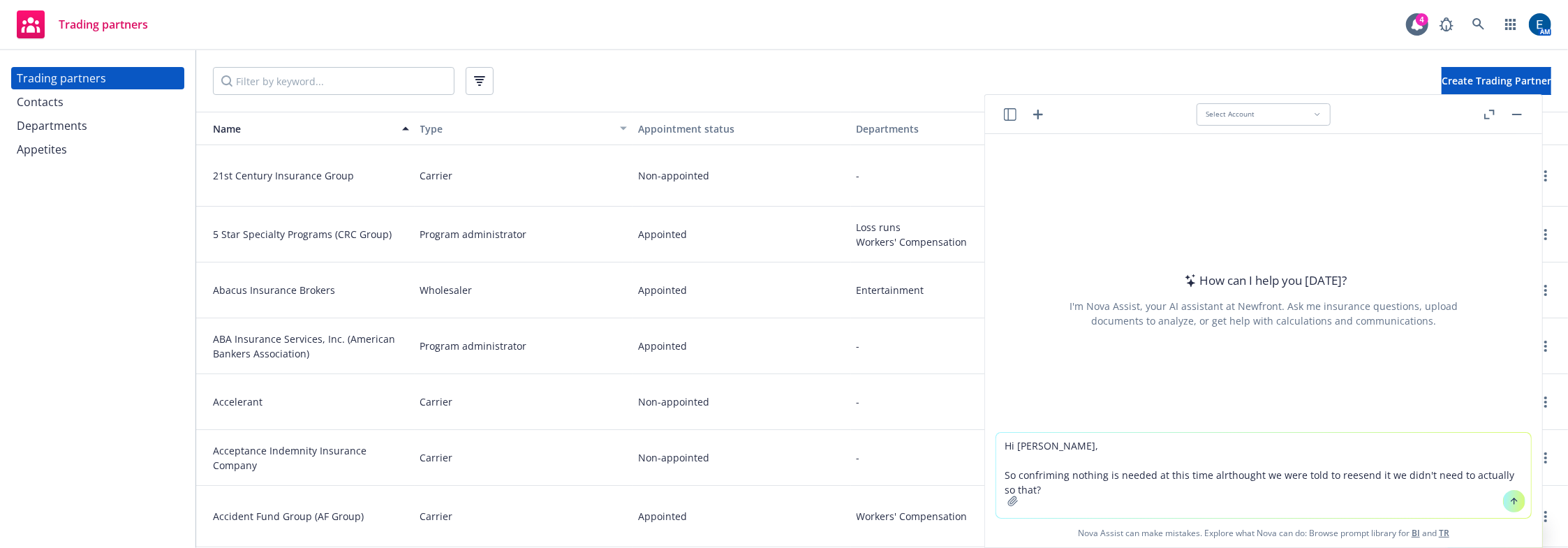
type textarea "Hi Doris, So confriming nothing is needed at this time alrthought we were told …"
click at [1503, 506] on button at bounding box center [1514, 500] width 22 height 22
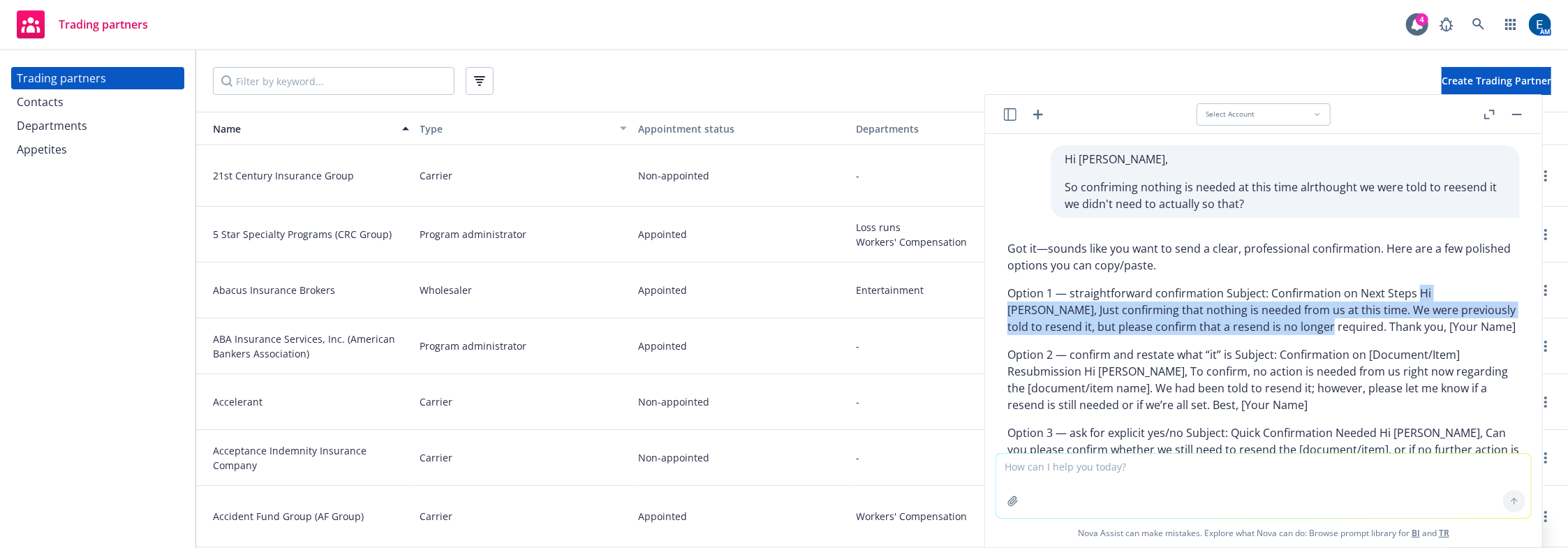
drag, startPoint x: 1314, startPoint y: 233, endPoint x: 1420, endPoint y: 245, distance: 106.7
click at [1420, 284] on p "Option 1 — straightforward confirmation Subject: Confirmation on Next Steps Hi …" at bounding box center [1263, 310] width 512 height 50
click at [1361, 284] on p "Option 1 — straightforward confirmation Subject: Confirmation on Next Steps Hi …" at bounding box center [1263, 310] width 512 height 50
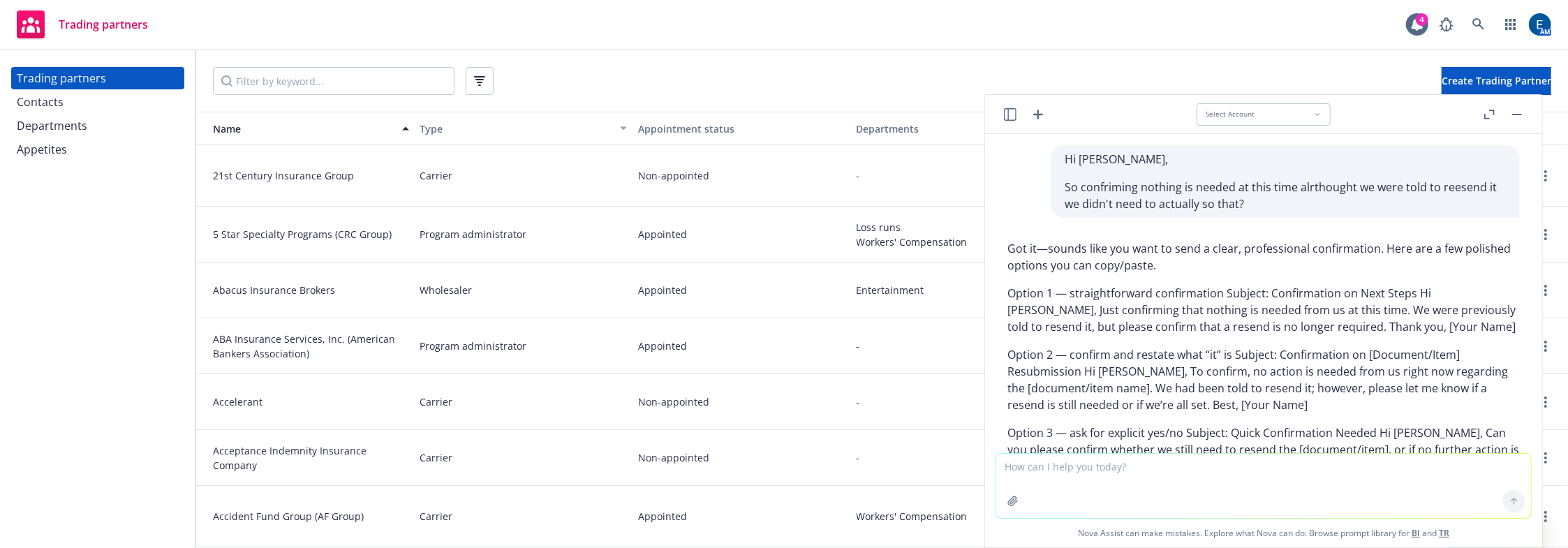
click at [1309, 284] on p "Option 1 — straightforward confirmation Subject: Confirmation on Next Steps Hi …" at bounding box center [1263, 310] width 512 height 50
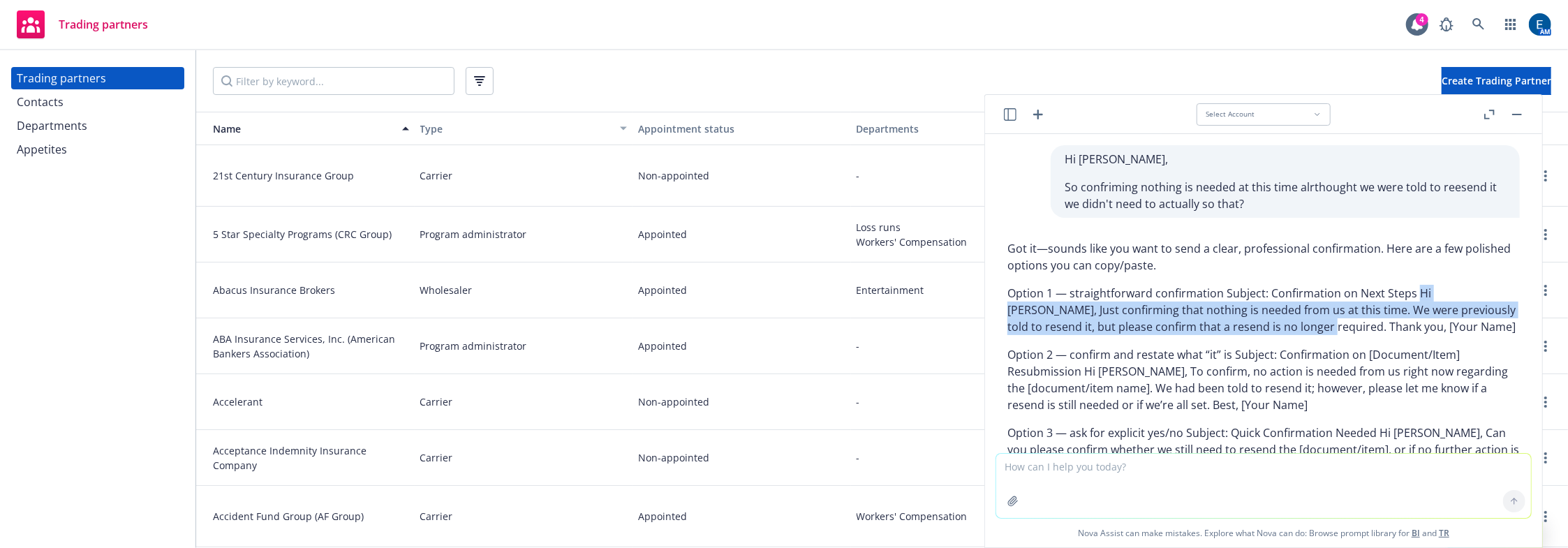
drag, startPoint x: 1314, startPoint y: 230, endPoint x: 1424, endPoint y: 240, distance: 110.5
click at [1424, 284] on p "Option 1 — straightforward confirmation Subject: Confirmation on Next Steps Hi …" at bounding box center [1263, 310] width 512 height 50
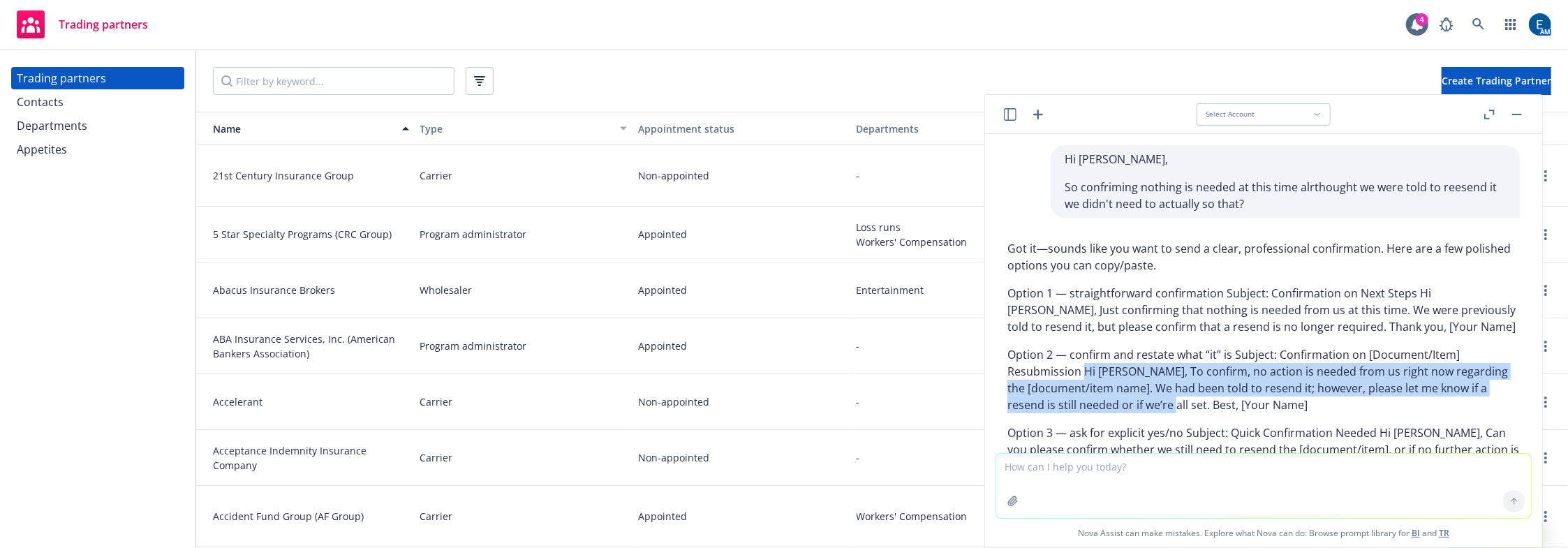
drag, startPoint x: 1403, startPoint y: 263, endPoint x: 1159, endPoint y: 295, distance: 246.1
click at [1159, 346] on p "Option 2 — confirm and restate what “it” is Subject: Confirmation on [Document/…" at bounding box center [1263, 379] width 512 height 67
copy p "Hi Doris, To confirm, no action is needed from us right now regarding the [docu…"
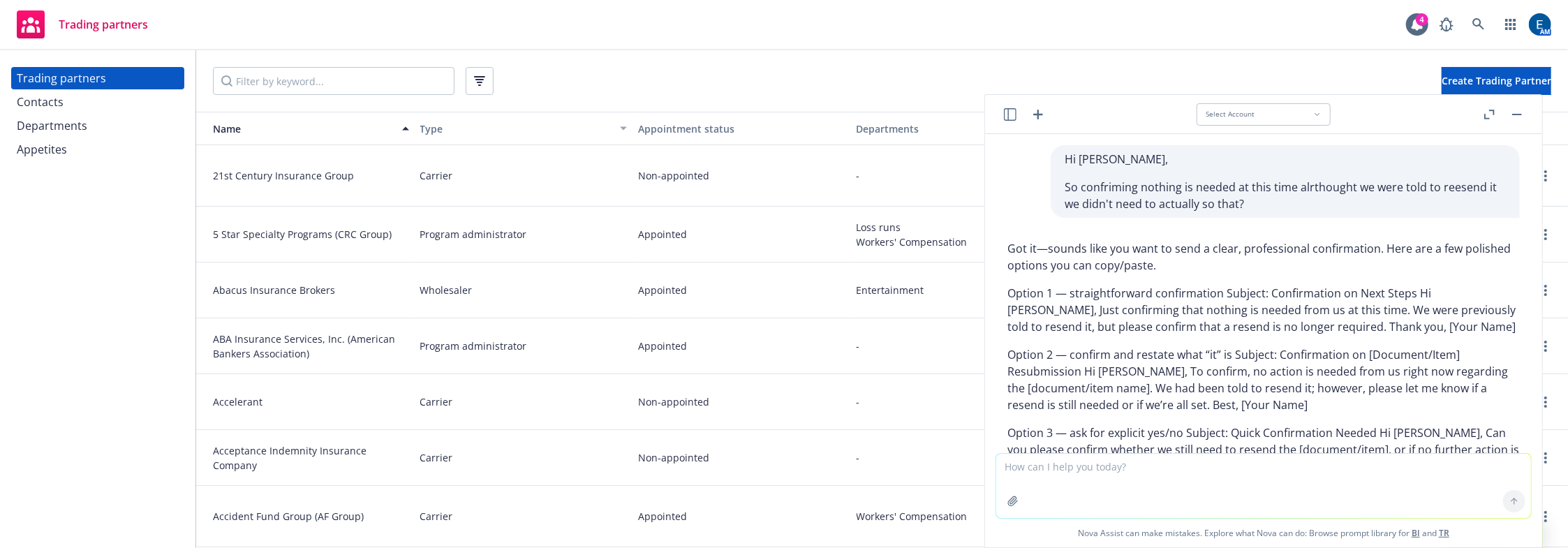
click at [1297, 470] on textarea at bounding box center [1264, 485] width 535 height 64
paste textarea "Just checking it. Have you and the producer had a chance to discuss it?"
type textarea "Just checking it. Have you and the producer had a chance to discuss it?"
drag, startPoint x: 1166, startPoint y: 408, endPoint x: 1087, endPoint y: 375, distance: 85.6
click at [1087, 542] on div "Just checking it. Have you and the producer had a chance to discuss it?" at bounding box center [1264, 555] width 535 height 28
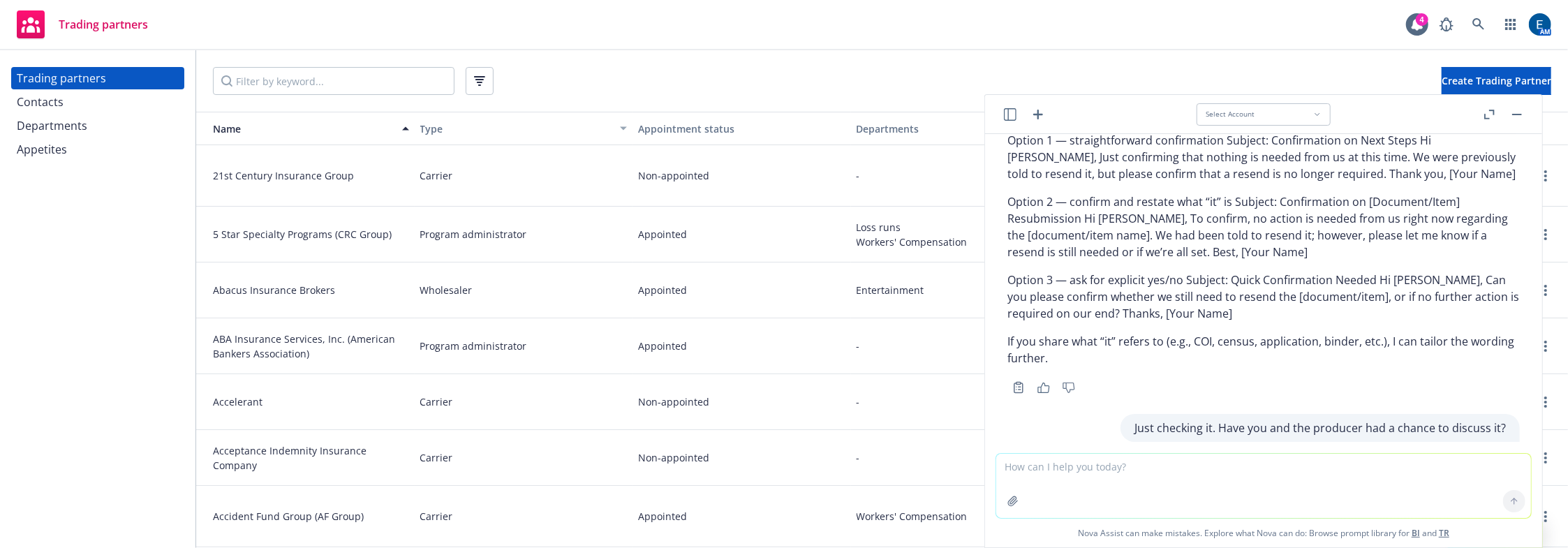
scroll to position [202, 0]
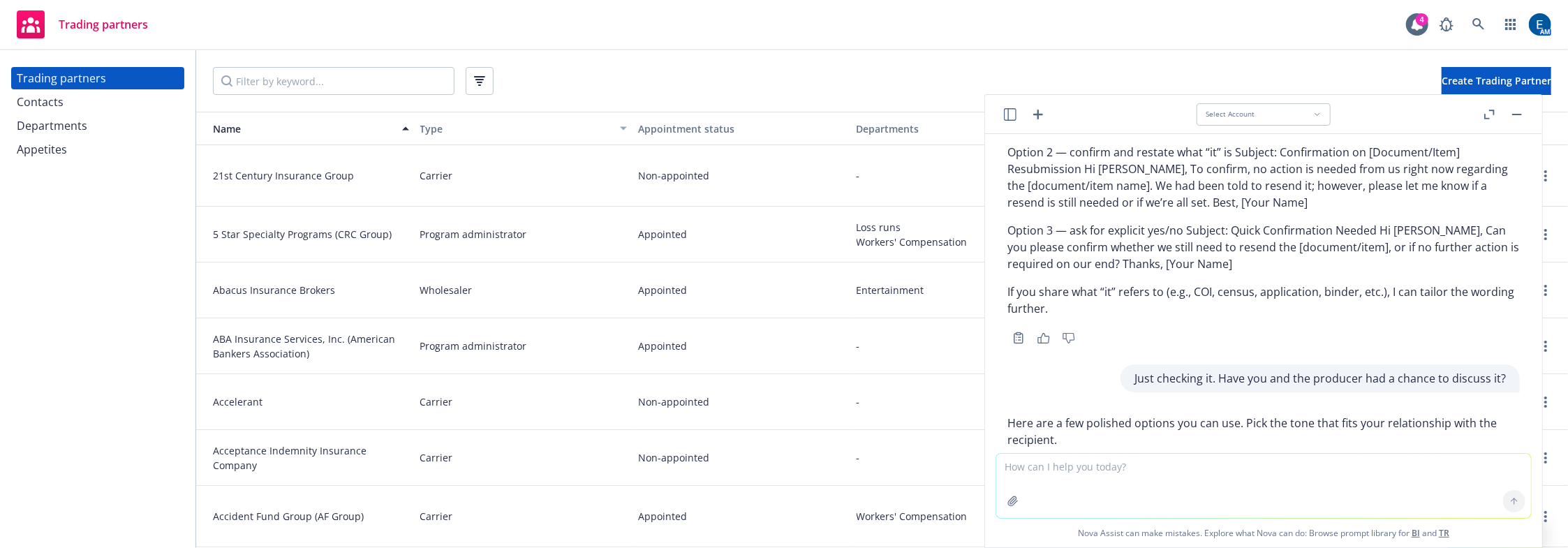
click at [1152, 475] on textarea at bounding box center [1264, 485] width 535 height 64
paste textarea "Just checking it. Have you and the producer had a chance to discuss it?"
type textarea "say this better? Just checking it. Have you and the producer had a chance to di…"
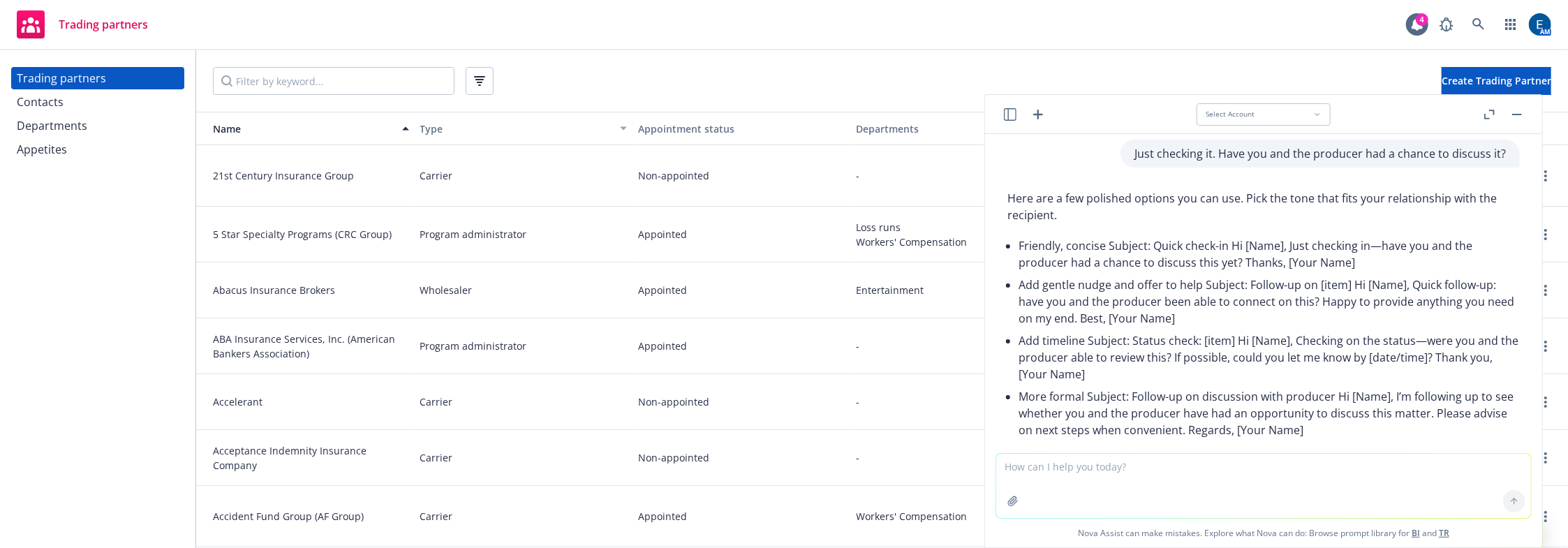
scroll to position [456, 0]
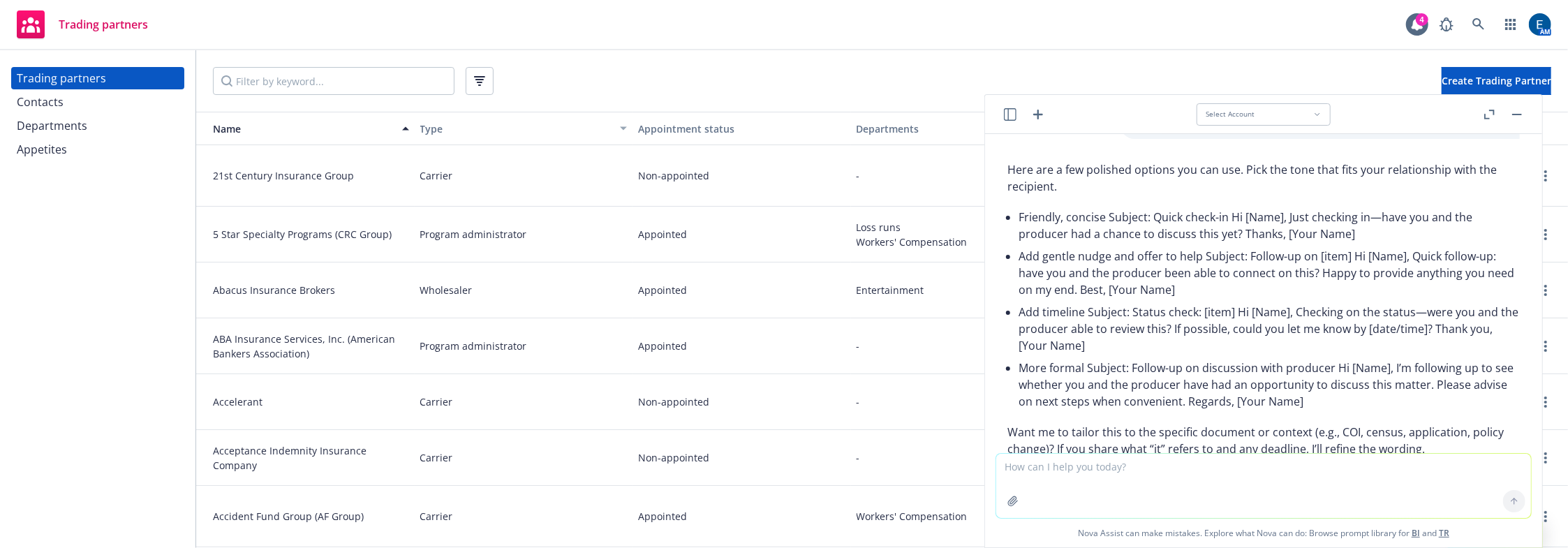
drag, startPoint x: 1082, startPoint y: 266, endPoint x: 1380, endPoint y: 266, distance: 298.0
copy p "Just checking in—have you and the producer had a chance to discuss this?"
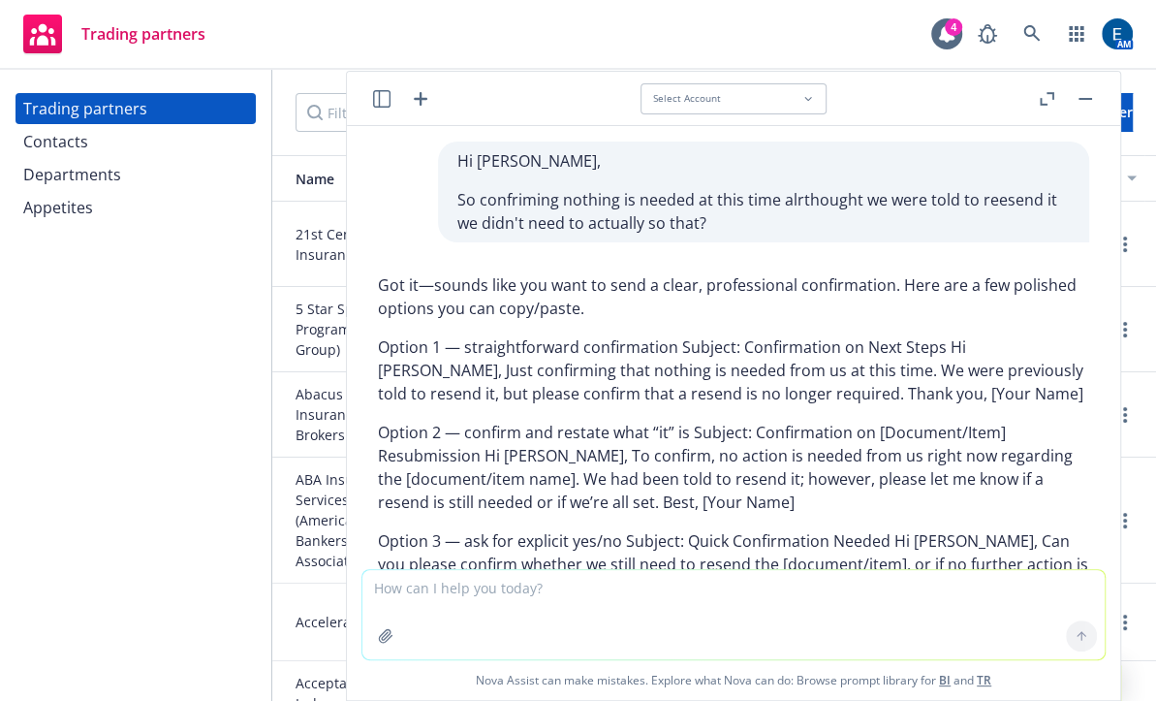
scroll to position [633, 0]
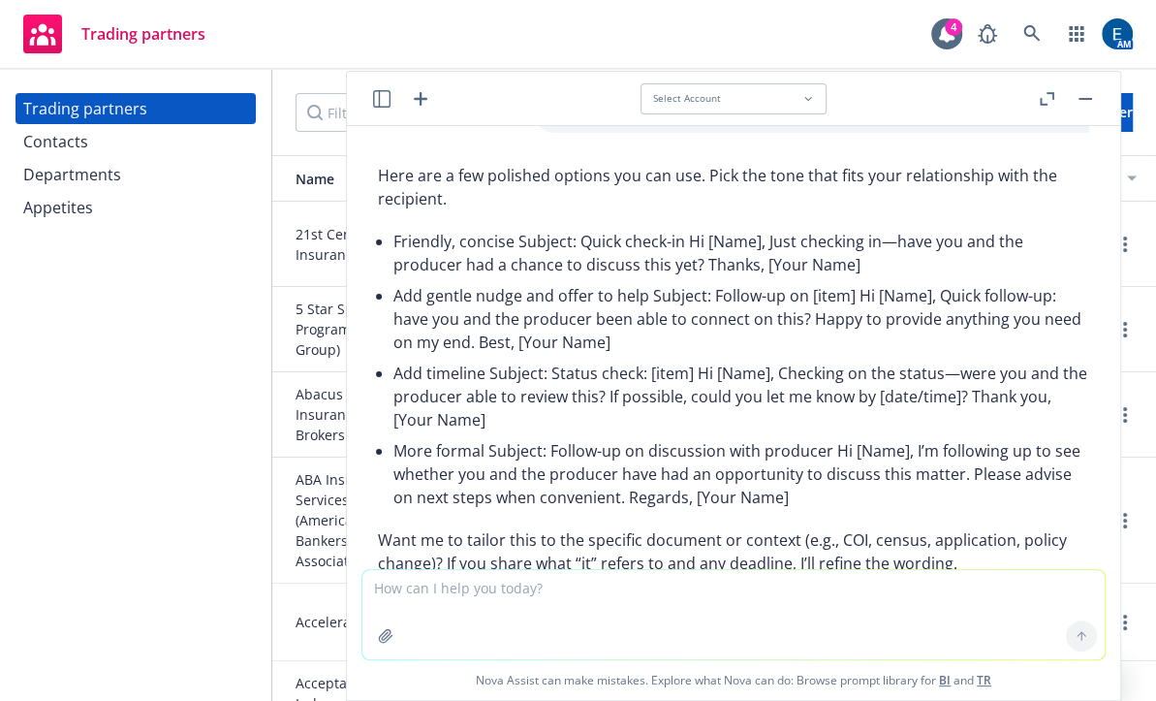
click at [1097, 91] on button "button" at bounding box center [1085, 98] width 23 height 23
